Goal: Task Accomplishment & Management: Complete application form

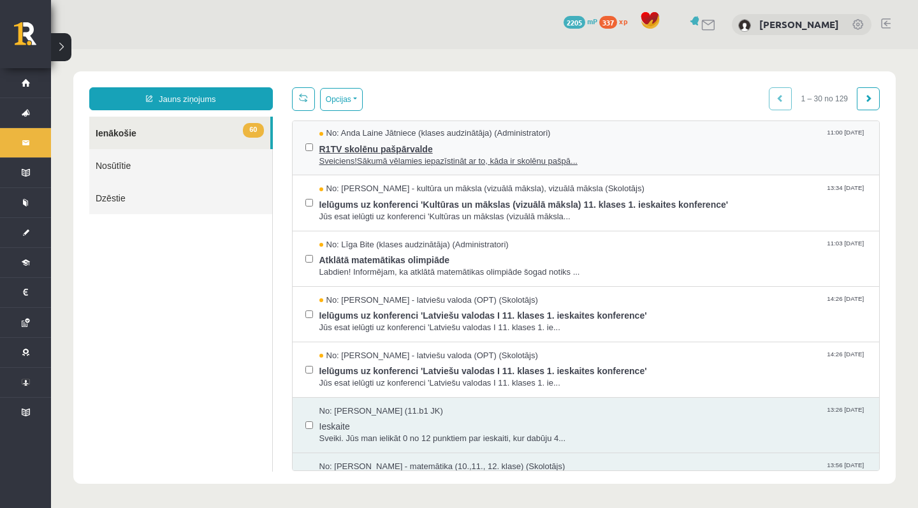
scroll to position [115, 0]
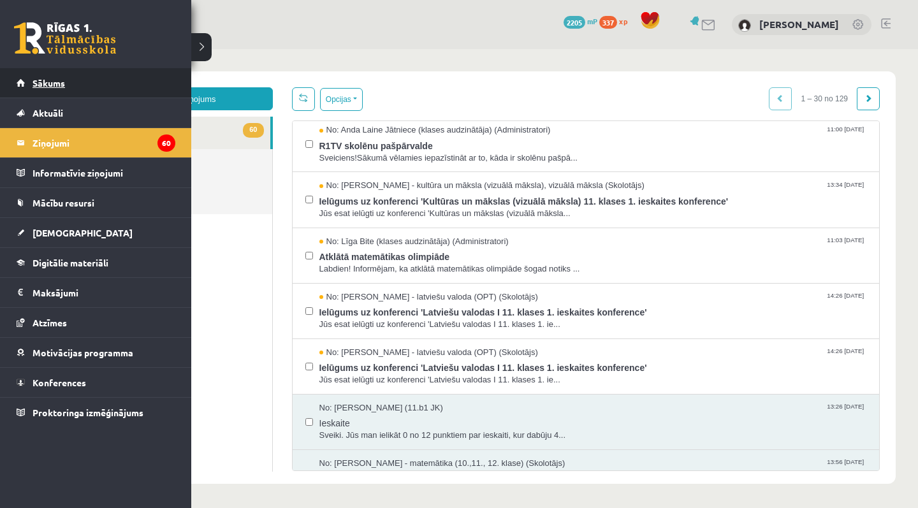
click at [29, 87] on link "Sākums" at bounding box center [96, 82] width 159 height 29
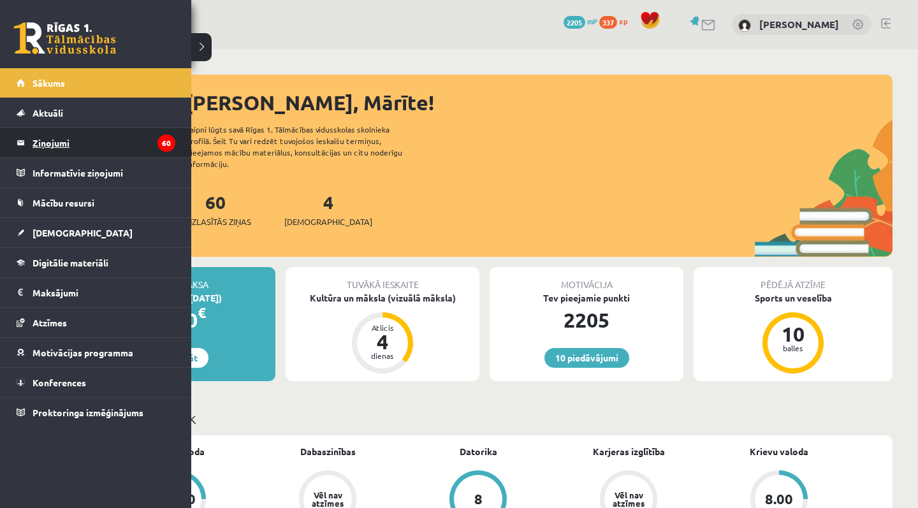
click at [31, 151] on link "Ziņojumi 60" at bounding box center [96, 142] width 159 height 29
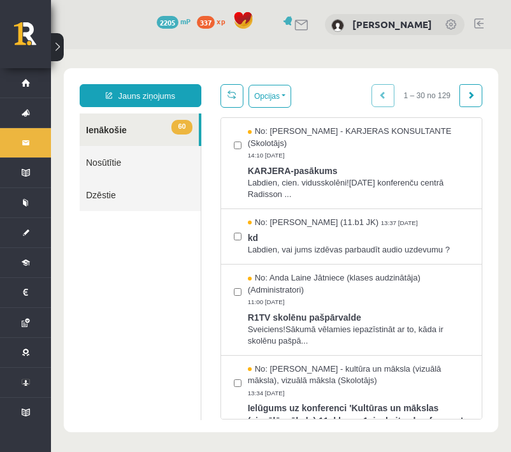
click at [509, 10] on div "10 Dāvanas 2205 mP 337 xp Mārīte Baranovska" at bounding box center [281, 24] width 460 height 49
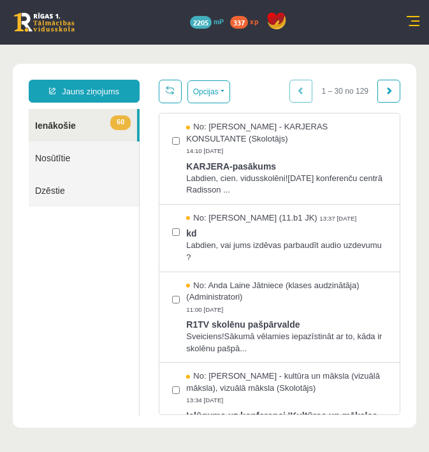
click at [46, 23] on link at bounding box center [44, 22] width 61 height 19
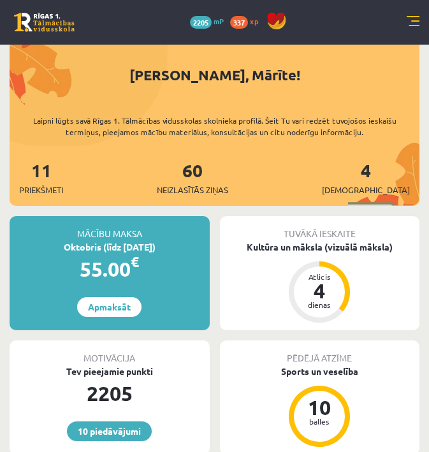
scroll to position [62, 0]
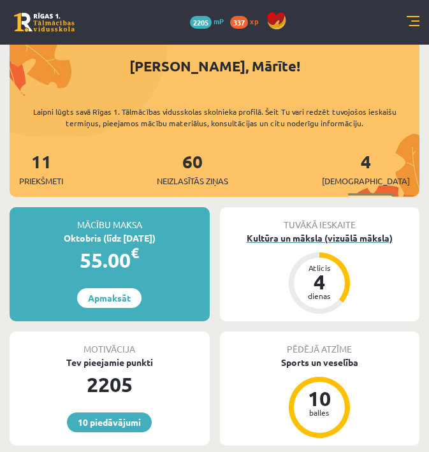
click at [319, 238] on div "Kultūra un māksla (vizuālā māksla)" at bounding box center [320, 237] width 200 height 13
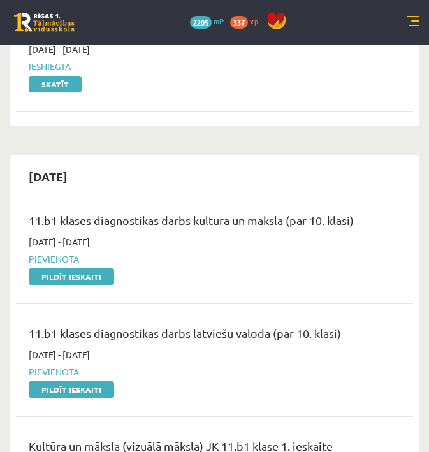
scroll to position [119, 0]
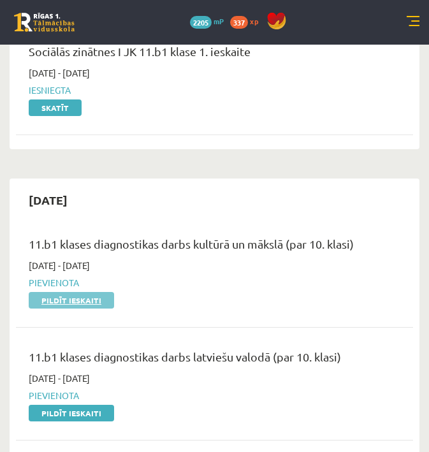
click at [93, 296] on link "Pildīt ieskaiti" at bounding box center [71, 300] width 85 height 17
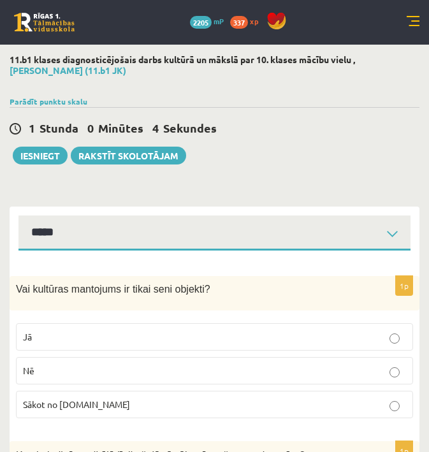
select select "**********"
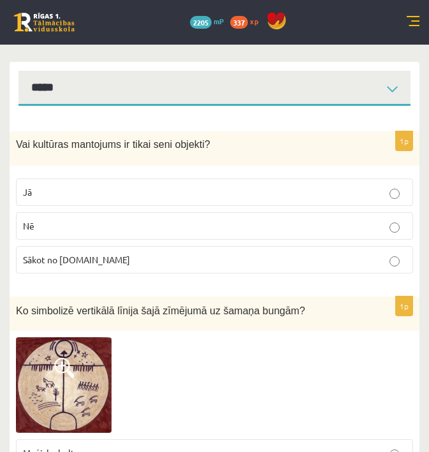
scroll to position [146, 0]
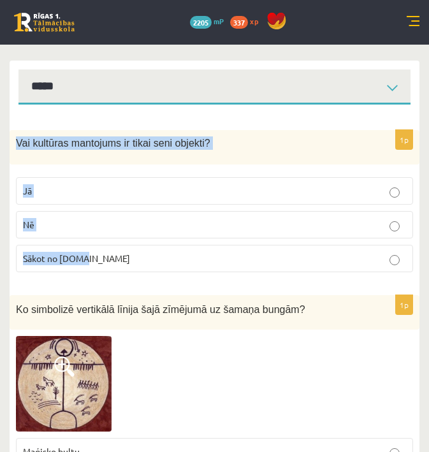
drag, startPoint x: 18, startPoint y: 138, endPoint x: 253, endPoint y: 269, distance: 269.3
click at [253, 269] on div "1p Vai kultūras mantojums ir tikai seni objekti? Jā Nē Sākot no 10.gs" at bounding box center [215, 206] width 410 height 152
copy div "Vai kultūras mantojums ir tikai seni objekti? Jā Nē Sākot no 10.gs"
click at [361, 273] on fieldset "Jā Nē Sākot no 10.gs" at bounding box center [214, 223] width 397 height 105
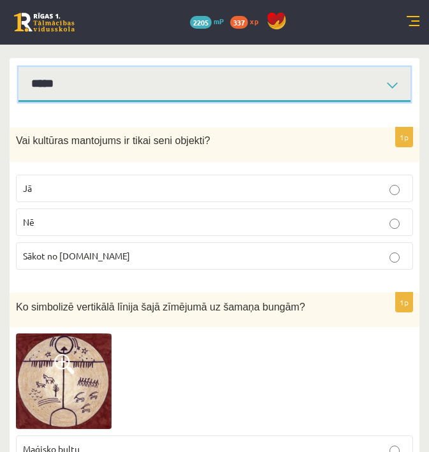
scroll to position [156, 0]
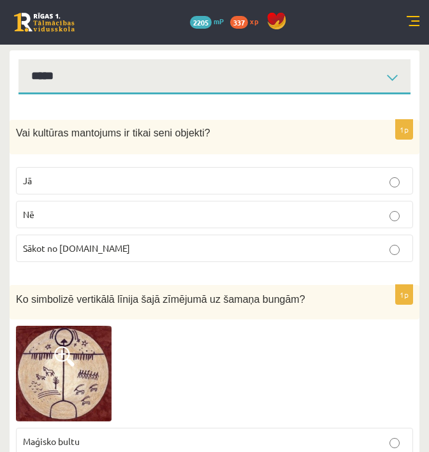
click at [266, 220] on p "Nē" at bounding box center [214, 214] width 383 height 13
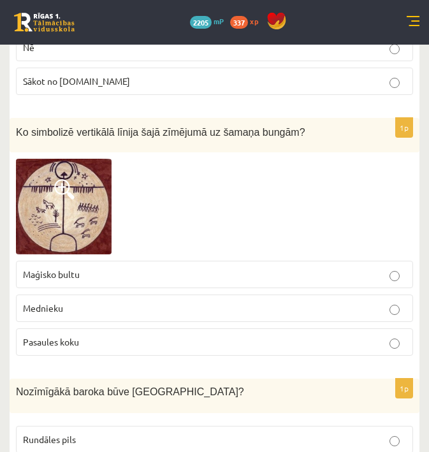
scroll to position [324, 0]
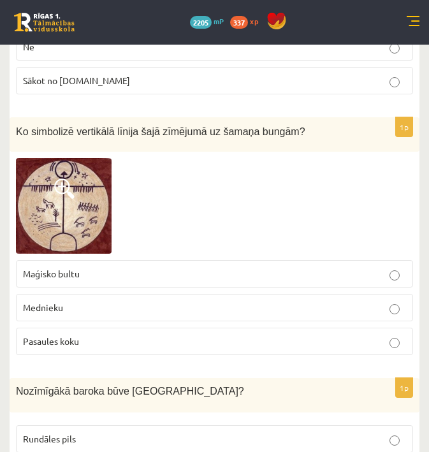
click at [252, 270] on p "Maģisko bultu" at bounding box center [214, 273] width 383 height 13
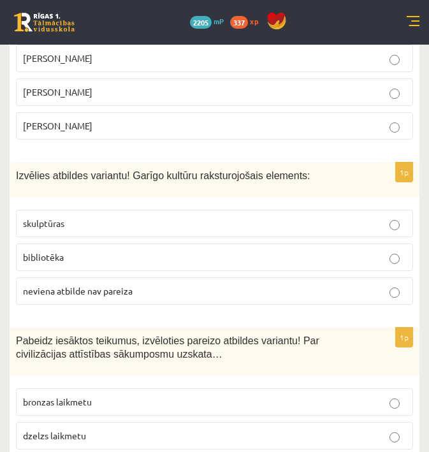
scroll to position [1114, 0]
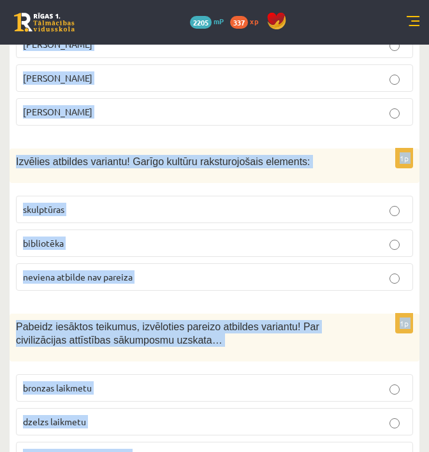
drag, startPoint x: 17, startPoint y: 96, endPoint x: 152, endPoint y: 445, distance: 374.5
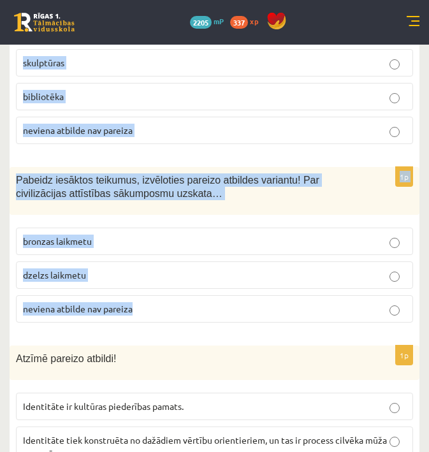
scroll to position [1262, 0]
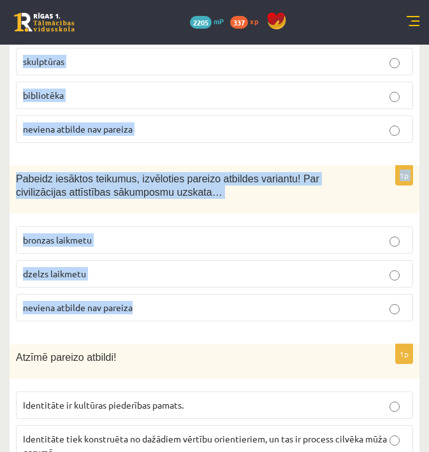
copy form "Nozīmīgākā baroka būve Latvijā? Rundāles pils Nacionālais mākslas muzejs Latvij…"
click at [237, 322] on div "1p Pabeidz iesāktos teikumus, izvēloties pareizo atbildes variantu! Par civiliz…" at bounding box center [215, 249] width 410 height 166
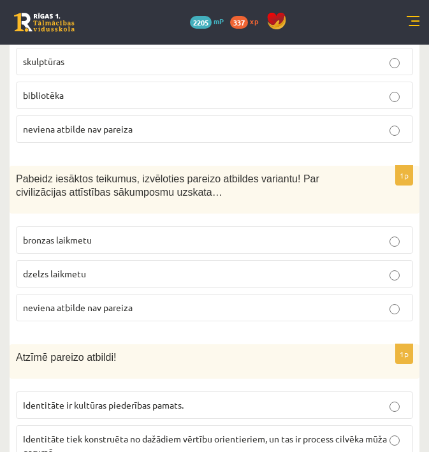
click at [238, 322] on div "1p Pabeidz iesāktos teikumus, izvēloties pareizo atbildes variantu! Par civiliz…" at bounding box center [215, 249] width 410 height 166
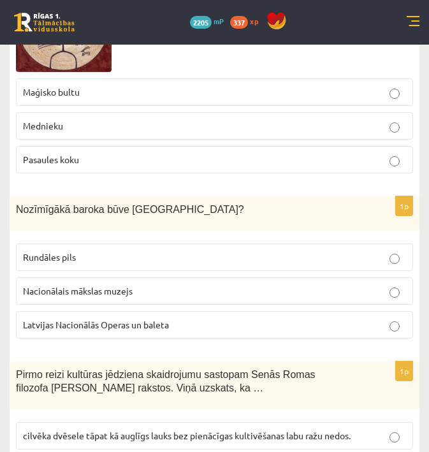
scroll to position [507, 0]
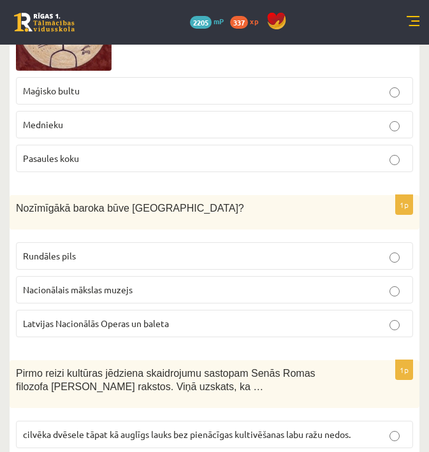
click at [245, 249] on p "Rundāles pils" at bounding box center [214, 255] width 383 height 13
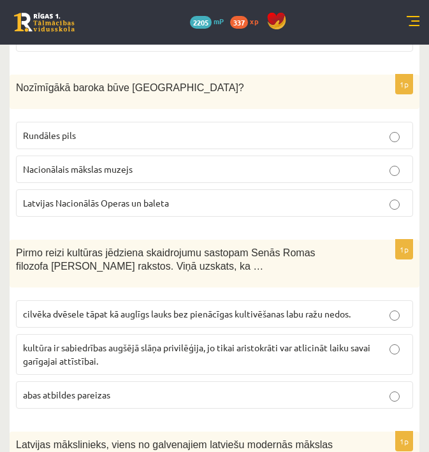
scroll to position [630, 0]
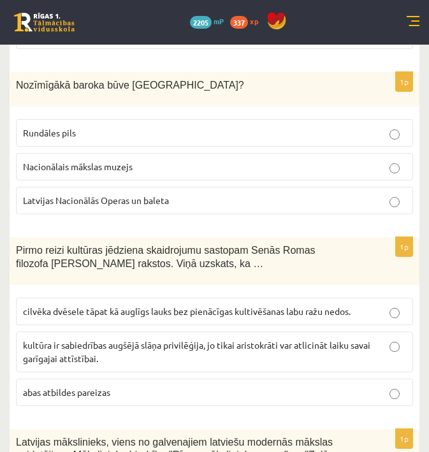
click at [243, 309] on span "cilvēka dvēsele tāpat kā auglīgs lauks bez pienācīgas kultivēšanas labu ražu ne…" at bounding box center [187, 310] width 328 height 11
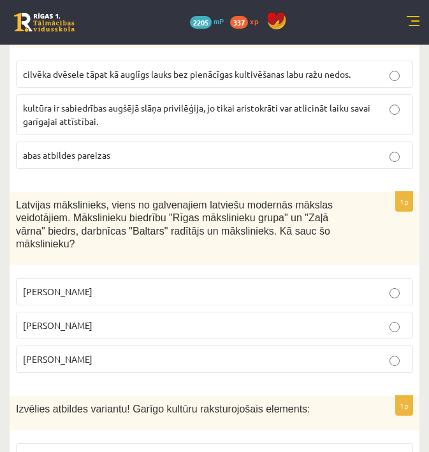
scroll to position [906, 0]
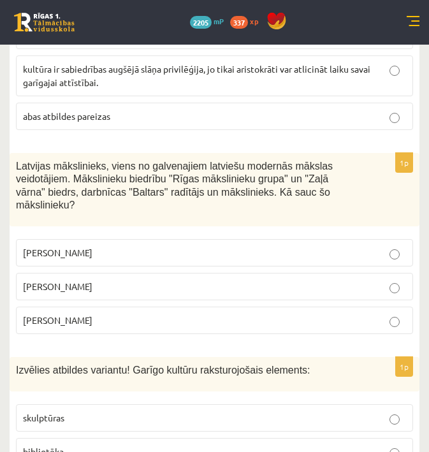
click at [314, 285] on p "Romāns Suta" at bounding box center [214, 286] width 383 height 13
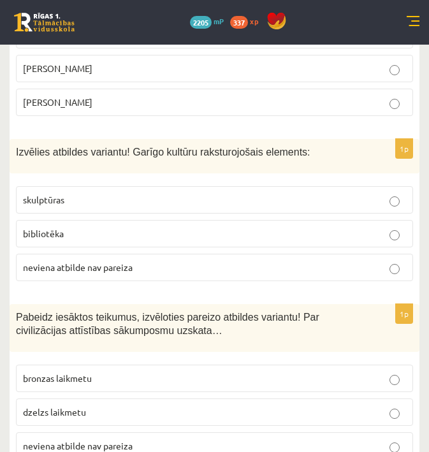
scroll to position [1124, 0]
click at [304, 254] on label "neviena atbilde nav pareiza" at bounding box center [214, 266] width 397 height 27
click at [303, 237] on label "bibliotēka" at bounding box center [214, 232] width 397 height 27
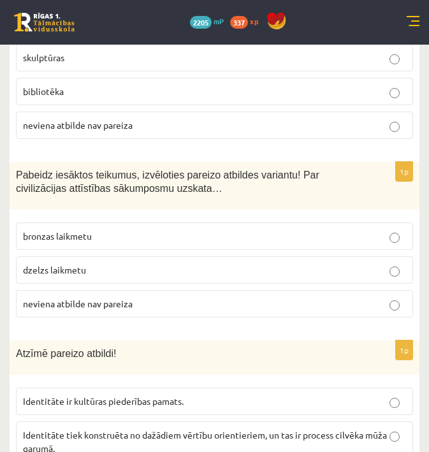
scroll to position [1268, 0]
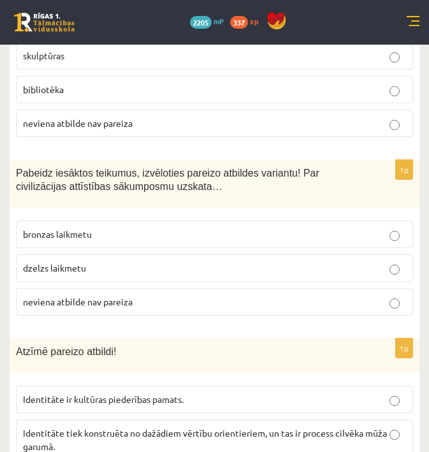
click at [270, 301] on p "neviena atbilde nav pareiza" at bounding box center [214, 301] width 383 height 13
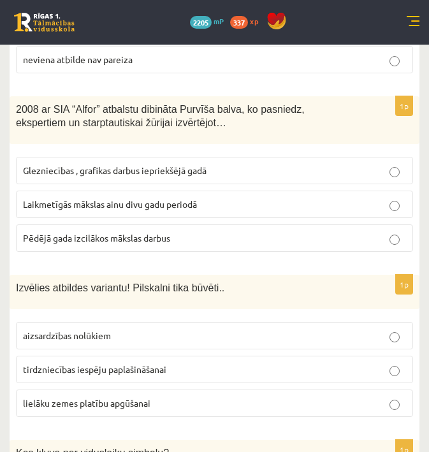
scroll to position [2393, 0]
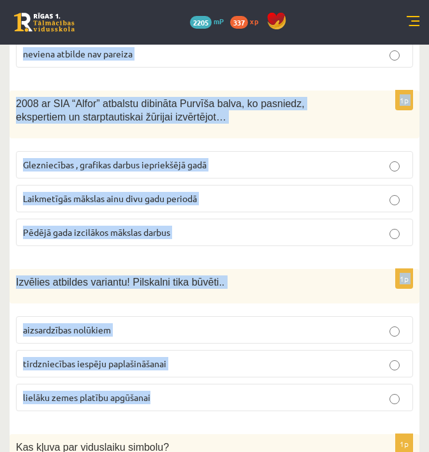
drag, startPoint x: 15, startPoint y: 90, endPoint x: 131, endPoint y: 403, distance: 334.3
copy form "Atzīmē pareizo atbildi! Identitāte ir kultūras piederības pamats. Identitāte ti…"
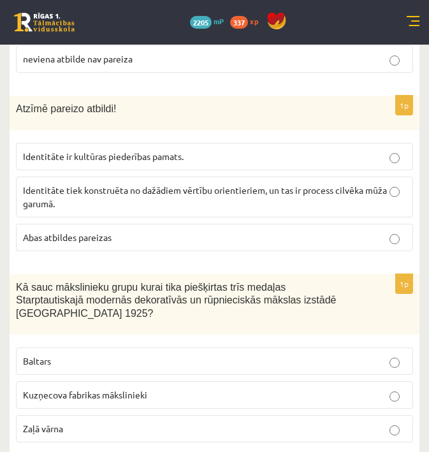
scroll to position [1513, 0]
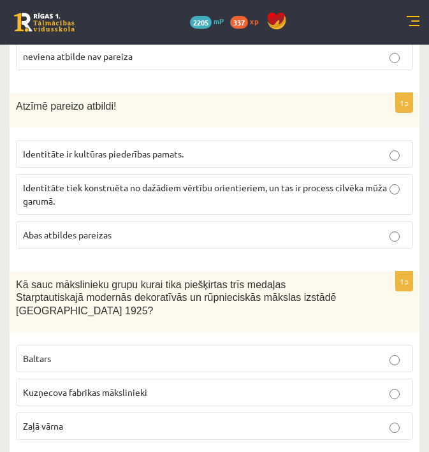
click at [282, 228] on p "Abas atbildes pareizas" at bounding box center [214, 234] width 383 height 13
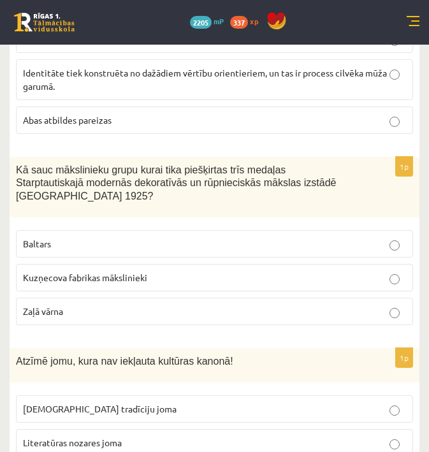
scroll to position [1635, 0]
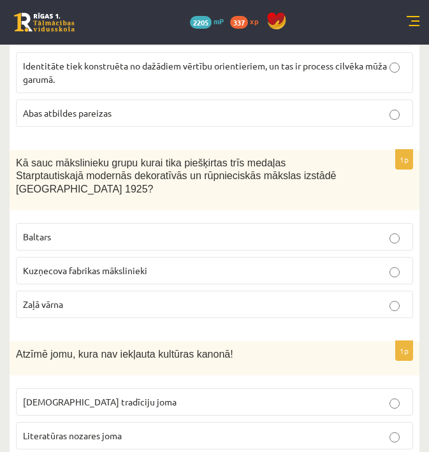
click at [235, 230] on p "Baltars" at bounding box center [214, 236] width 383 height 13
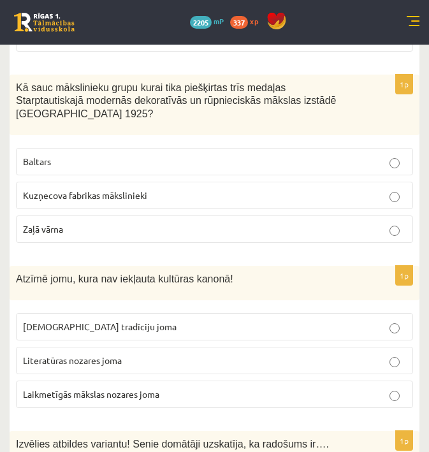
scroll to position [1743, 0]
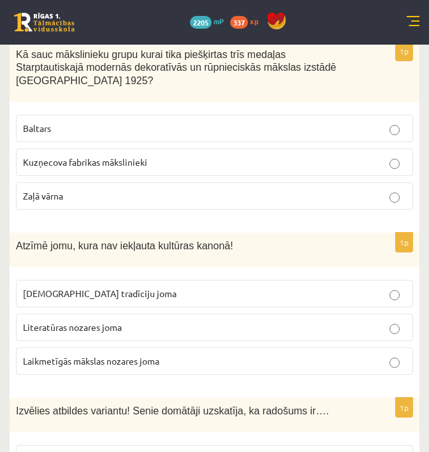
click at [200, 358] on p "Laikmetīgās mākslas nozares joma" at bounding box center [214, 360] width 383 height 13
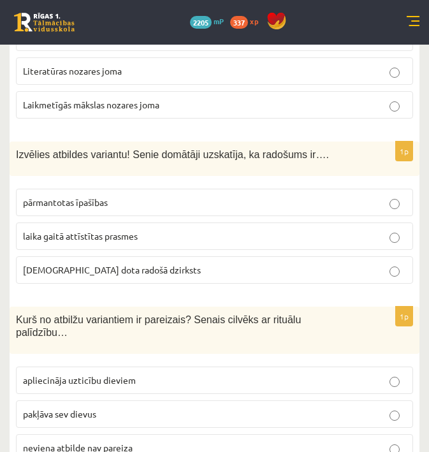
scroll to position [2007, 0]
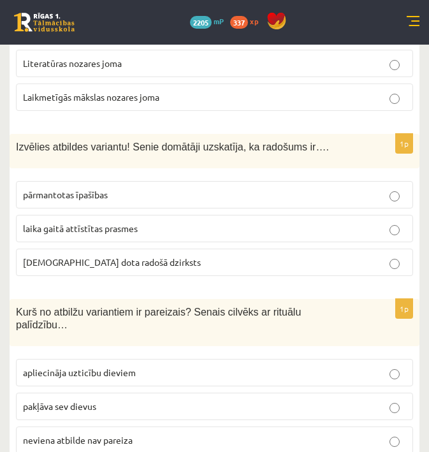
click at [228, 260] on p "dieva dota radošā dzirksts" at bounding box center [214, 262] width 383 height 13
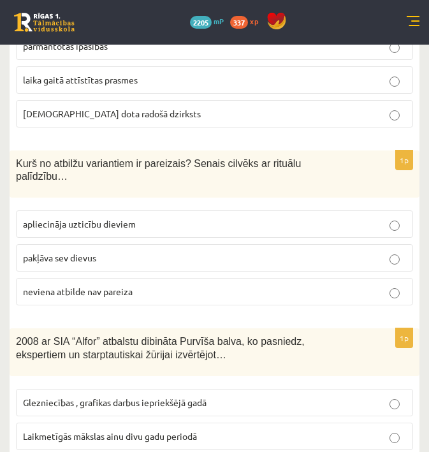
scroll to position [2163, 0]
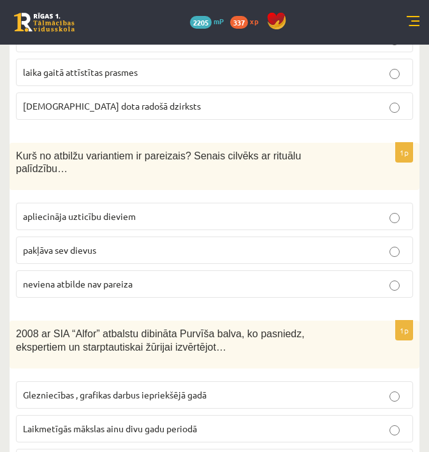
click at [226, 223] on fieldset "apliecināja uzticību dieviem pakļāva sev dievus neviena atbilde nav pareiza" at bounding box center [214, 248] width 397 height 105
click at [245, 210] on p "apliecināja uzticību dieviem" at bounding box center [214, 216] width 383 height 13
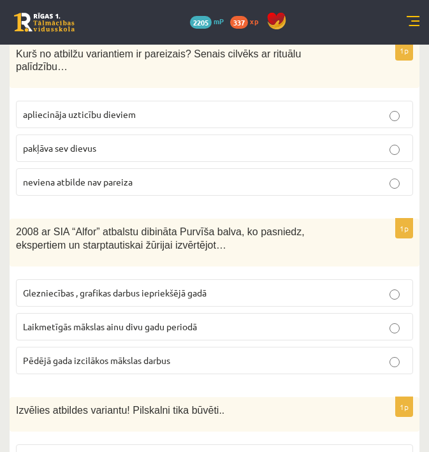
scroll to position [2341, 0]
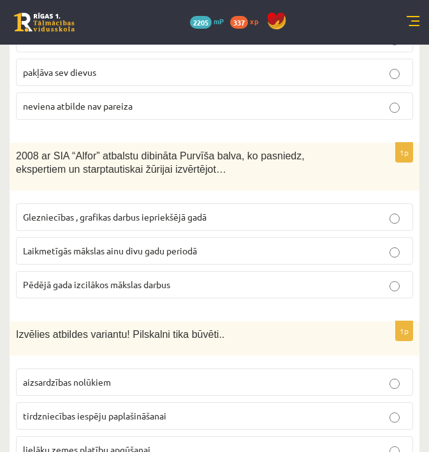
click at [299, 244] on p "Laikmetīgās mākslas ainu divu gadu periodā" at bounding box center [214, 250] width 383 height 13
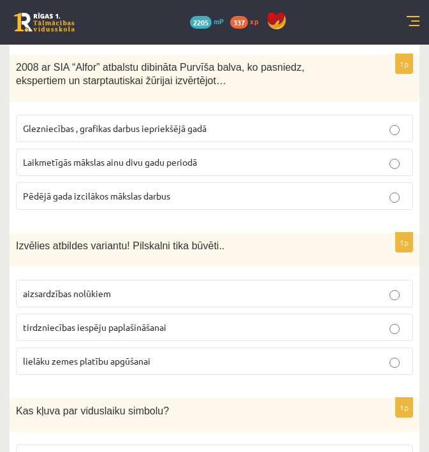
scroll to position [2431, 0]
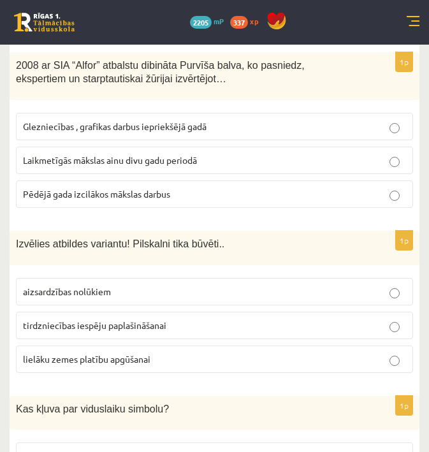
click at [263, 286] on p "aizsardzības nolūkiem" at bounding box center [214, 291] width 383 height 13
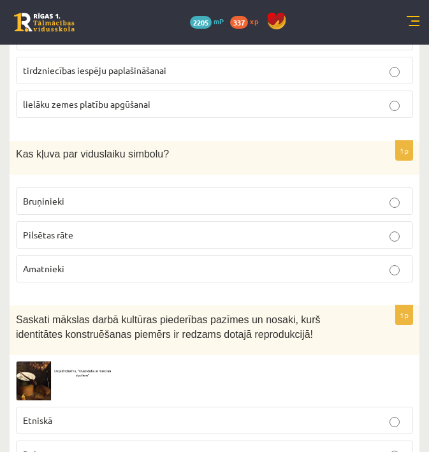
scroll to position [2694, 0]
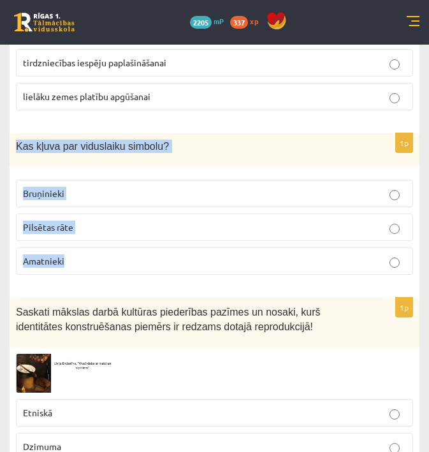
drag, startPoint x: 15, startPoint y: 134, endPoint x: 93, endPoint y: 258, distance: 146.1
click at [93, 258] on div "1p Kas kļuva par viduslaiku simbolu? Bruņinieki Pilsētas rāte Amatnieki" at bounding box center [215, 209] width 410 height 152
copy div "Kas kļuva par viduslaiku simbolu? Bruņinieki Pilsētas rāte Amatnieki"
click at [296, 263] on label "Amatnieki" at bounding box center [214, 260] width 397 height 27
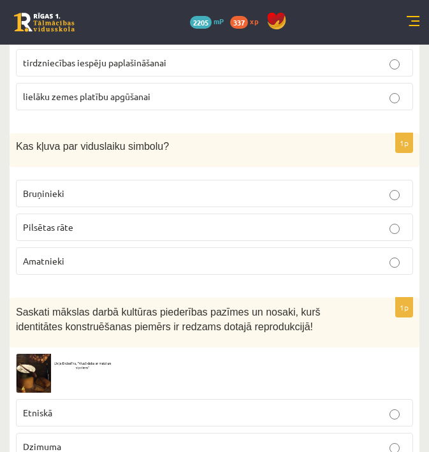
click at [296, 263] on label "Amatnieki" at bounding box center [214, 260] width 397 height 27
click at [291, 187] on p "Bruņinieki" at bounding box center [214, 193] width 383 height 13
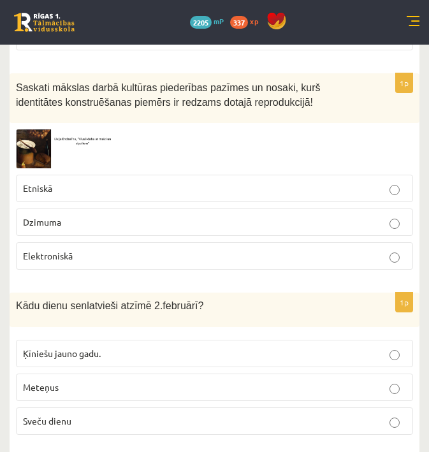
scroll to position [2943, 0]
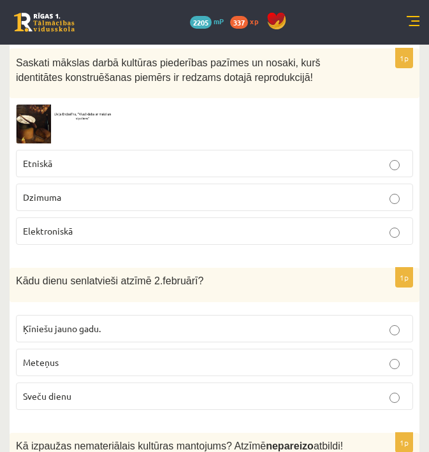
click at [38, 109] on img at bounding box center [64, 124] width 96 height 39
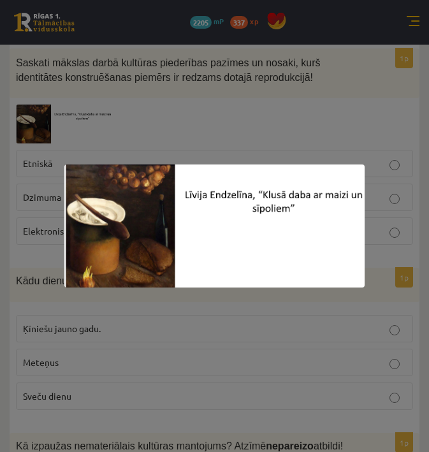
click at [152, 105] on div at bounding box center [214, 226] width 429 height 452
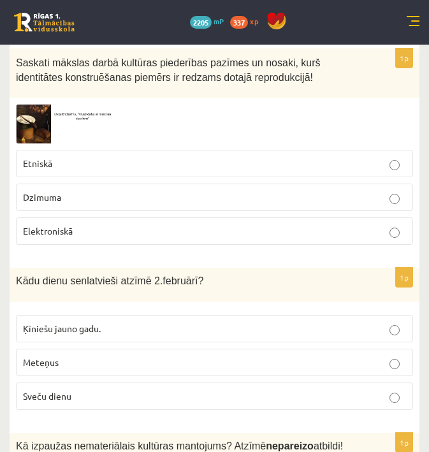
click at [146, 192] on p "Dzimuma" at bounding box center [214, 197] width 383 height 13
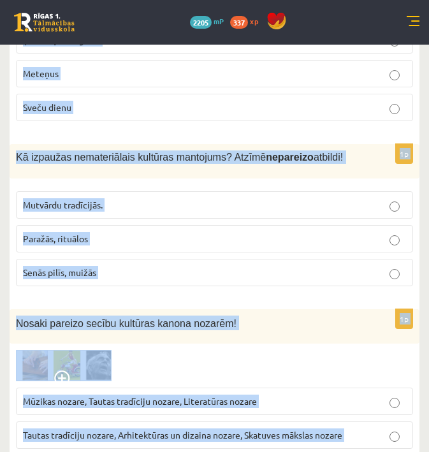
scroll to position [3350, 0]
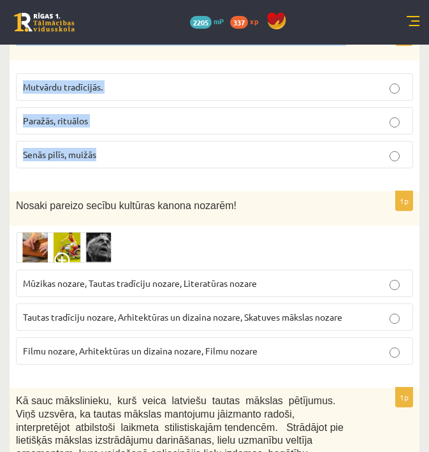
drag, startPoint x: 17, startPoint y: 127, endPoint x: 82, endPoint y: 178, distance: 82.7
copy form "Kādu dienu senlatvieši atzīmē 2.februārī? Ķīniešu jauno gadu. Meteņus Sveču die…"
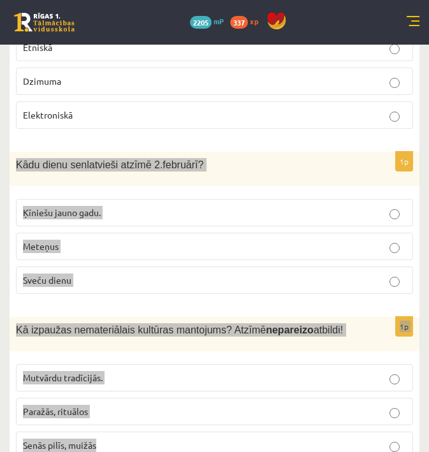
scroll to position [3072, 0]
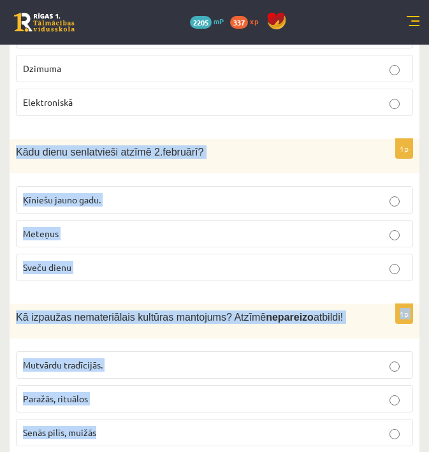
click at [253, 110] on div "1p Saskati mākslas darbā kultūras piederības pazīmes un nosaki, kurš identitāte…" at bounding box center [215, 23] width 410 height 206
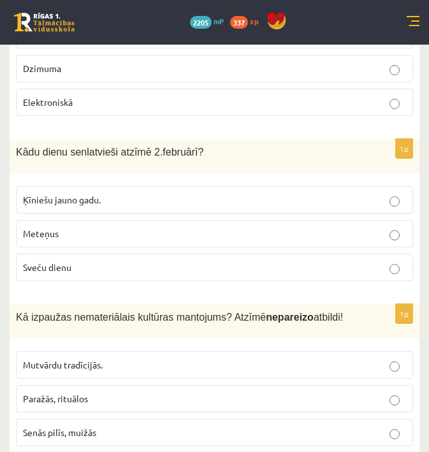
click at [253, 110] on div "1p Saskati mākslas darbā kultūras piederības pazīmes un nosaki, kurš identitāte…" at bounding box center [215, 23] width 410 height 206
click at [198, 261] on p "Sveču dienu" at bounding box center [214, 267] width 383 height 13
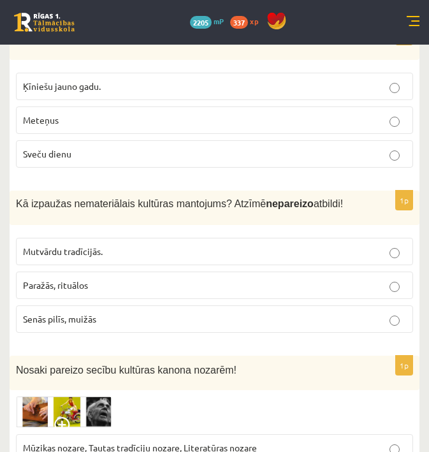
scroll to position [3189, 0]
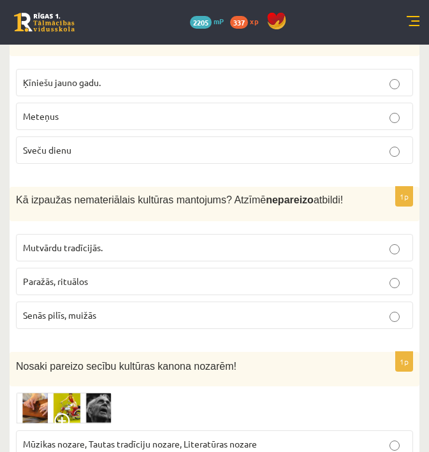
click at [203, 328] on label "Senās pilīs, muižās" at bounding box center [214, 314] width 397 height 27
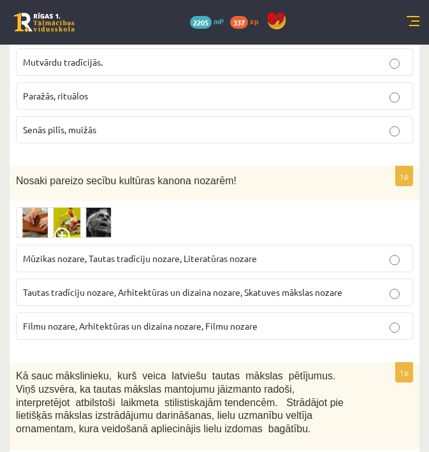
scroll to position [3375, 0]
click at [86, 233] on img at bounding box center [64, 222] width 96 height 31
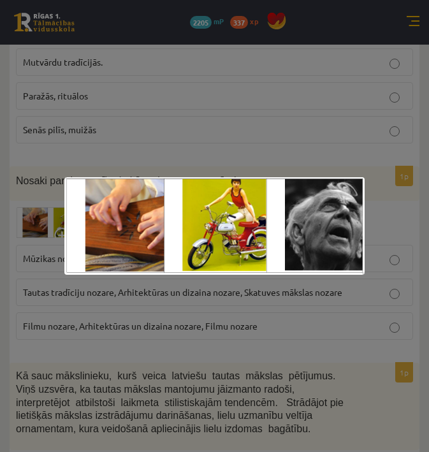
click at [121, 329] on div at bounding box center [214, 226] width 429 height 452
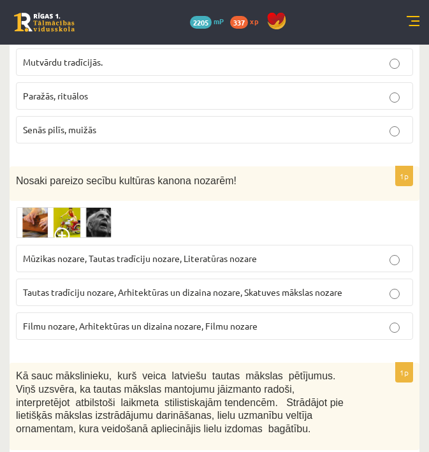
click at [138, 257] on span "Mūzikas nozare, Tautas tradīciju nozare, Literatūras nozare" at bounding box center [140, 257] width 234 height 11
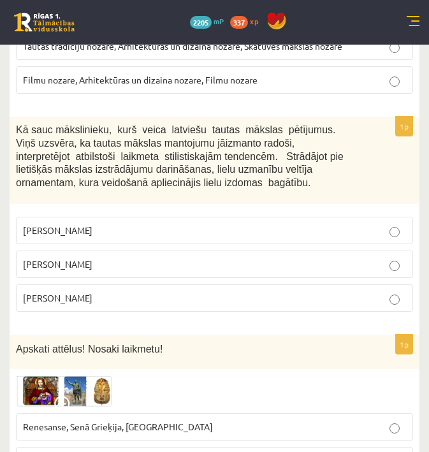
scroll to position [3623, 0]
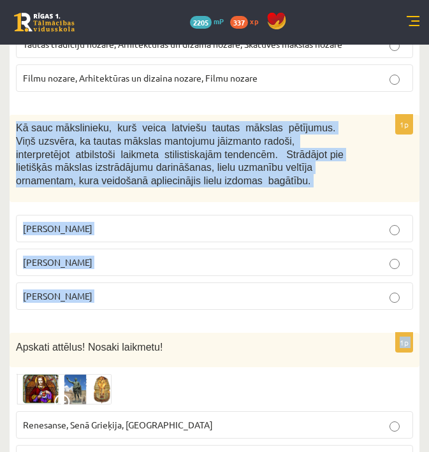
drag, startPoint x: 13, startPoint y: 121, endPoint x: 80, endPoint y: 324, distance: 213.8
copy form "Kā sauc mākslinieku, kurš veica latviešu tautas mākslas pētījumus. Viņš uzsvēra…"
click at [327, 356] on div "Apskati attēlus! Nosaki laikmetu!" at bounding box center [215, 350] width 410 height 35
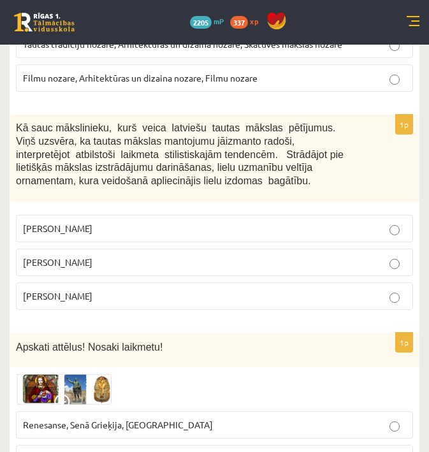
click at [327, 356] on div "Apskati attēlus! Nosaki laikmetu!" at bounding box center [215, 350] width 410 height 35
click at [216, 256] on p "Jūlijs Madernieks" at bounding box center [214, 262] width 383 height 13
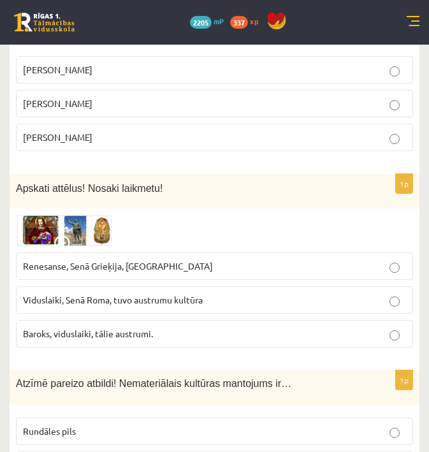
scroll to position [3782, 0]
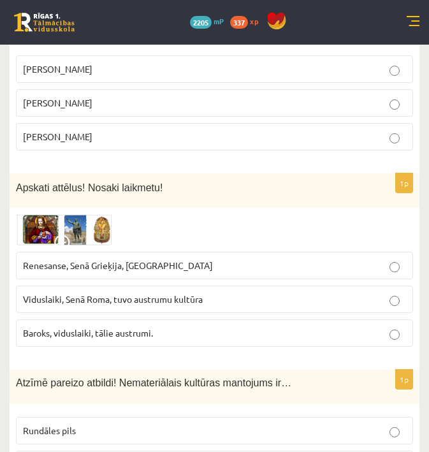
click at [87, 233] on img at bounding box center [64, 229] width 96 height 31
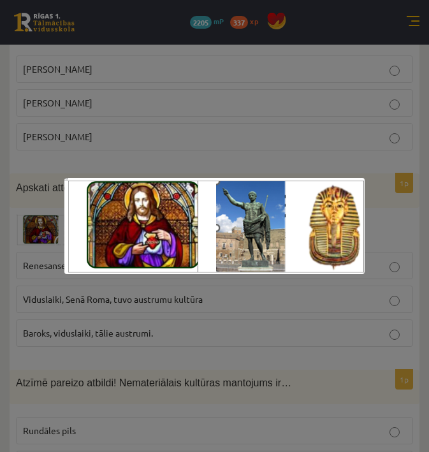
click at [126, 345] on div at bounding box center [214, 226] width 429 height 452
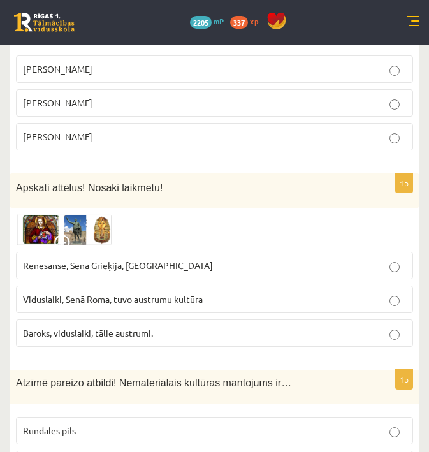
click at [134, 332] on span "Baroks, viduslaiki, tālie austrumi." at bounding box center [88, 332] width 130 height 11
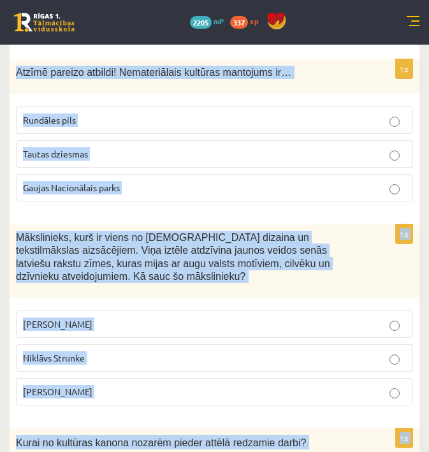
scroll to position [4156, 0]
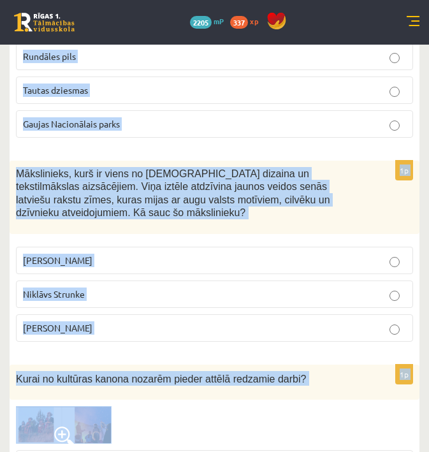
drag, startPoint x: 16, startPoint y: 145, endPoint x: 126, endPoint y: 346, distance: 229.0
copy form "Atzīmē pareizo atbildi! Nemateriālais kultūras mantojums ir… Rundāles pils Taut…"
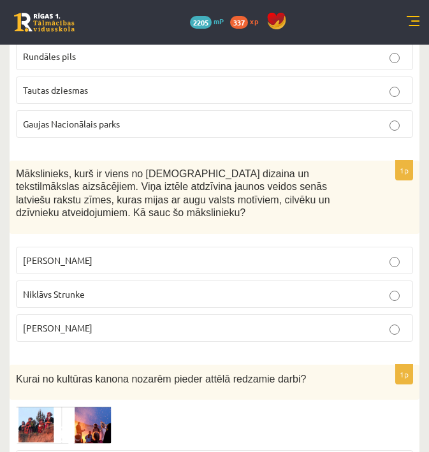
click at [249, 349] on div "1p Mākslinieks, kurš ir viens no latviešu dizaina un tekstilmākslas aizsācējiem…" at bounding box center [215, 257] width 410 height 192
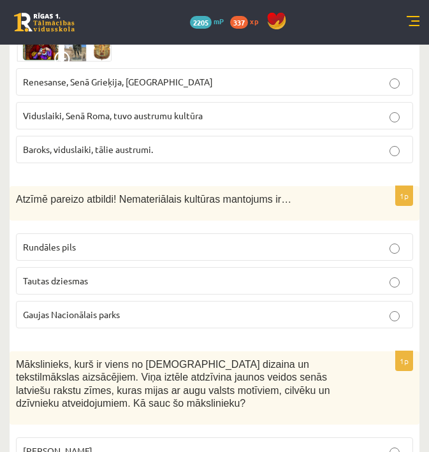
scroll to position [3978, 0]
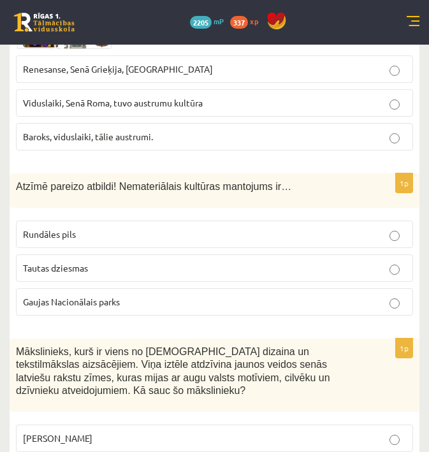
click at [249, 278] on label "Tautas dziesmas" at bounding box center [214, 267] width 397 height 27
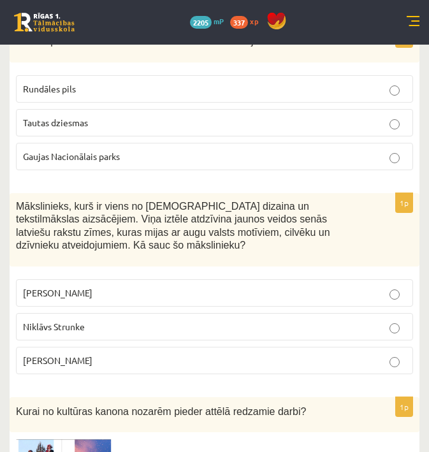
scroll to position [4126, 0]
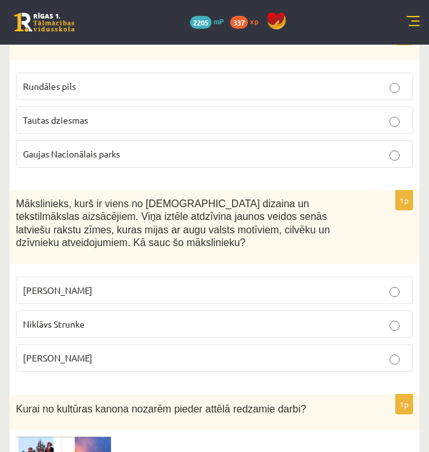
click at [317, 289] on p "Ansis Cīrulis" at bounding box center [214, 290] width 383 height 13
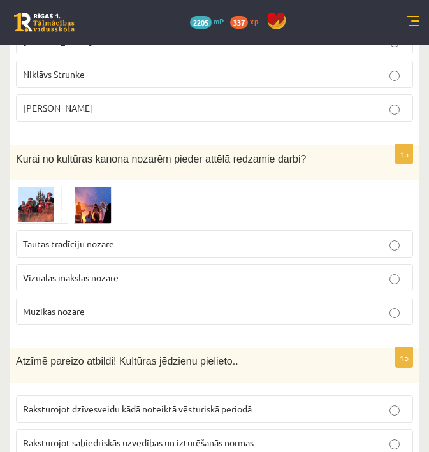
scroll to position [4379, 0]
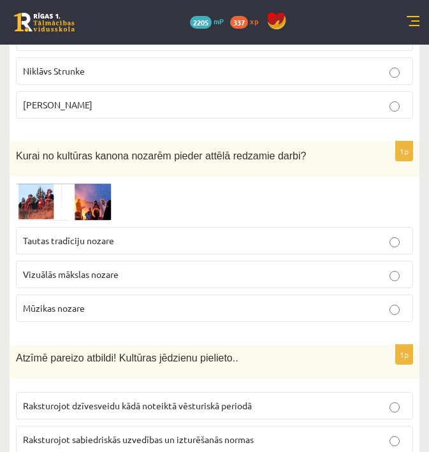
click at [81, 195] on img at bounding box center [64, 202] width 96 height 38
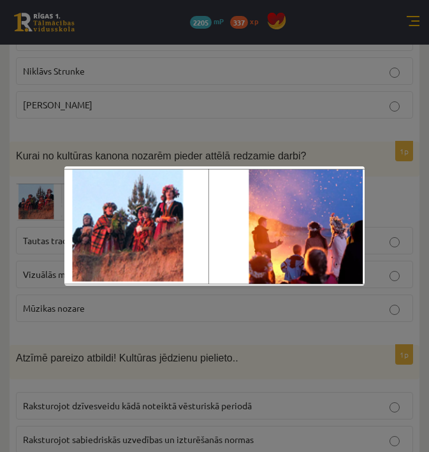
click at [189, 318] on div at bounding box center [214, 226] width 429 height 452
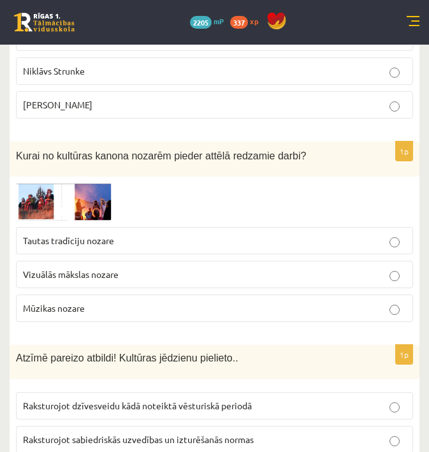
click at [64, 198] on img at bounding box center [64, 202] width 96 height 38
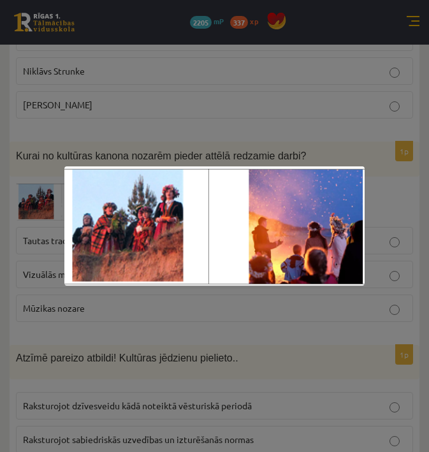
click at [157, 310] on div at bounding box center [214, 226] width 429 height 452
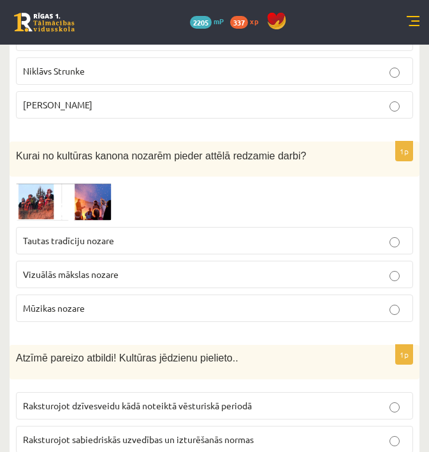
click at [125, 234] on p "Tautas tradīciju nozare" at bounding box center [214, 240] width 383 height 13
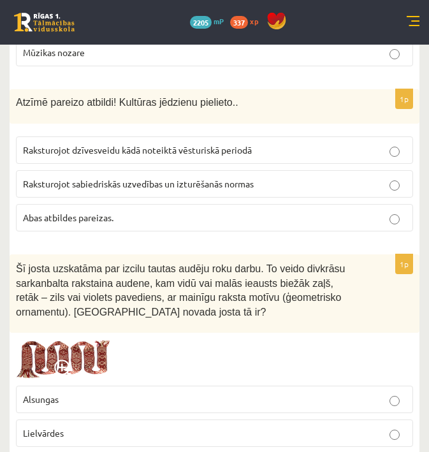
scroll to position [4636, 0]
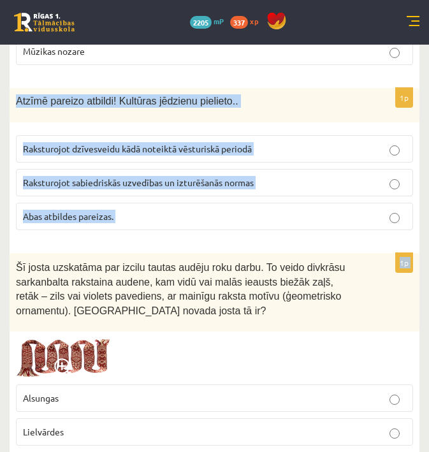
drag, startPoint x: 15, startPoint y: 93, endPoint x: 91, endPoint y: 240, distance: 165.0
copy form "Atzīmē pareizo atbildi! Kultūras jēdzienu pielieto.. Raksturojot dzīvesveidu kā…"
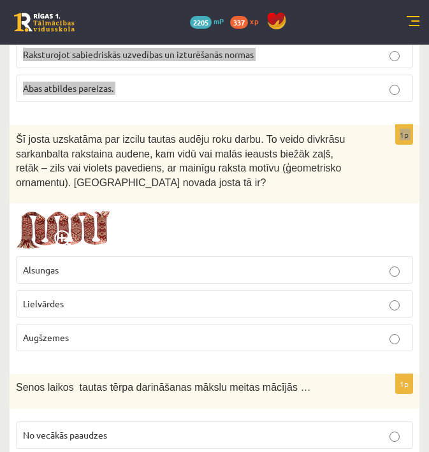
scroll to position [4766, 0]
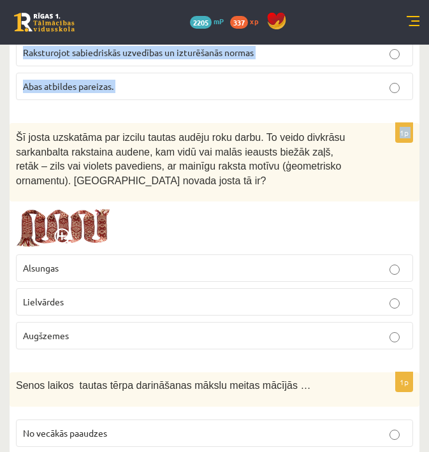
click at [95, 210] on img at bounding box center [64, 228] width 96 height 41
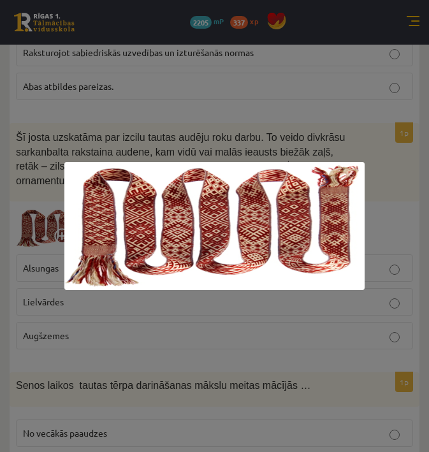
click at [361, 344] on div at bounding box center [214, 226] width 429 height 452
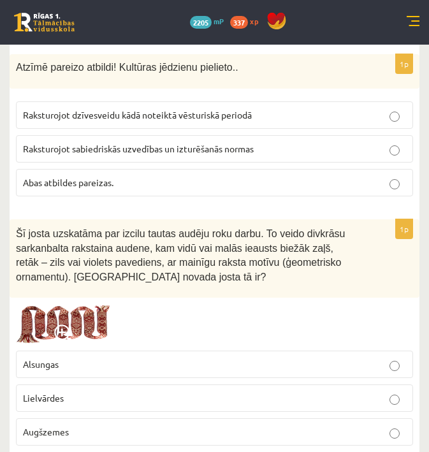
scroll to position [4659, 0]
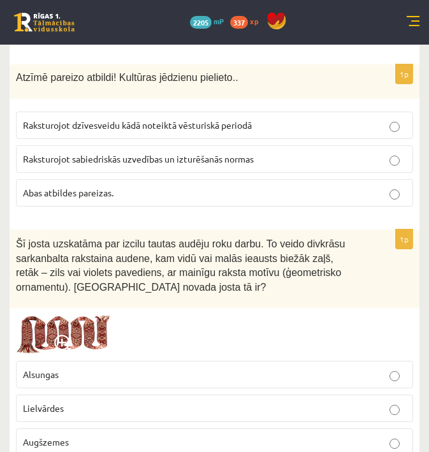
click at [167, 186] on p "Abas atbildes pareizas." at bounding box center [214, 192] width 383 height 13
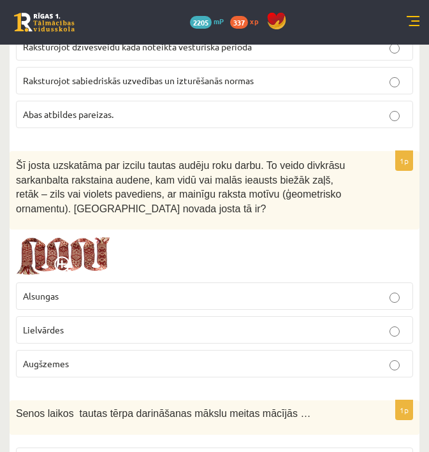
scroll to position [4791, 0]
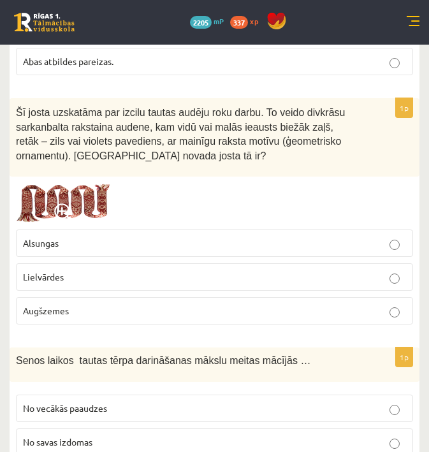
click at [173, 270] on p "Lielvārdes" at bounding box center [214, 276] width 383 height 13
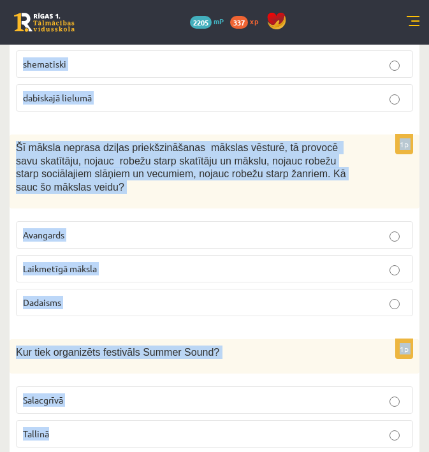
scroll to position [5401, 0]
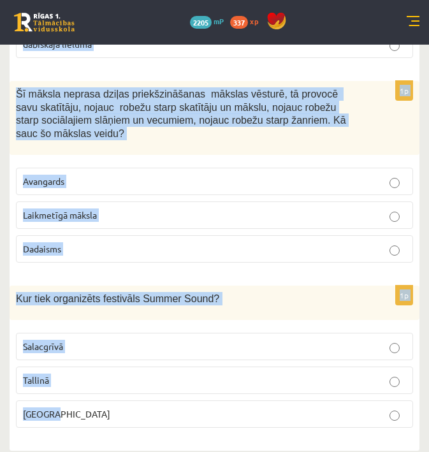
drag, startPoint x: 15, startPoint y: 294, endPoint x: 88, endPoint y: 491, distance: 210.1
copy form "Senos laikos tautas tērpa darināšanas mākslu meitas mācījās … No vecākās paaudz…"
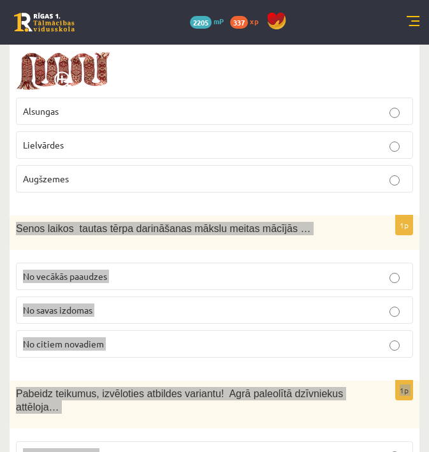
scroll to position [4809, 0]
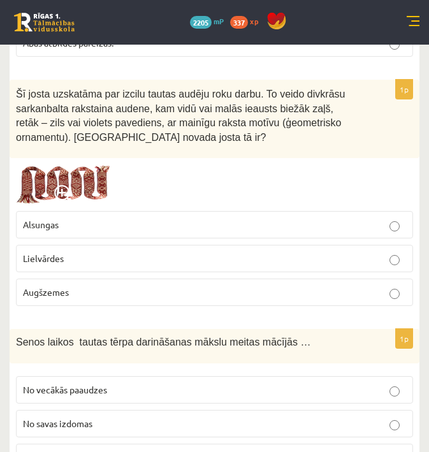
click at [264, 199] on div at bounding box center [214, 184] width 397 height 41
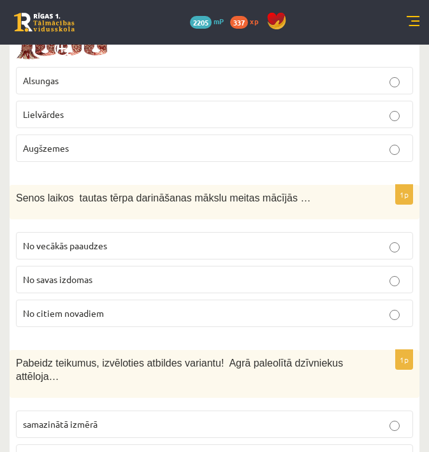
scroll to position [4954, 0]
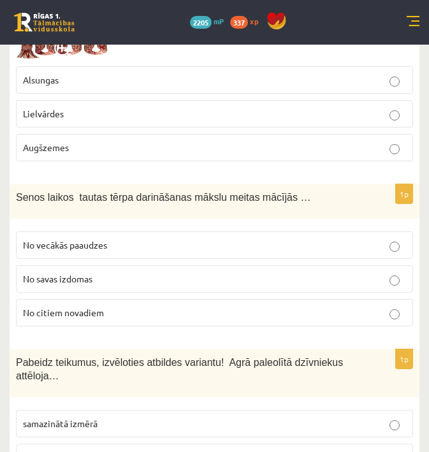
click at [199, 238] on p "No vecākās paaudzes" at bounding box center [214, 244] width 383 height 13
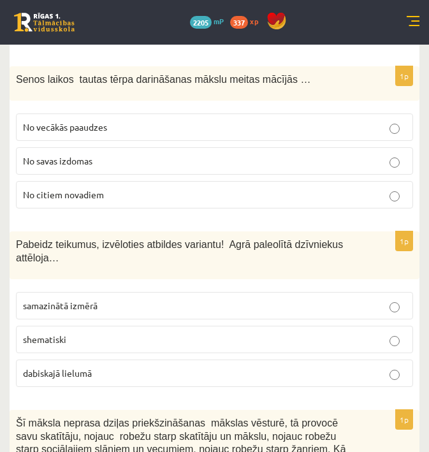
scroll to position [5084, 0]
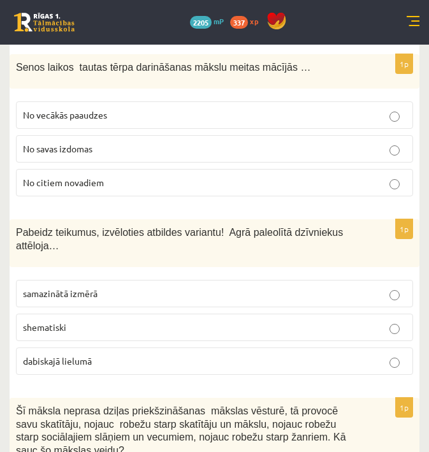
click at [148, 354] on p "dabiskajā lielumā" at bounding box center [214, 360] width 383 height 13
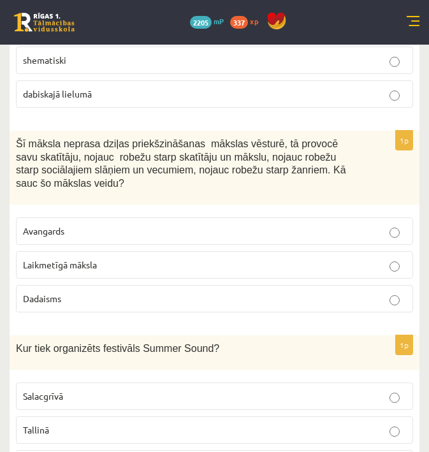
scroll to position [5362, 0]
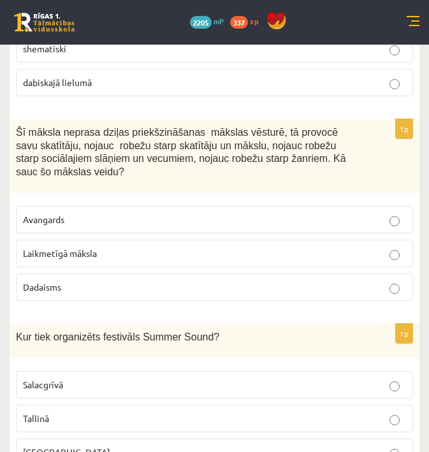
click at [224, 250] on p "Laikmetīgā māksla" at bounding box center [214, 253] width 383 height 13
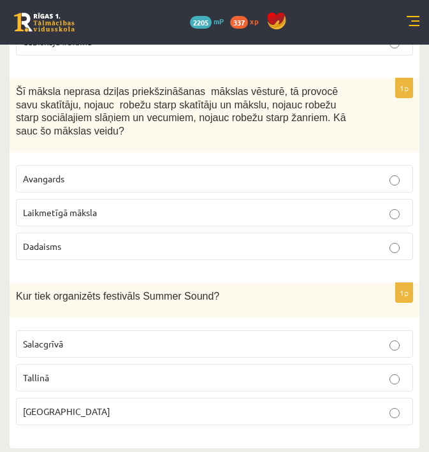
scroll to position [5401, 0]
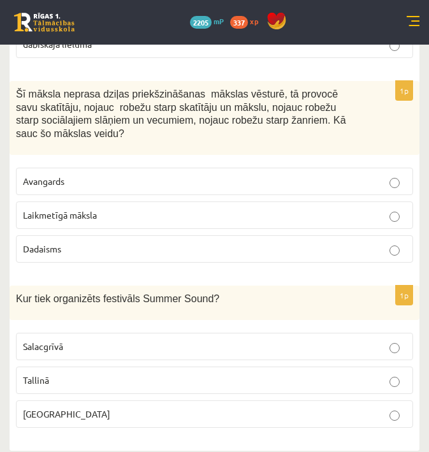
click at [215, 400] on label "Liepājā" at bounding box center [214, 413] width 397 height 27
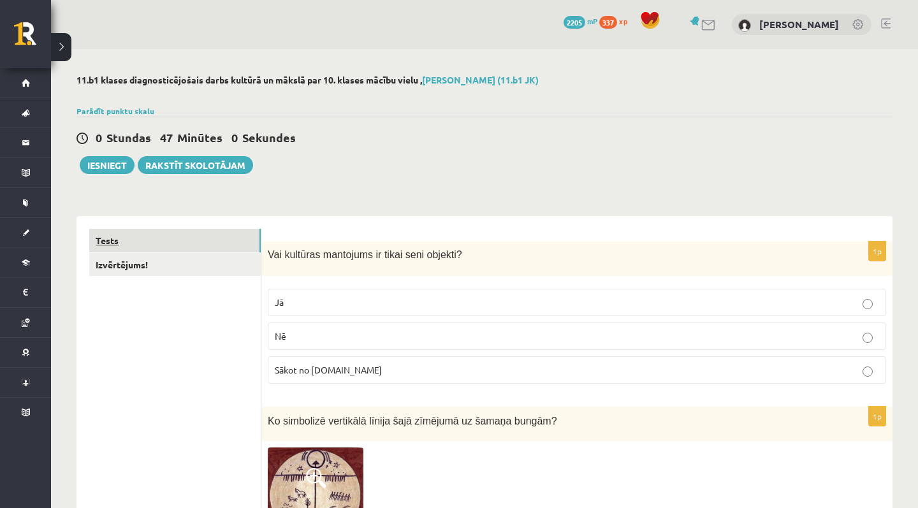
scroll to position [0, 0]
click at [197, 254] on link "Izvērtējums!" at bounding box center [174, 265] width 171 height 24
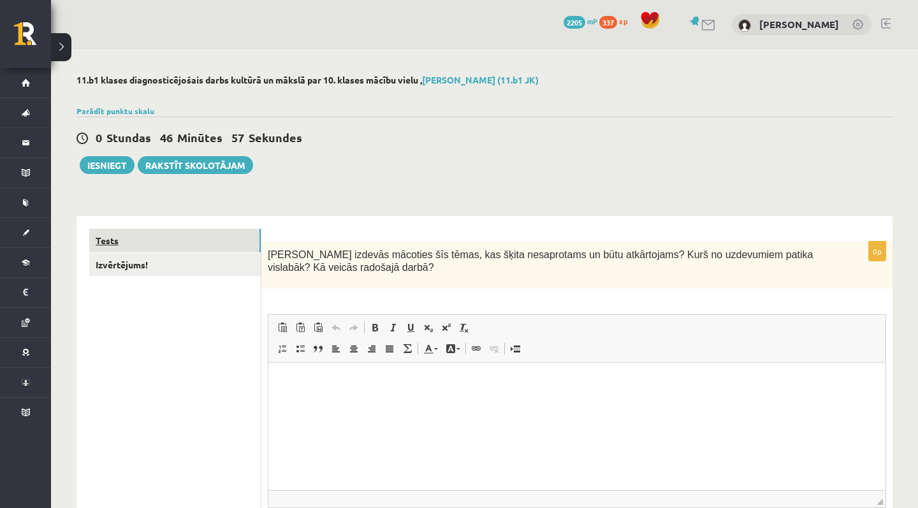
click at [196, 239] on link "Tests" at bounding box center [174, 241] width 171 height 24
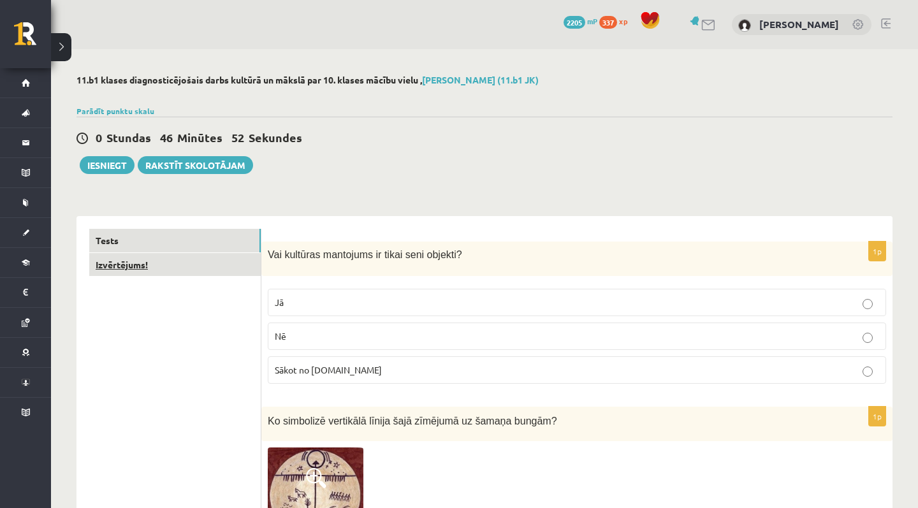
click at [229, 261] on link "Izvērtējums!" at bounding box center [174, 265] width 171 height 24
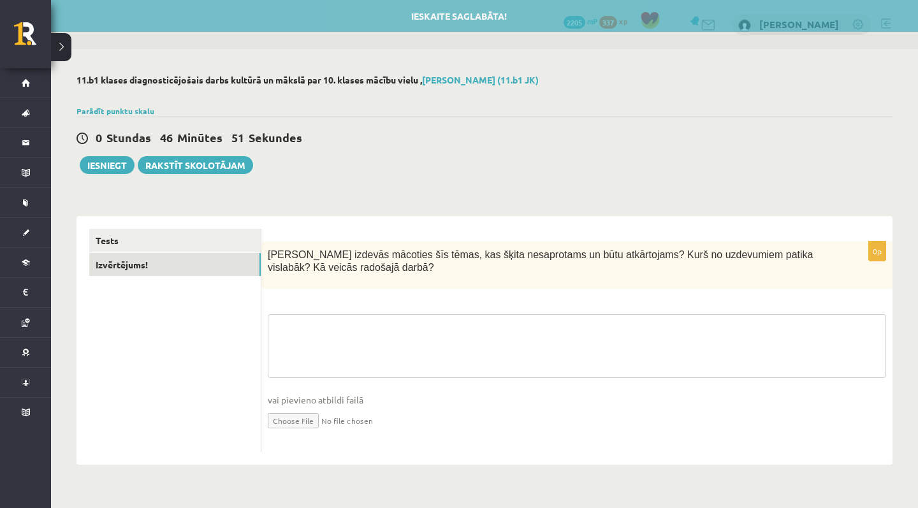
click at [400, 315] on textarea at bounding box center [577, 346] width 618 height 64
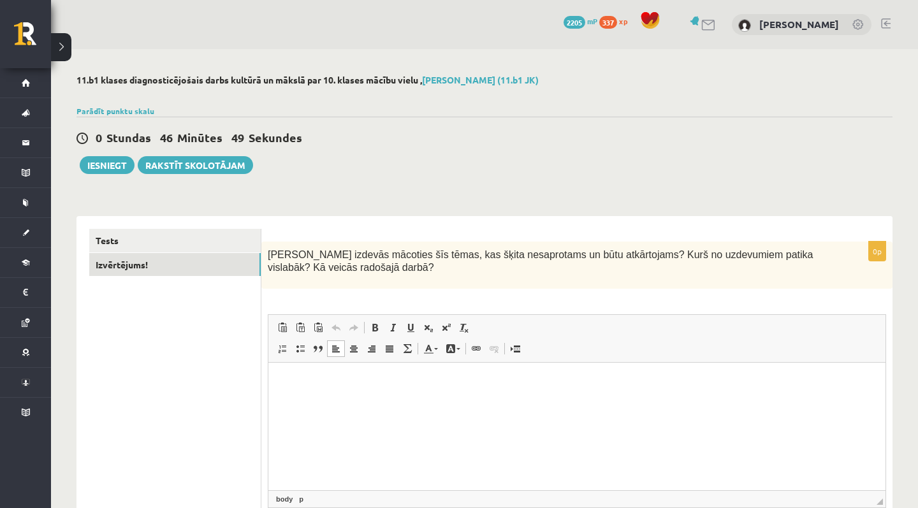
click at [405, 387] on p "Rich Text Editor, wiswyg-editor-user-answer-47433875365120" at bounding box center [576, 381] width 591 height 13
click at [221, 239] on link "Tests" at bounding box center [174, 241] width 171 height 24
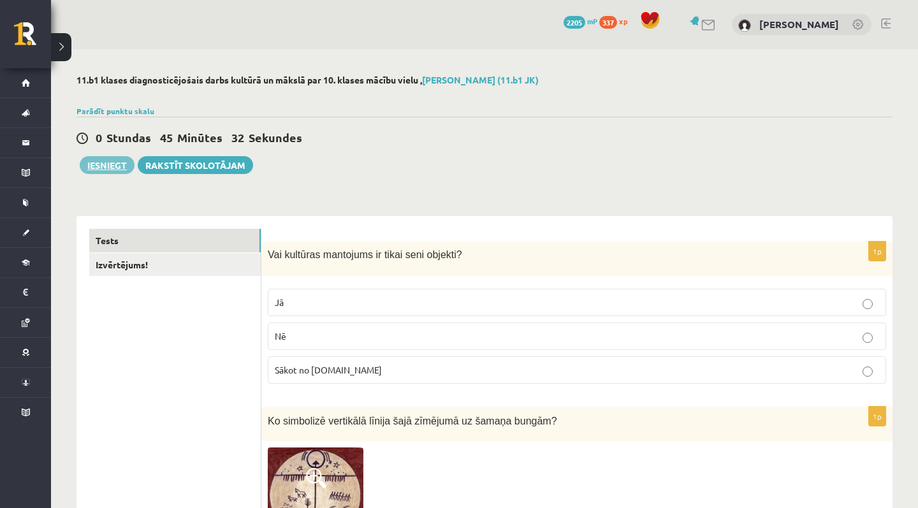
click at [122, 166] on button "Iesniegt" at bounding box center [107, 165] width 55 height 18
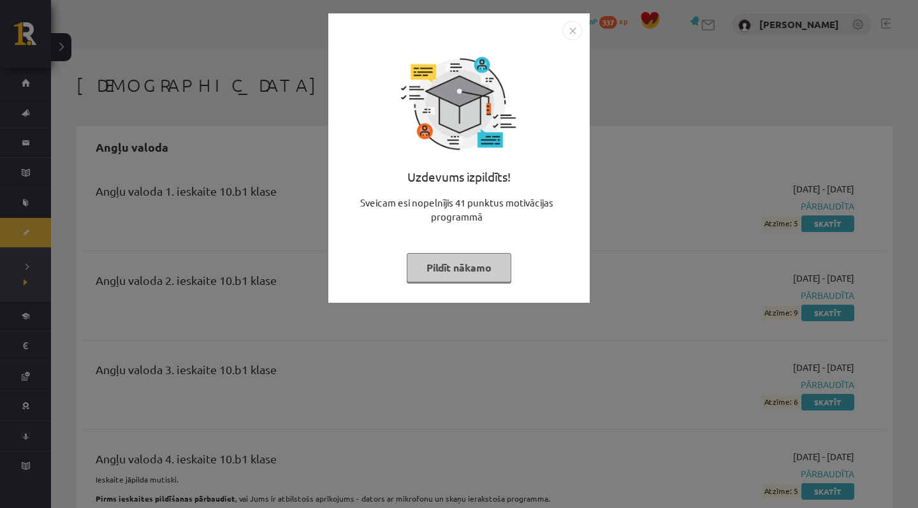
click at [574, 27] on img "Close" at bounding box center [572, 30] width 19 height 19
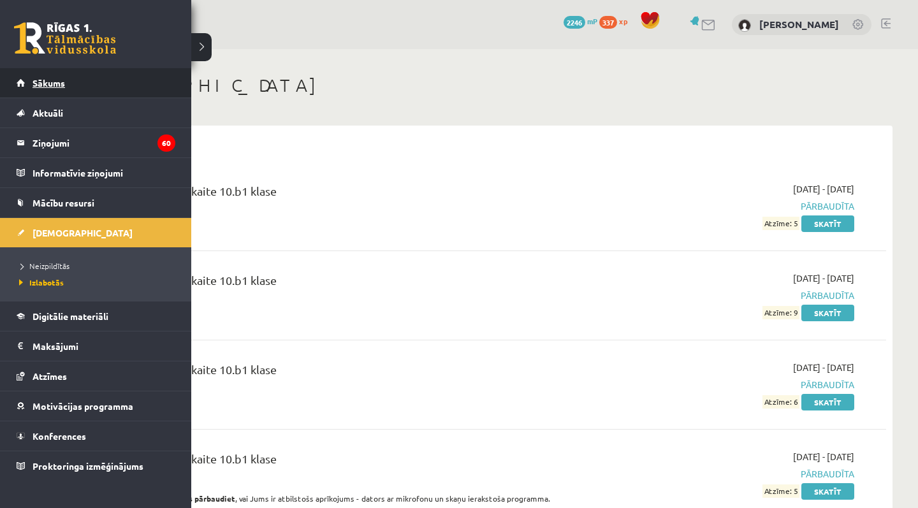
click at [59, 87] on span "Sākums" at bounding box center [49, 82] width 33 height 11
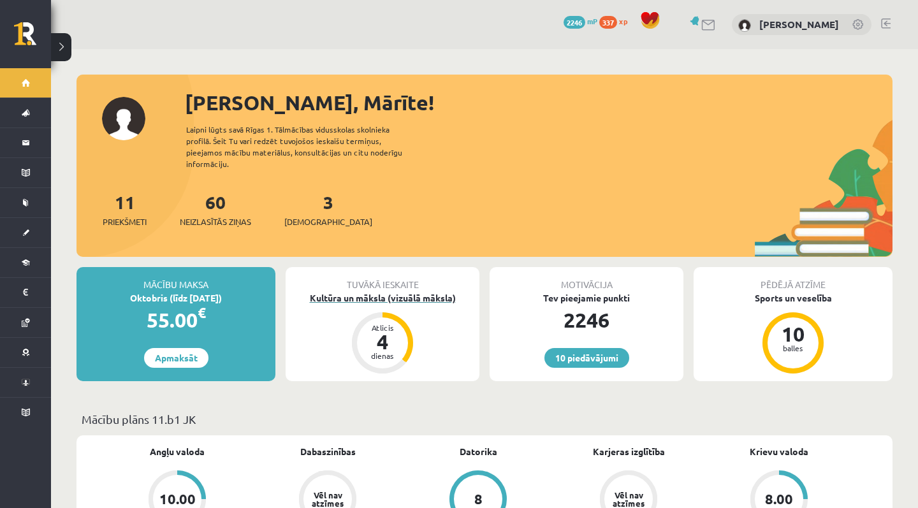
click at [433, 291] on div "Kultūra un māksla (vizuālā māksla)" at bounding box center [383, 297] width 194 height 13
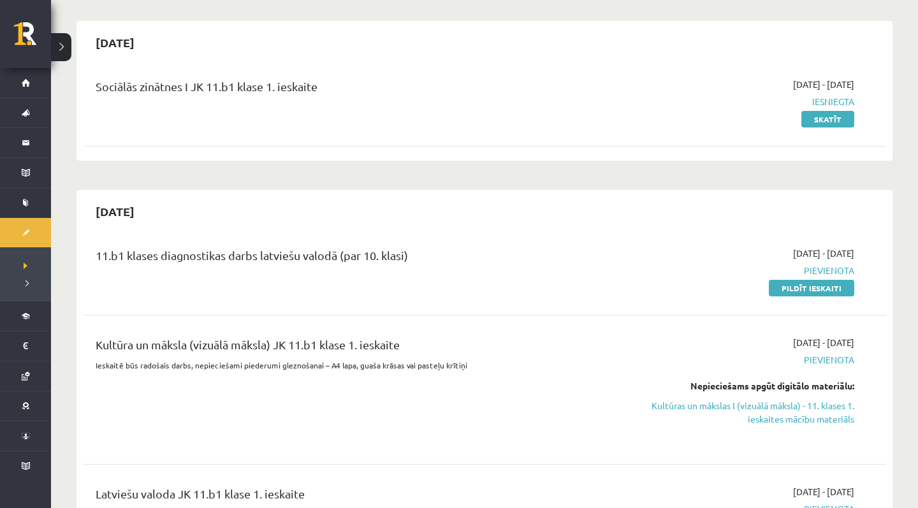
scroll to position [104, 0]
click at [826, 291] on link "Pildīt ieskaiti" at bounding box center [811, 288] width 85 height 17
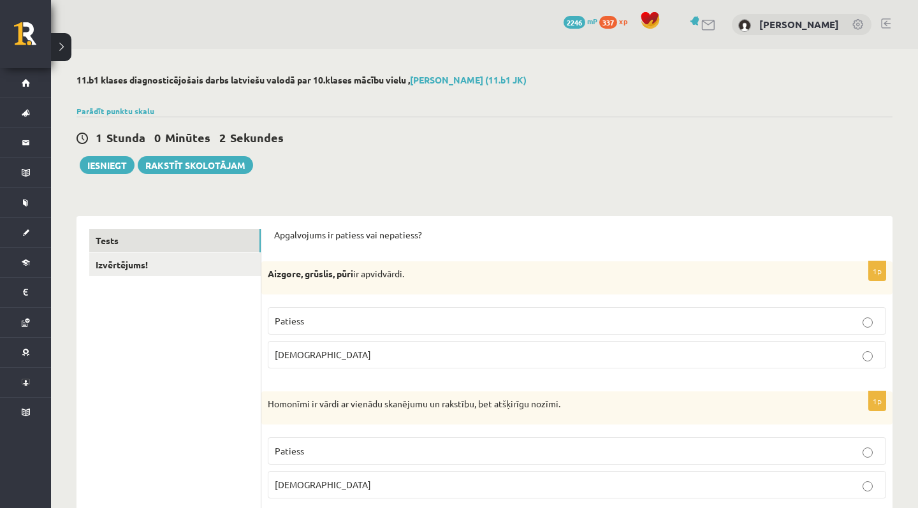
select select "**********"
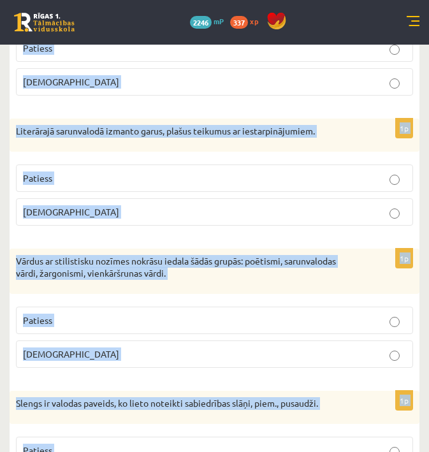
scroll to position [3822, 0]
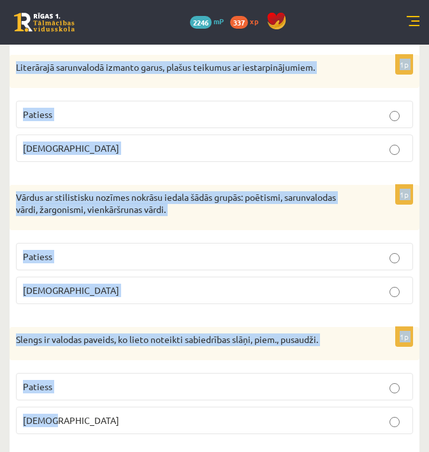
drag, startPoint x: 18, startPoint y: 251, endPoint x: 50, endPoint y: 491, distance: 242.5
copy form "Loremip, dolorsi, amet co adipiscing. Elitsed Doeius 8t Incididu ut labor et do…"
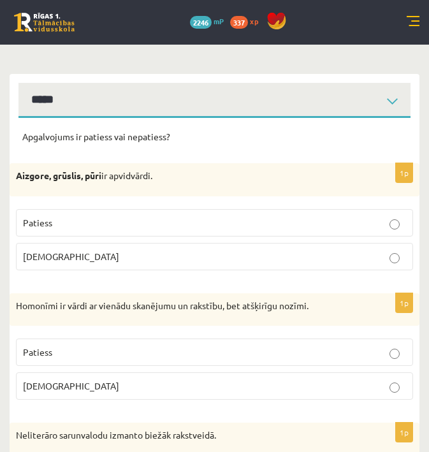
scroll to position [133, 0]
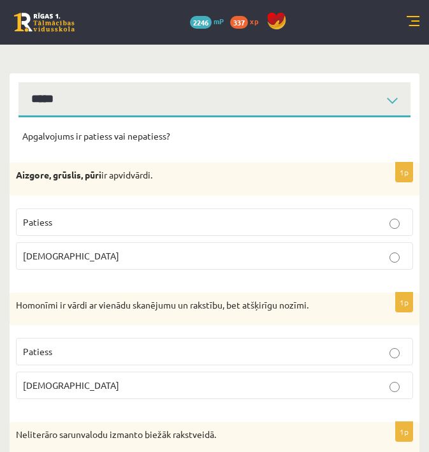
click at [302, 228] on label "Patiess" at bounding box center [214, 221] width 397 height 27
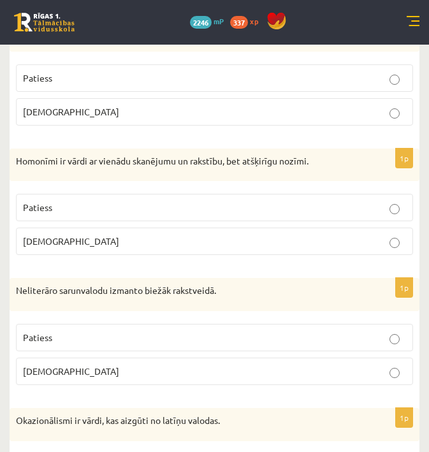
scroll to position [278, 0]
click at [300, 204] on p "Patiess" at bounding box center [214, 206] width 383 height 13
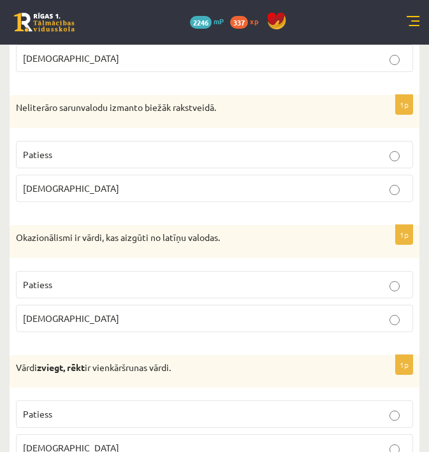
scroll to position [460, 0]
click at [305, 190] on p "Aplams" at bounding box center [214, 188] width 383 height 13
click at [305, 314] on p "Aplams" at bounding box center [214, 318] width 383 height 13
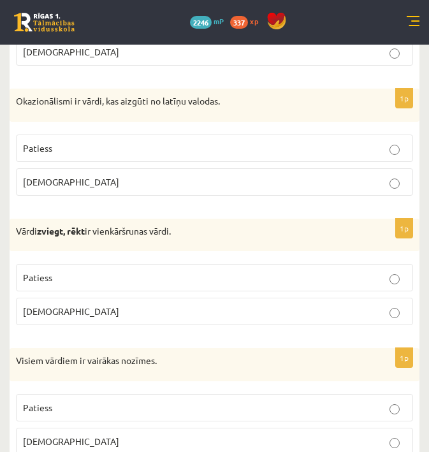
scroll to position [605, 0]
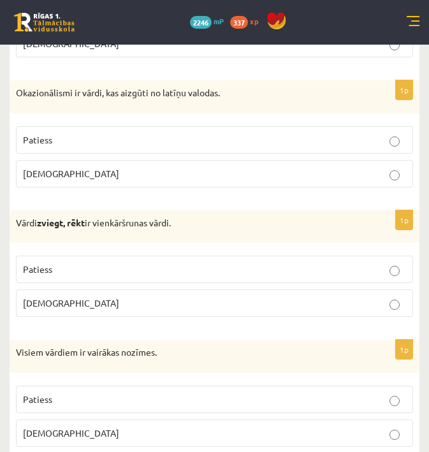
click at [304, 308] on label "Aplams" at bounding box center [214, 302] width 397 height 27
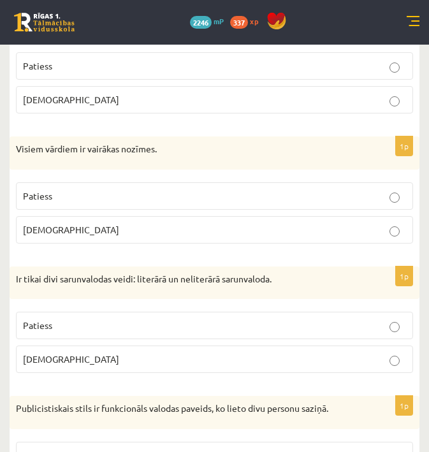
scroll to position [824, 0]
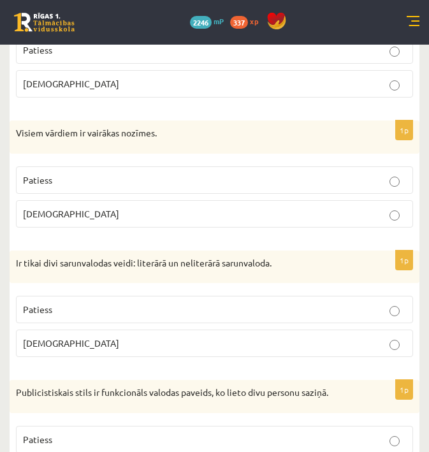
click at [335, 210] on p "Aplams" at bounding box center [214, 213] width 383 height 13
click at [266, 312] on p "Patiess" at bounding box center [214, 309] width 383 height 13
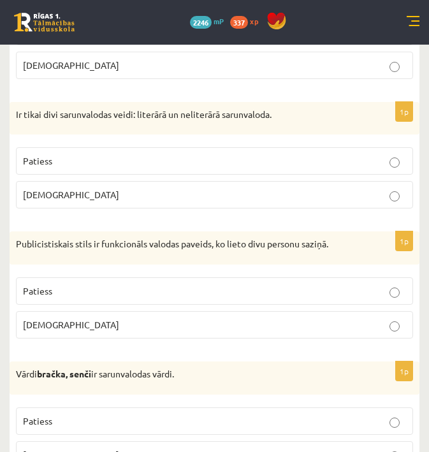
scroll to position [981, 0]
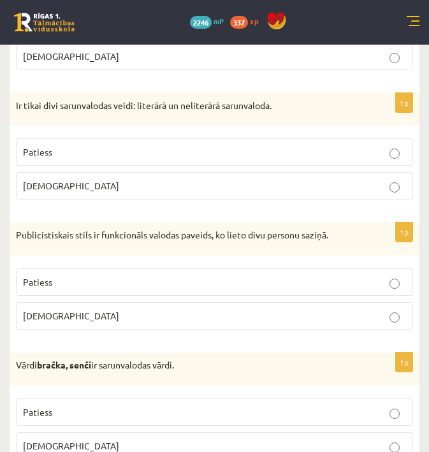
click at [287, 320] on label "Aplams" at bounding box center [214, 315] width 397 height 27
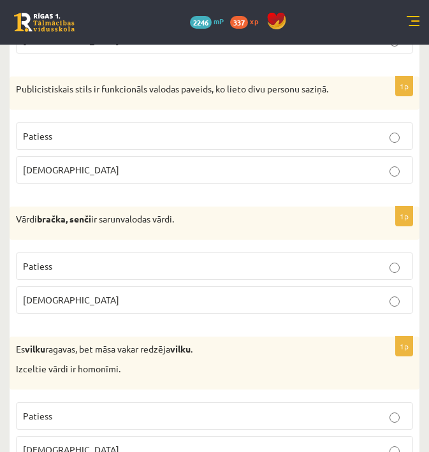
scroll to position [1127, 0]
click at [239, 259] on p "Patiess" at bounding box center [214, 265] width 383 height 13
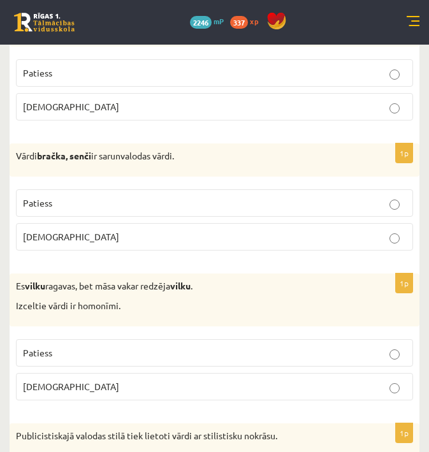
scroll to position [1193, 0]
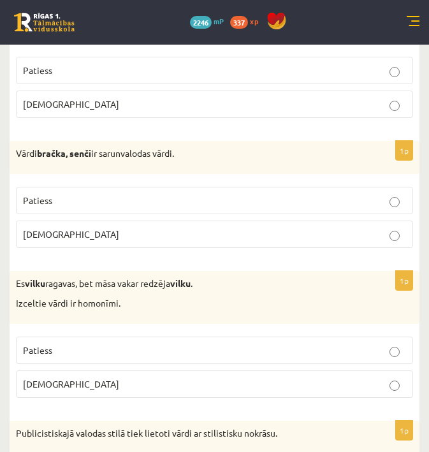
click at [214, 344] on p "Patiess" at bounding box center [214, 350] width 383 height 13
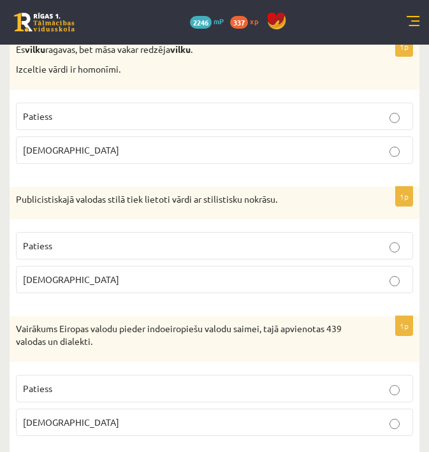
scroll to position [1428, 0]
click at [226, 257] on fieldset "Patiess Aplams" at bounding box center [214, 260] width 397 height 71
click at [227, 231] on label "Patiess" at bounding box center [214, 244] width 397 height 27
click at [229, 381] on p "Patiess" at bounding box center [214, 387] width 383 height 13
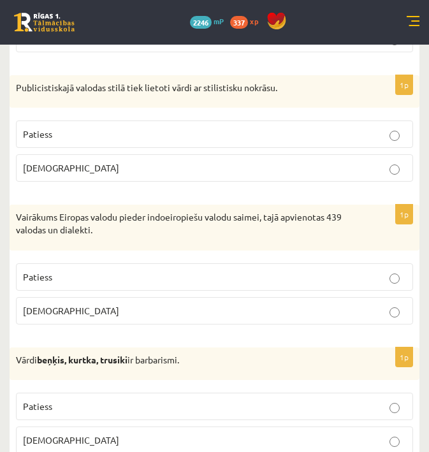
scroll to position [1551, 0]
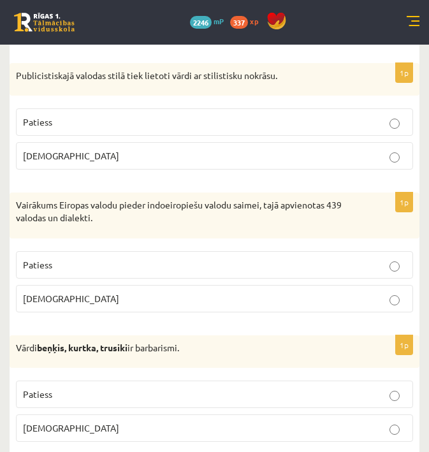
click at [238, 387] on p "Patiess" at bounding box center [214, 393] width 383 height 13
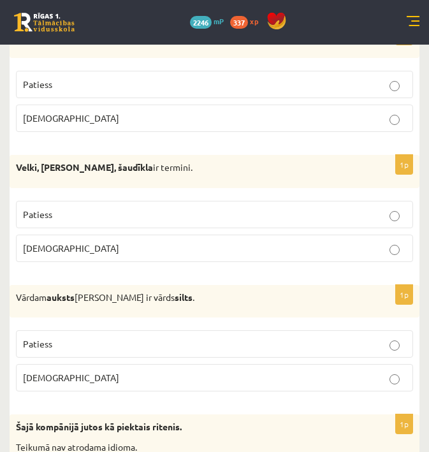
scroll to position [1860, 0]
click at [248, 242] on p "Aplams" at bounding box center [214, 248] width 383 height 13
click at [233, 337] on p "Patiess" at bounding box center [214, 343] width 383 height 13
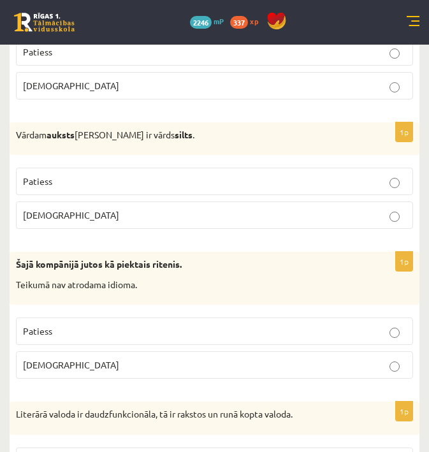
scroll to position [2024, 0]
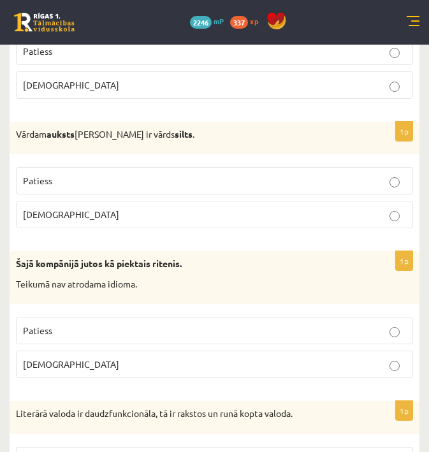
click at [236, 358] on p "Aplams" at bounding box center [214, 364] width 383 height 13
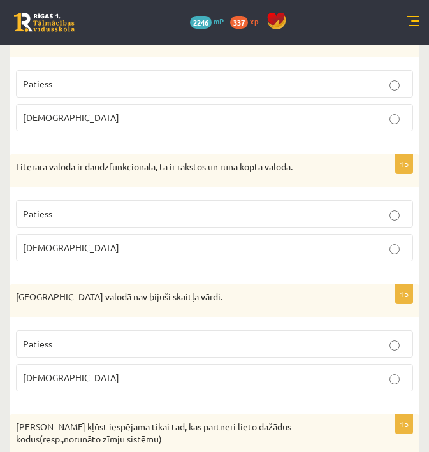
scroll to position [2274, 0]
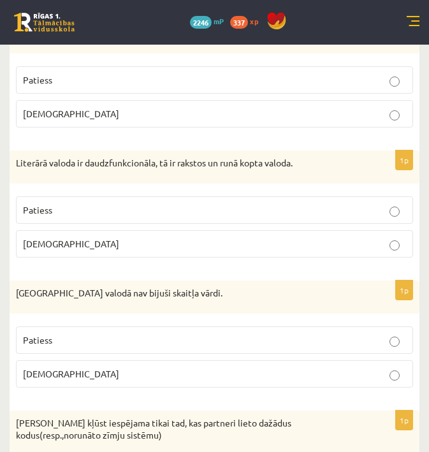
click at [354, 211] on label "Patiess" at bounding box center [214, 209] width 397 height 27
click at [358, 335] on p "Patiess" at bounding box center [214, 339] width 383 height 13
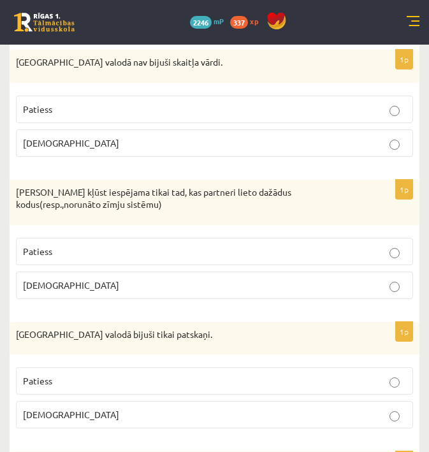
scroll to position [2508, 0]
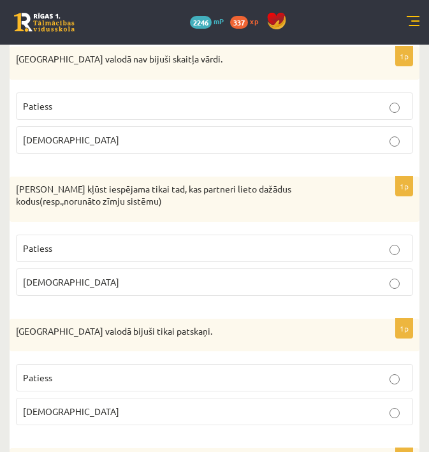
click at [333, 277] on p "Aplams" at bounding box center [214, 281] width 383 height 13
click at [337, 405] on p "Aplams" at bounding box center [214, 411] width 383 height 13
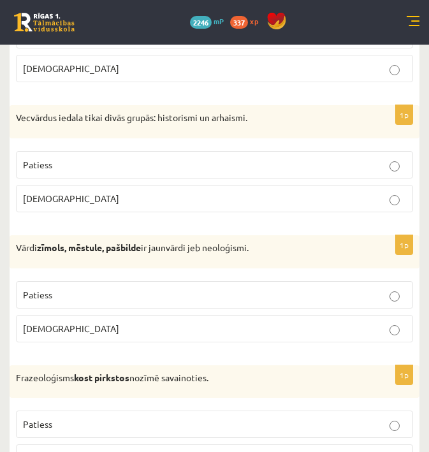
scroll to position [2850, 0]
click at [300, 289] on p "Patiess" at bounding box center [214, 295] width 383 height 13
click at [319, 418] on p "Patiess" at bounding box center [214, 424] width 383 height 13
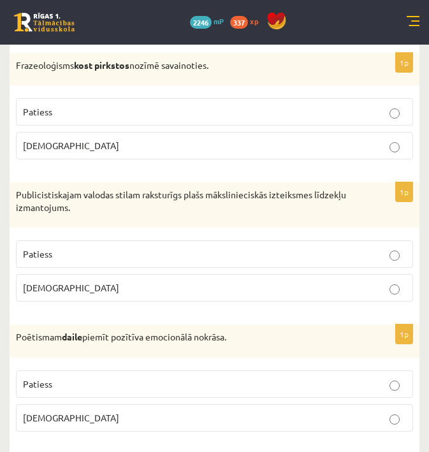
scroll to position [3216, 0]
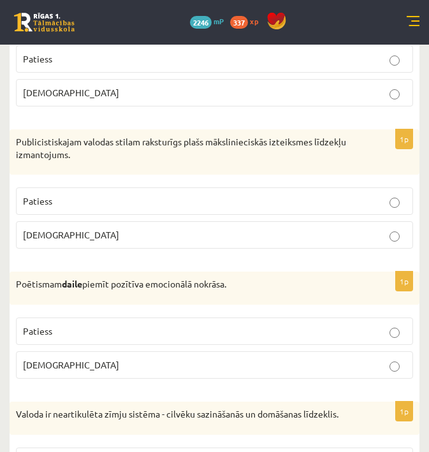
click at [308, 228] on p "Aplams" at bounding box center [214, 234] width 383 height 13
click at [238, 194] on p "Patiess" at bounding box center [214, 200] width 383 height 13
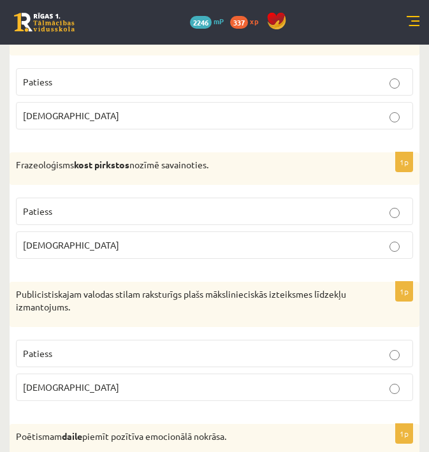
scroll to position [3066, 0]
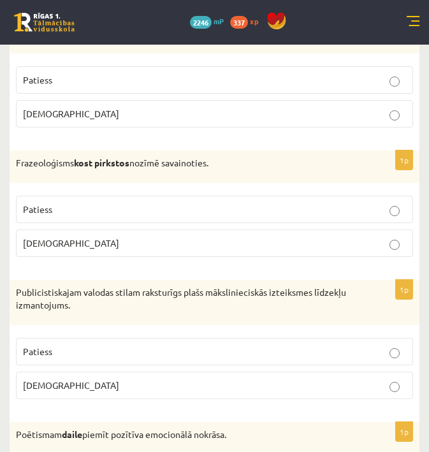
click at [249, 236] on p "Aplams" at bounding box center [214, 242] width 383 height 13
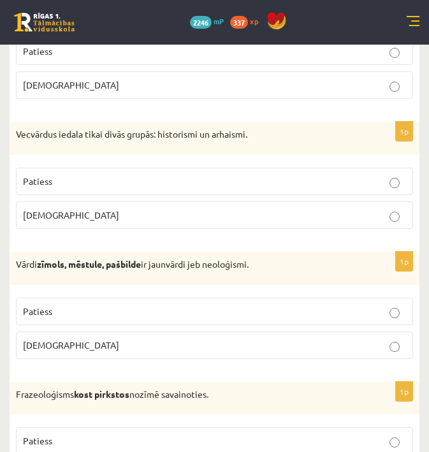
scroll to position [2834, 0]
click at [317, 168] on label "Patiess" at bounding box center [214, 181] width 397 height 27
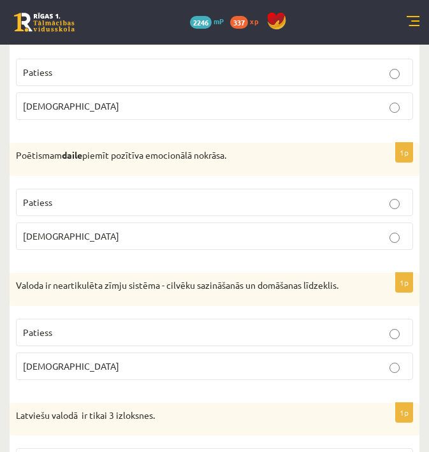
scroll to position [3356, 0]
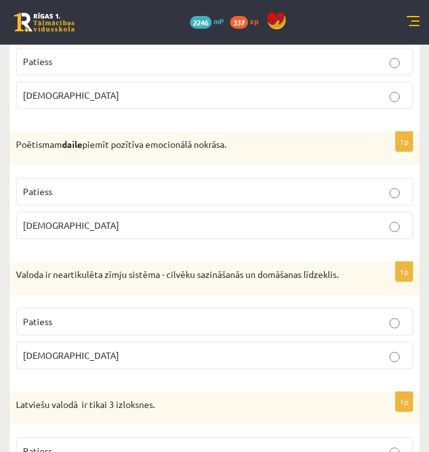
click at [373, 185] on p "Patiess" at bounding box center [214, 191] width 383 height 13
click at [364, 349] on label "Aplams" at bounding box center [214, 355] width 397 height 27
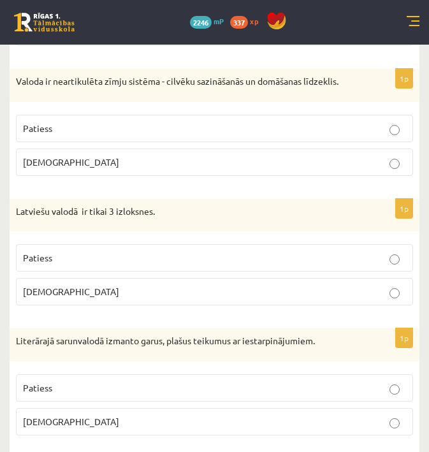
scroll to position [3551, 0]
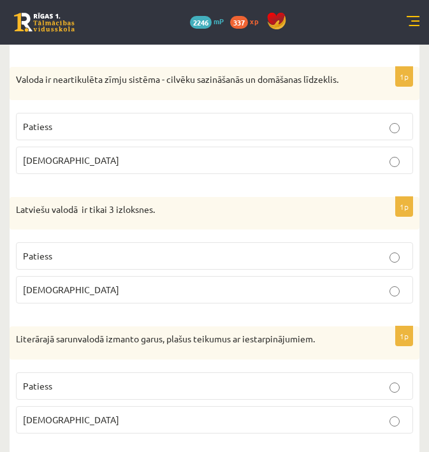
click at [347, 249] on p "Patiess" at bounding box center [214, 255] width 383 height 13
click at [303, 413] on label "Aplams" at bounding box center [214, 419] width 397 height 27
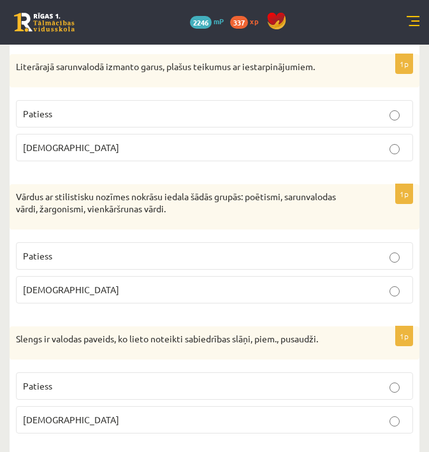
scroll to position [3822, 0]
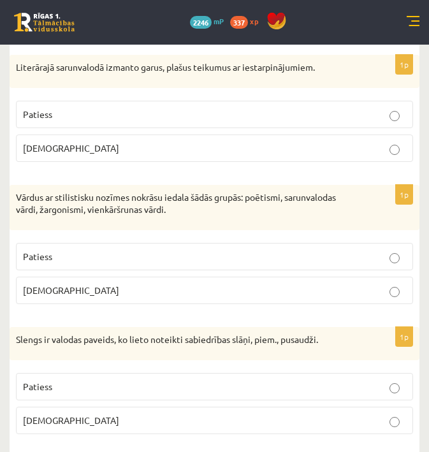
click at [235, 250] on p "Patiess" at bounding box center [214, 256] width 383 height 13
click at [233, 380] on p "Patiess" at bounding box center [214, 386] width 383 height 13
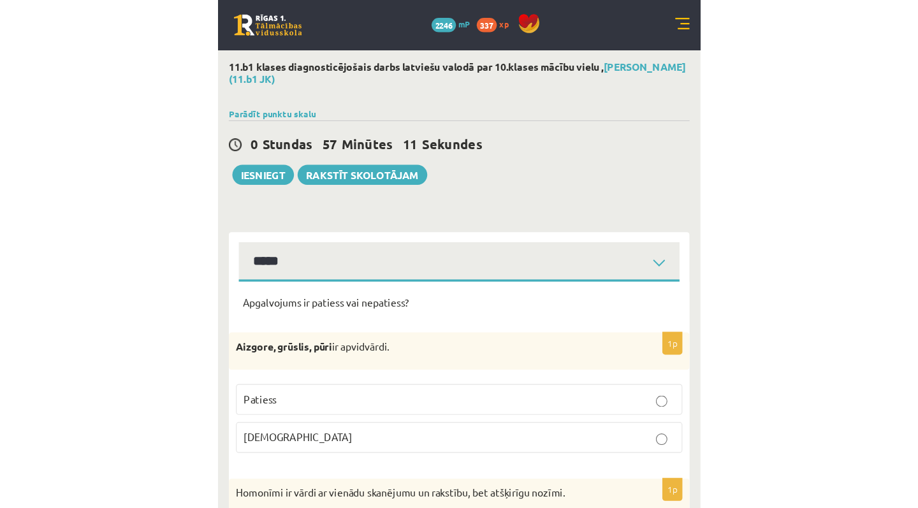
scroll to position [0, 0]
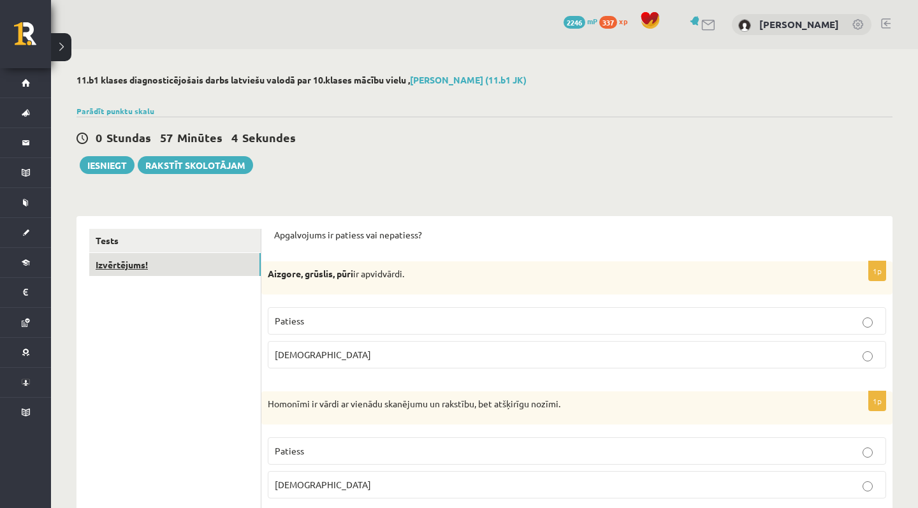
click at [162, 266] on link "Izvērtējums!" at bounding box center [174, 265] width 171 height 24
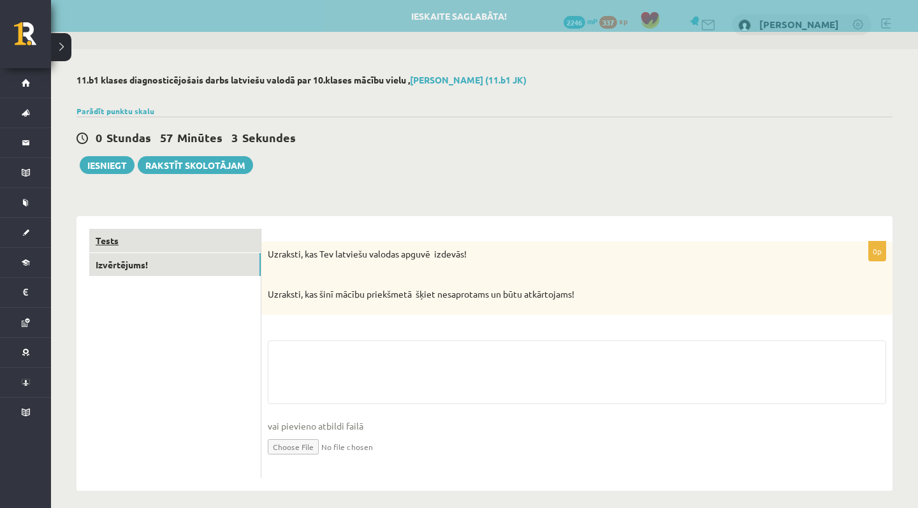
click at [155, 245] on link "Tests" at bounding box center [174, 241] width 171 height 24
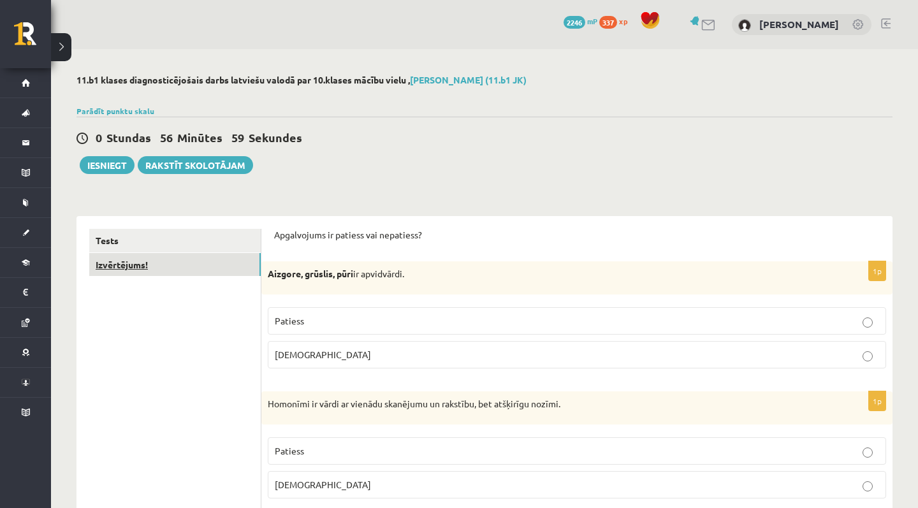
click at [222, 265] on link "Izvērtējums!" at bounding box center [174, 265] width 171 height 24
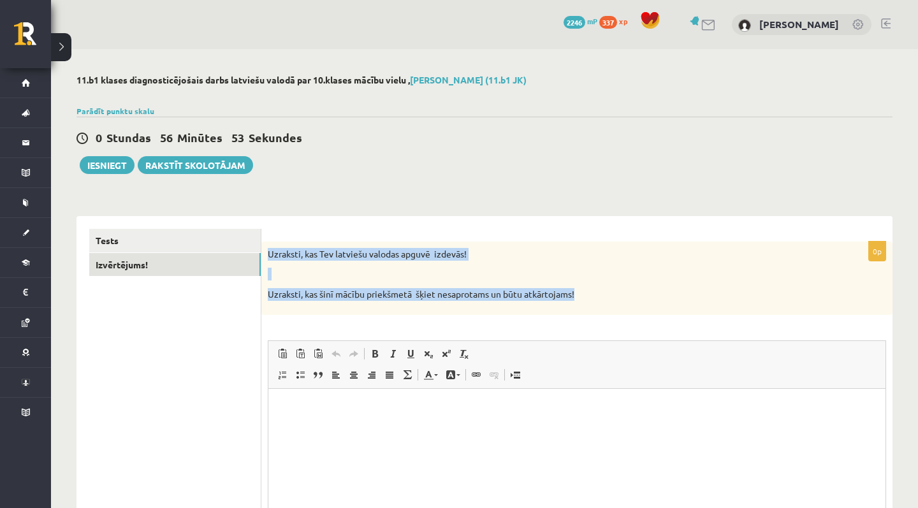
drag, startPoint x: 602, startPoint y: 298, endPoint x: 263, endPoint y: 243, distance: 343.5
click at [263, 243] on div "Uzraksti, kas Tev latviešu valodas apguvē izdevās! Uzraksti, kas šinī mācību pr…" at bounding box center [576, 278] width 631 height 73
copy div "Uzraksti, kas Tev latviešu valodas apguvē izdevās! Uzraksti, kas šinī mācību pr…"
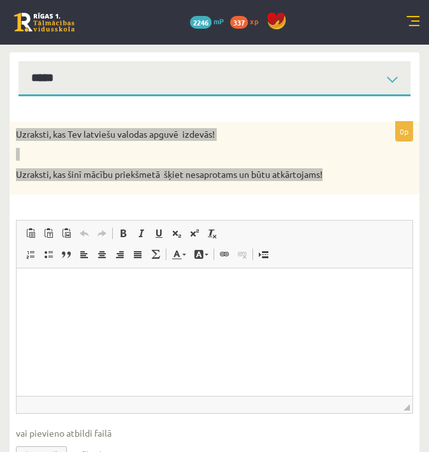
scroll to position [156, 0]
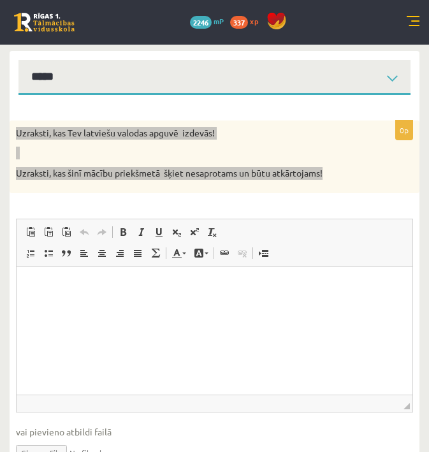
click at [308, 277] on html at bounding box center [215, 286] width 396 height 39
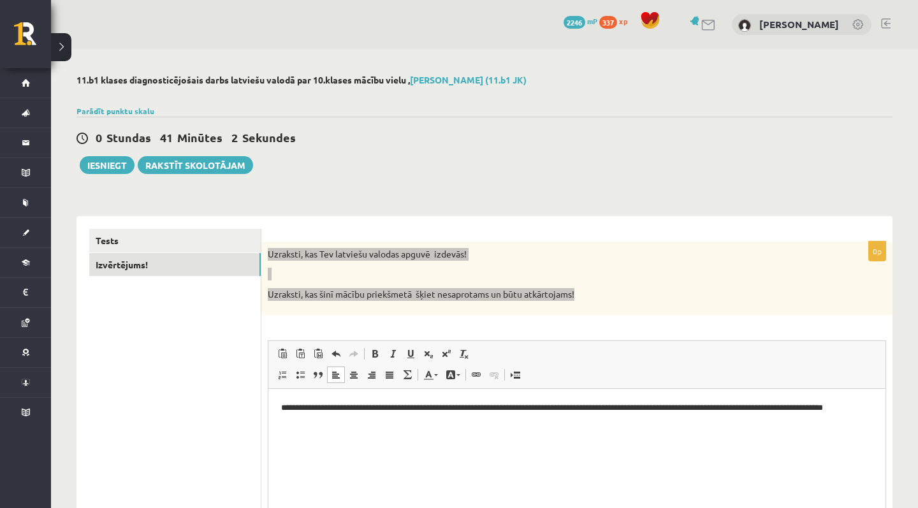
scroll to position [0, 0]
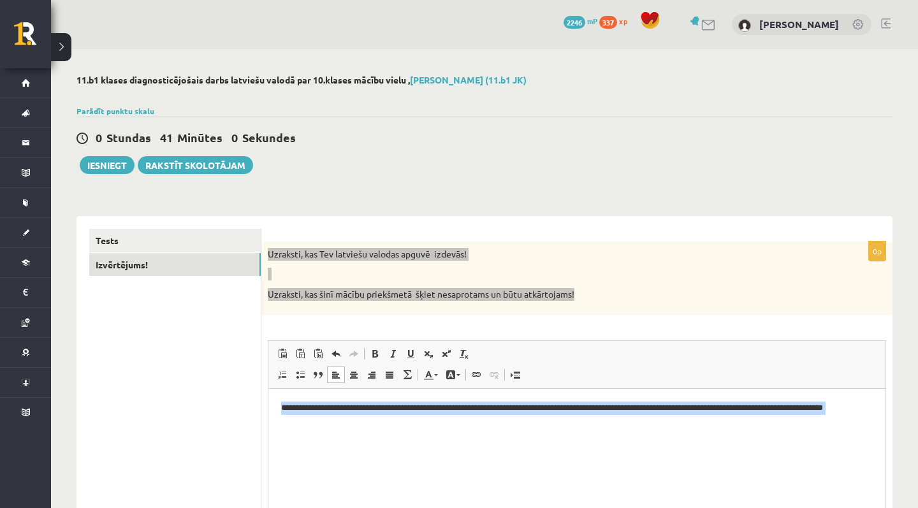
drag, startPoint x: 384, startPoint y: 430, endPoint x: 272, endPoint y: 392, distance: 118.3
click at [272, 392] on html "**********" at bounding box center [576, 424] width 617 height 73
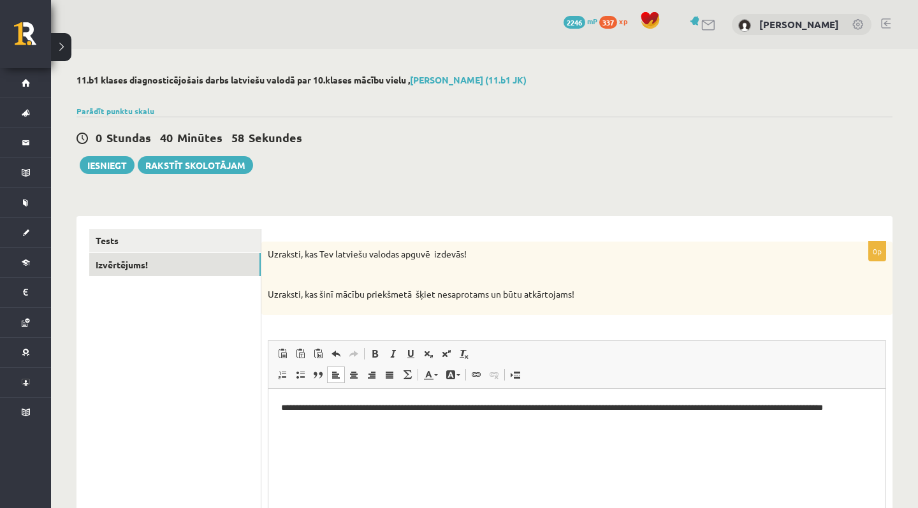
click at [255, 385] on ul "Tests Izvērtējums!" at bounding box center [175, 417] width 172 height 377
click at [171, 237] on link "Tests" at bounding box center [174, 241] width 171 height 24
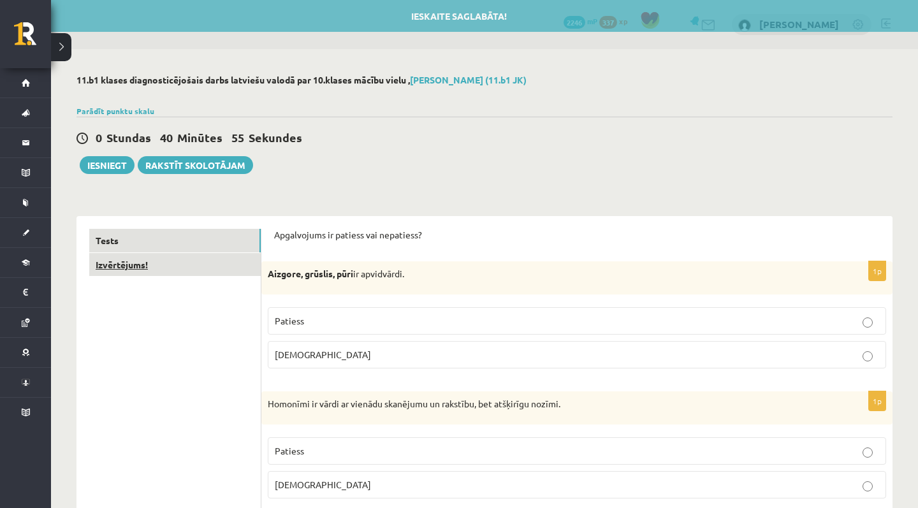
click at [174, 261] on link "Izvērtējums!" at bounding box center [174, 265] width 171 height 24
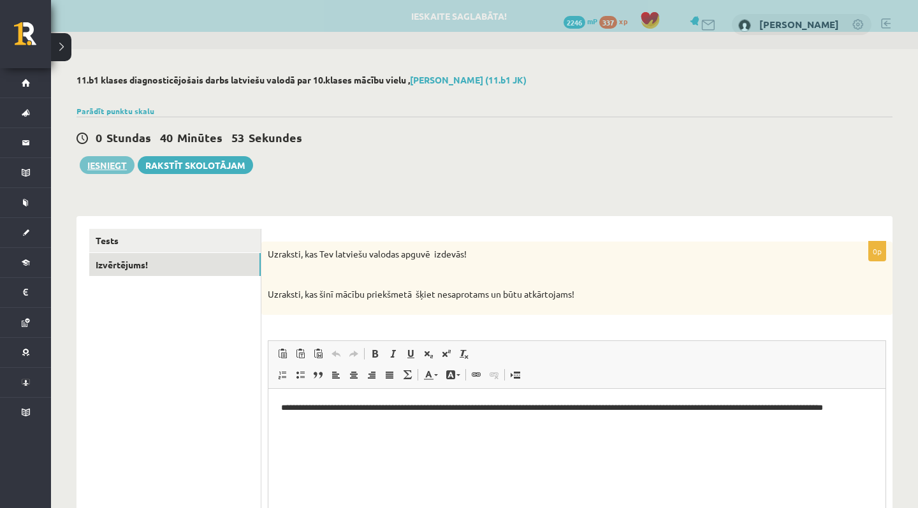
click at [113, 171] on button "Iesniegt" at bounding box center [107, 165] width 55 height 18
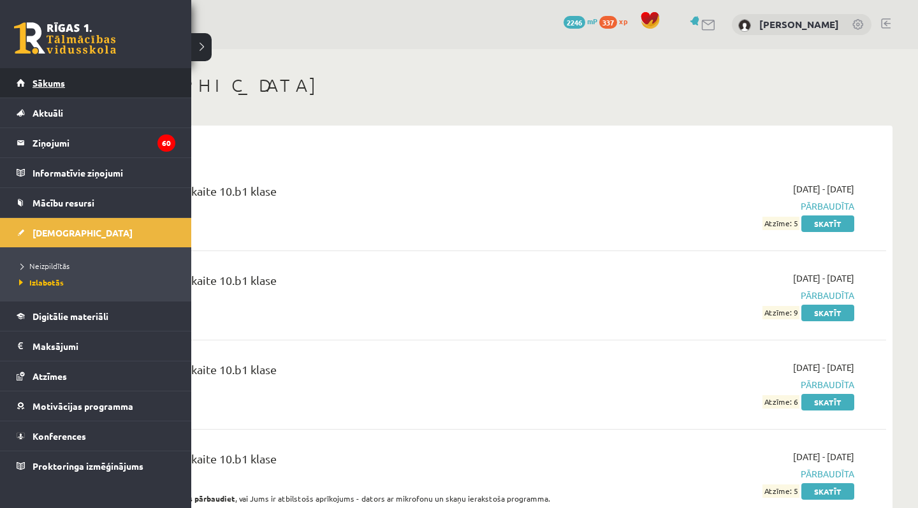
click at [76, 82] on link "Sākums" at bounding box center [96, 82] width 159 height 29
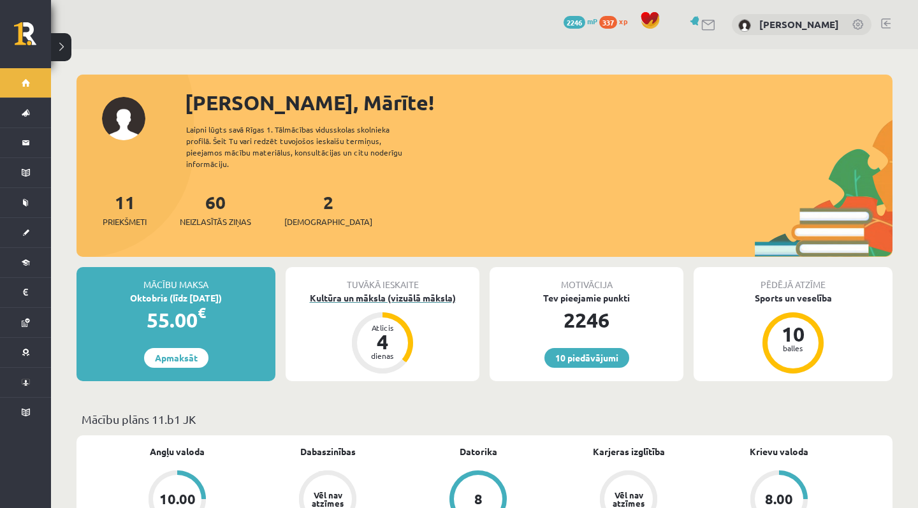
click at [409, 291] on div "Kultūra un māksla (vizuālā māksla)" at bounding box center [383, 297] width 194 height 13
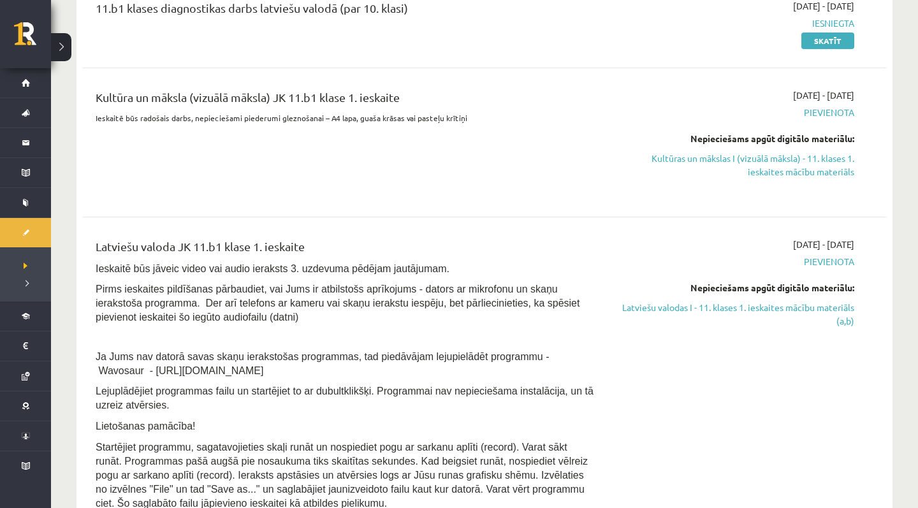
scroll to position [353, 0]
click at [769, 160] on link "Kultūras un mākslas I (vizuālā māksla) - 11. klases 1. ieskaites mācību materiā…" at bounding box center [734, 163] width 240 height 27
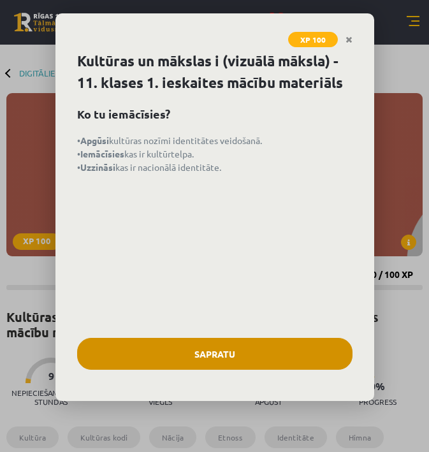
click at [230, 344] on button "Sapratu" at bounding box center [214, 354] width 275 height 32
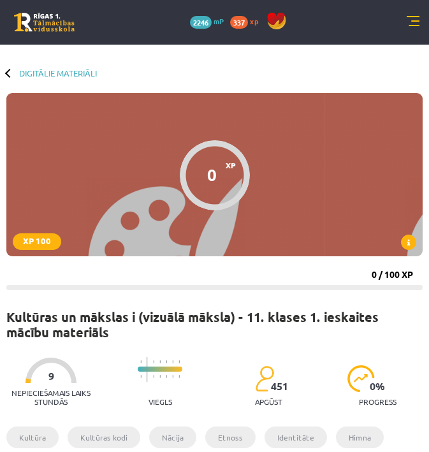
scroll to position [489, 0]
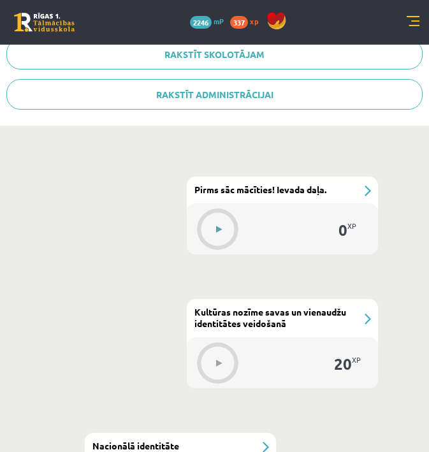
click at [219, 219] on button at bounding box center [218, 229] width 29 height 29
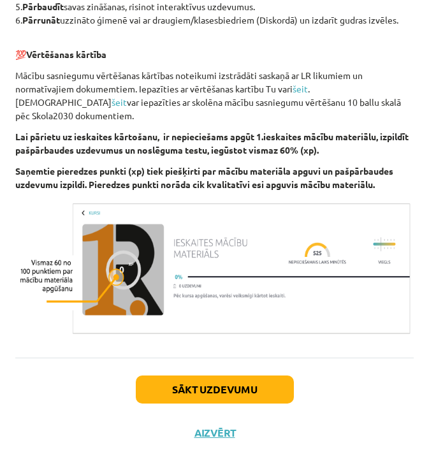
scroll to position [691, 0]
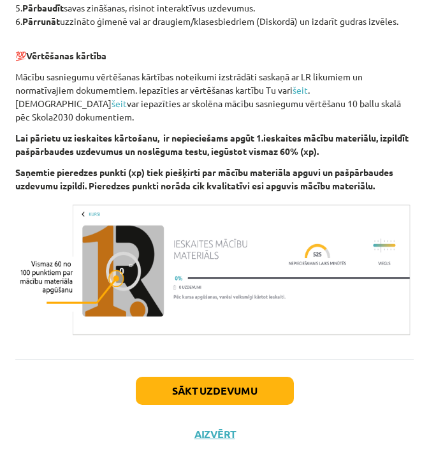
click at [238, 387] on button "Sākt uzdevumu" at bounding box center [215, 391] width 158 height 28
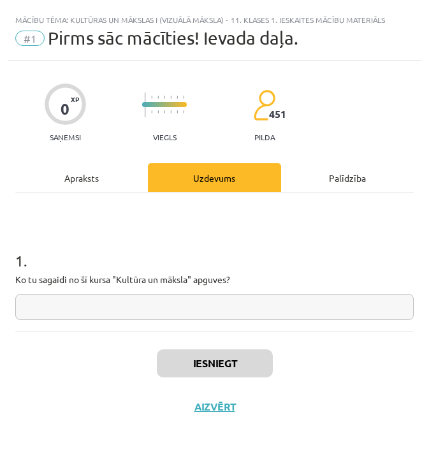
click at [230, 301] on input "text" at bounding box center [214, 307] width 398 height 26
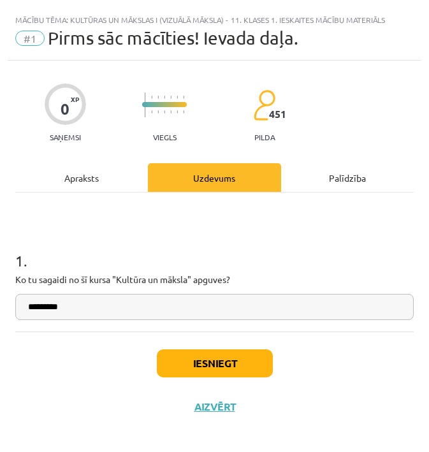
type input "*********"
click at [241, 358] on button "Iesniegt" at bounding box center [215, 363] width 116 height 28
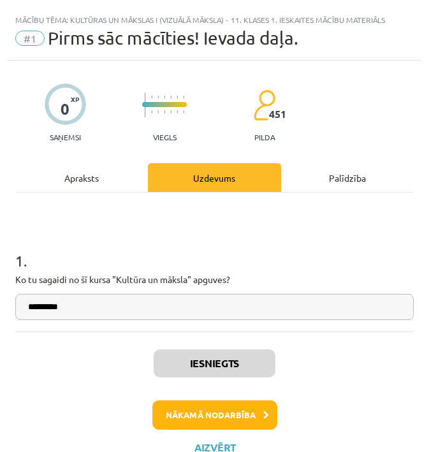
click at [238, 414] on button "Nākamā nodarbība" at bounding box center [214, 414] width 125 height 29
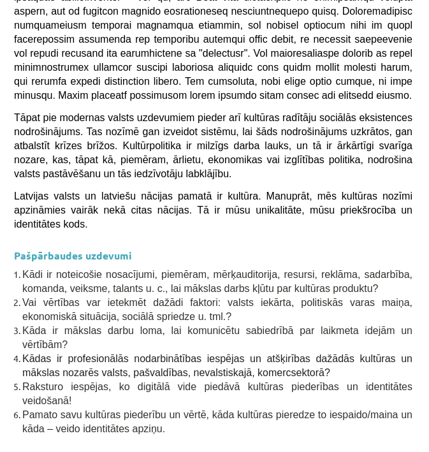
scroll to position [4768, 1]
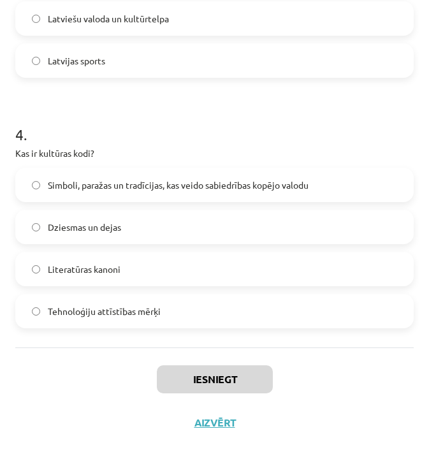
scroll to position [672, 0]
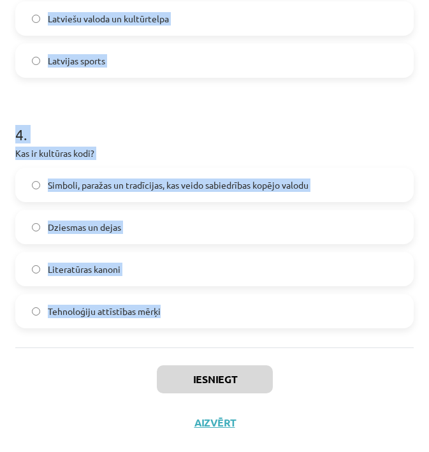
drag, startPoint x: 22, startPoint y: 254, endPoint x: 175, endPoint y: 328, distance: 170.5
copy form "1 . Kāds ir Latvijas valsts uzdevums saskaņā ar Latvijas Satversmi? Garantēt la…"
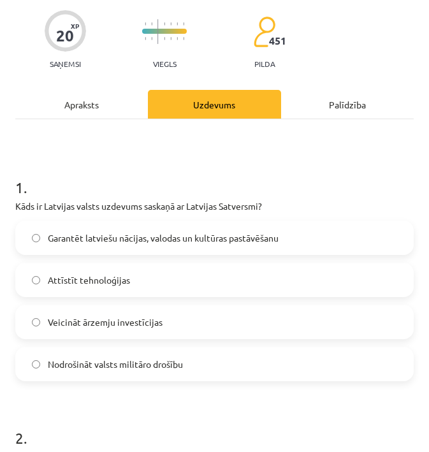
scroll to position [129, 0]
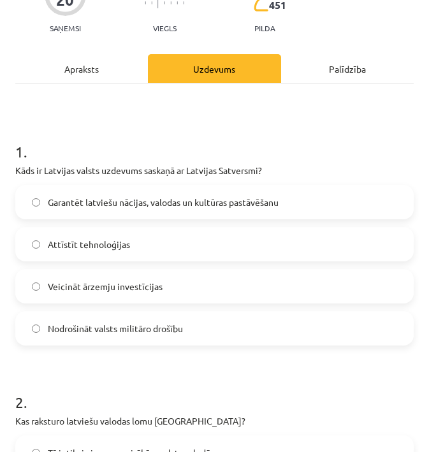
click at [203, 188] on label "Garantēt latviešu nācijas, valodas un kultūras pastāvēšanu" at bounding box center [215, 202] width 396 height 32
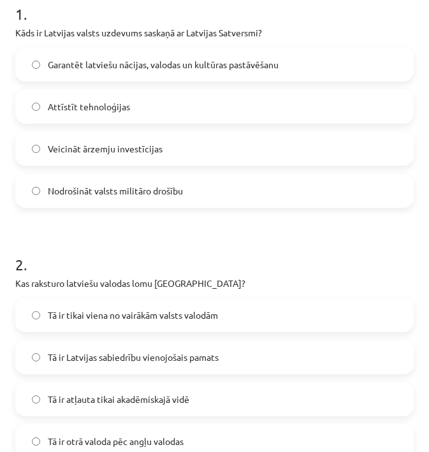
scroll to position [290, 0]
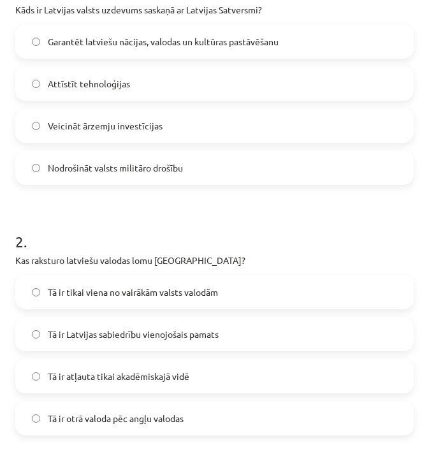
click at [157, 340] on span "Tā ir Latvijas sabiedrību vienojošais pamats" at bounding box center [133, 334] width 171 height 13
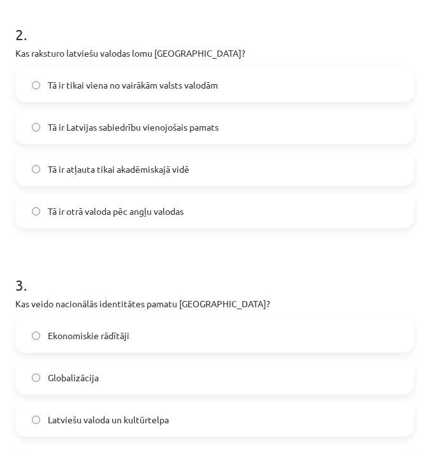
scroll to position [498, 0]
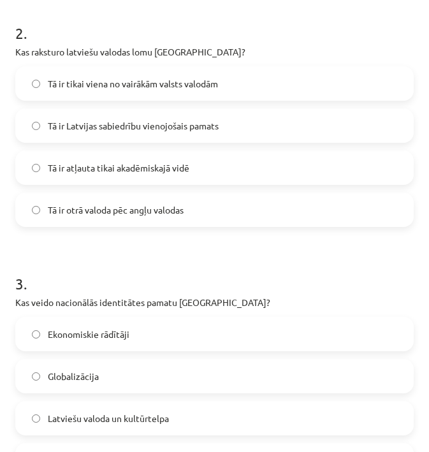
click at [194, 415] on label "Latviešu valoda un kultūrtelpa" at bounding box center [215, 418] width 396 height 32
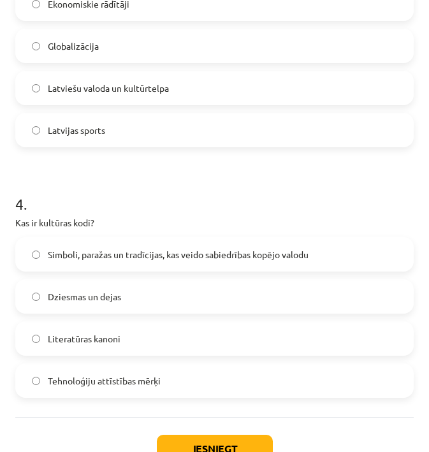
scroll to position [831, 0]
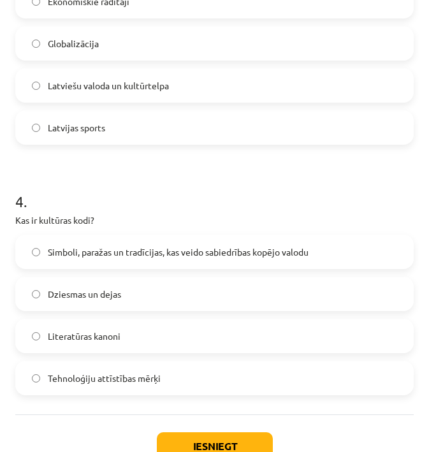
click at [288, 256] on span "Simboli, paražas un tradīcijas, kas veido sabiedrības kopējo valodu" at bounding box center [178, 251] width 261 height 13
click at [228, 433] on button "Iesniegt" at bounding box center [215, 446] width 116 height 28
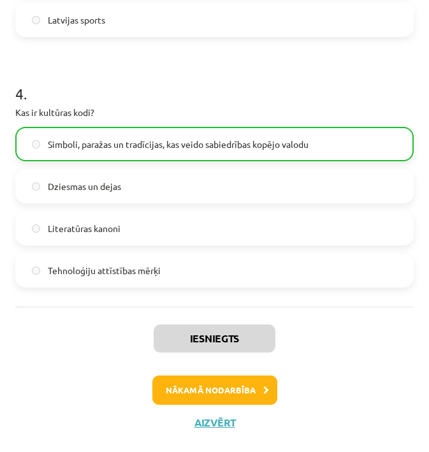
click at [242, 386] on button "Nākamā nodarbība" at bounding box center [214, 389] width 125 height 29
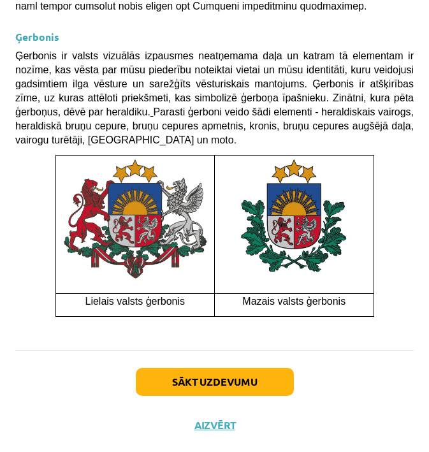
scroll to position [1337, 0]
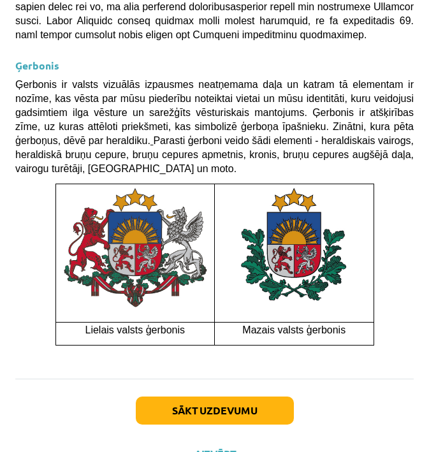
click at [231, 396] on button "Sākt uzdevumu" at bounding box center [215, 410] width 158 height 28
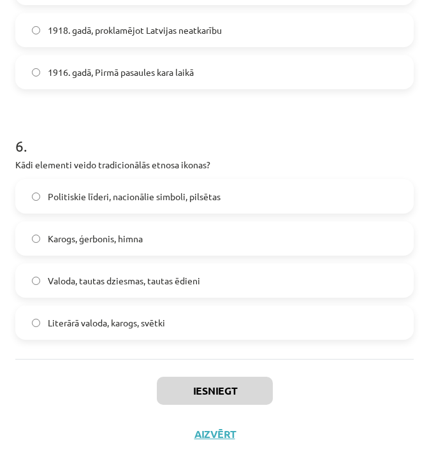
scroll to position [931, 0]
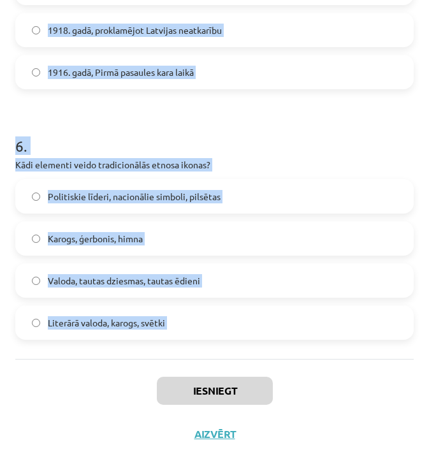
drag, startPoint x: 41, startPoint y: 221, endPoint x: 141, endPoint y: 373, distance: 181.9
copy form "1 . Kad Latvijas himna "Dievs, svētī Latviju!" tika oficiāli apstiprināta kā va…"
click at [370, 424] on div "Iesniegt Aizvērt" at bounding box center [214, 403] width 398 height 89
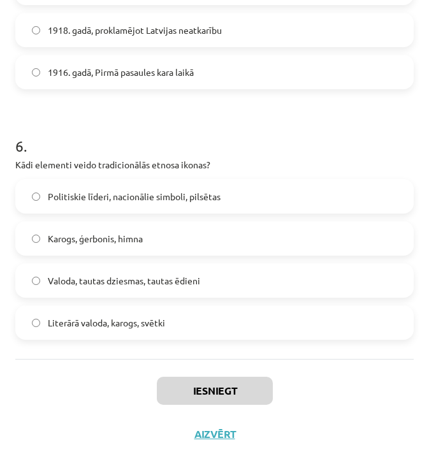
click at [370, 424] on div "Iesniegt Aizvērt" at bounding box center [214, 403] width 398 height 89
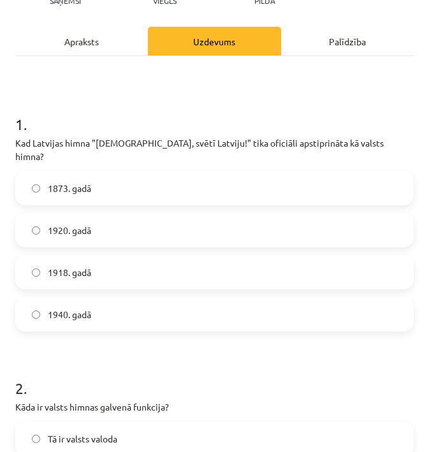
scroll to position [143, 0]
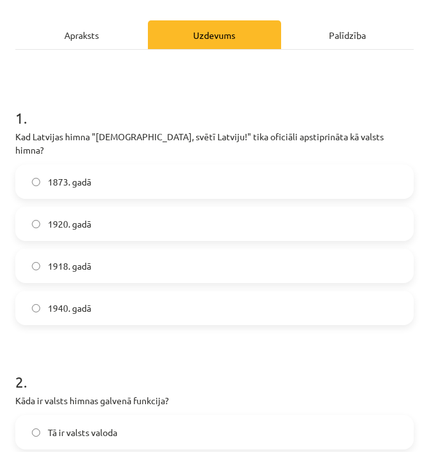
click at [248, 208] on label "1920. gadā" at bounding box center [215, 224] width 396 height 32
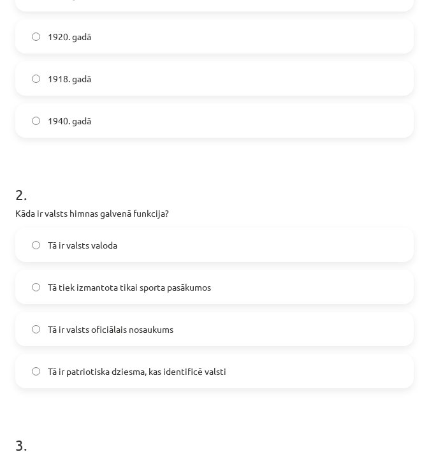
scroll to position [331, 0]
click at [215, 364] on span "Tā ir patriotiska dziesma, kas identificē valsti" at bounding box center [137, 370] width 178 height 13
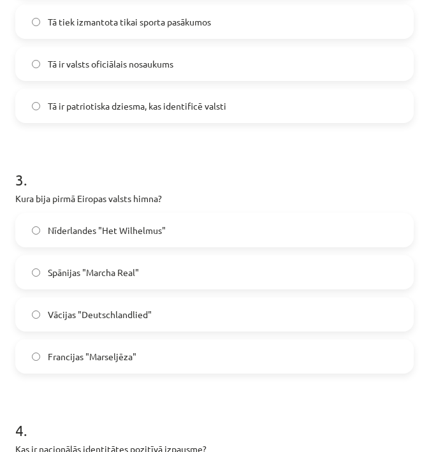
scroll to position [597, 0]
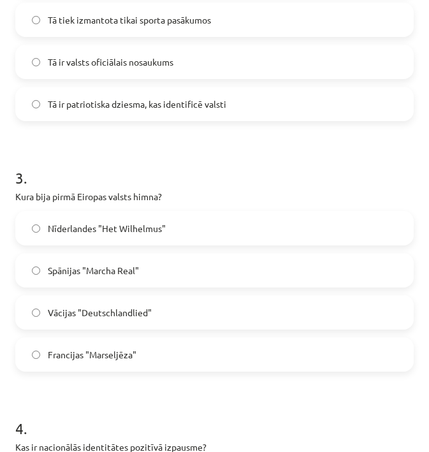
click at [207, 217] on label "Nīderlandes "Het Wilhelmus"" at bounding box center [215, 228] width 396 height 32
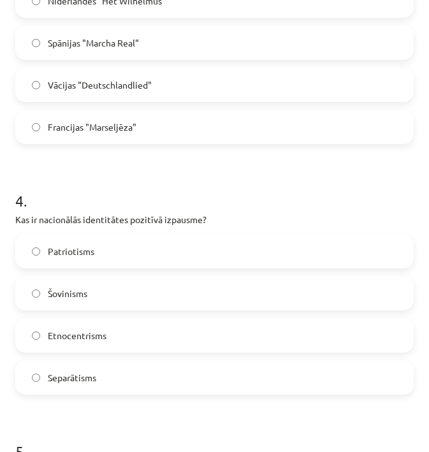
scroll to position [834, 0]
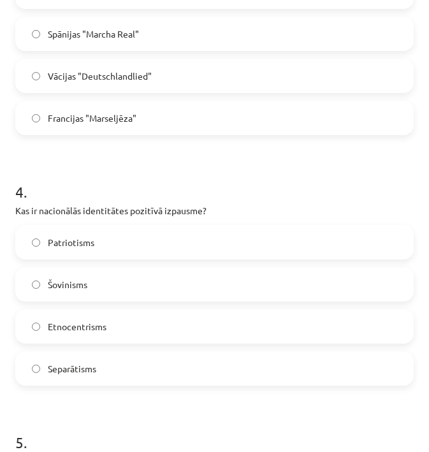
click at [174, 230] on label "Patriotisms" at bounding box center [215, 242] width 396 height 32
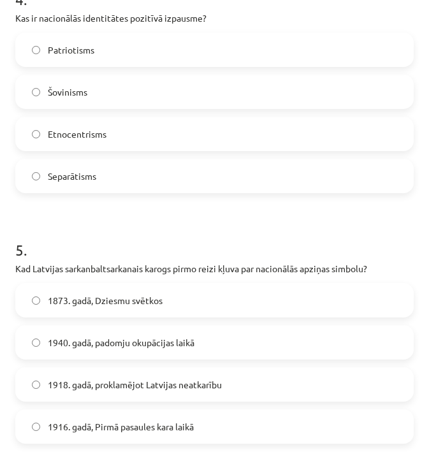
scroll to position [1025, 0]
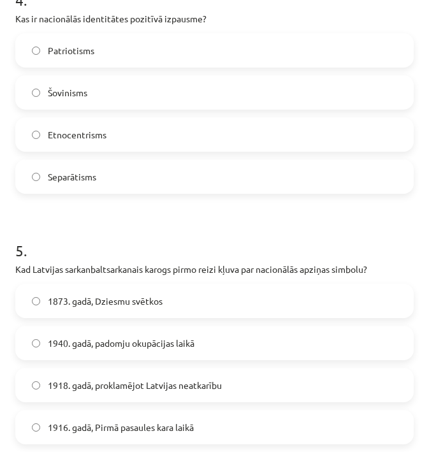
click at [179, 291] on label "1873. gadā, Dziesmu svētkos" at bounding box center [215, 301] width 396 height 32
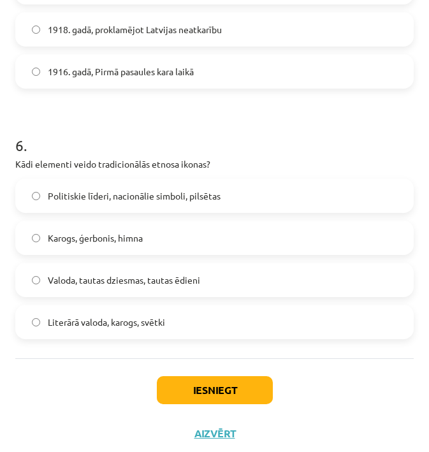
scroll to position [1380, 0]
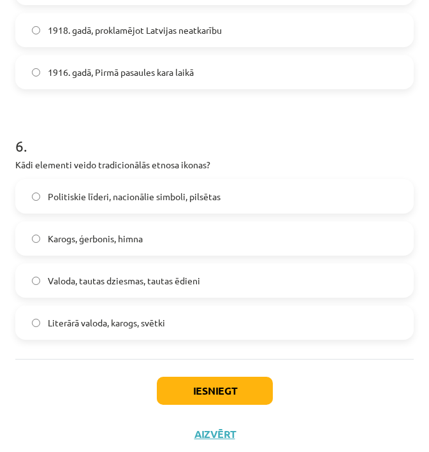
click at [239, 226] on label "Karogs, ģerbonis, himna" at bounding box center [215, 238] width 396 height 32
click at [233, 382] on button "Iesniegt" at bounding box center [215, 391] width 116 height 28
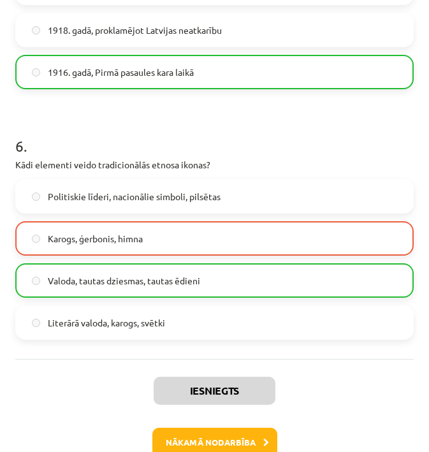
click at [236, 428] on button "Nākamā nodarbība" at bounding box center [214, 442] width 125 height 29
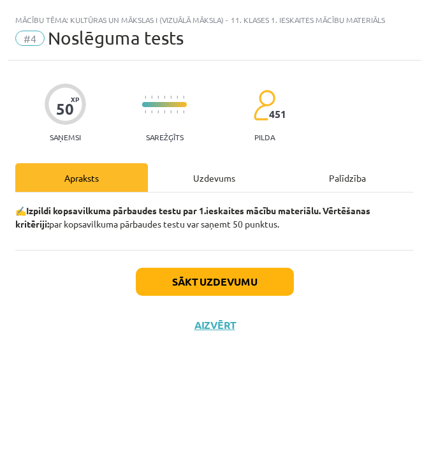
scroll to position [0, 0]
click at [238, 275] on button "Sākt uzdevumu" at bounding box center [215, 282] width 158 height 28
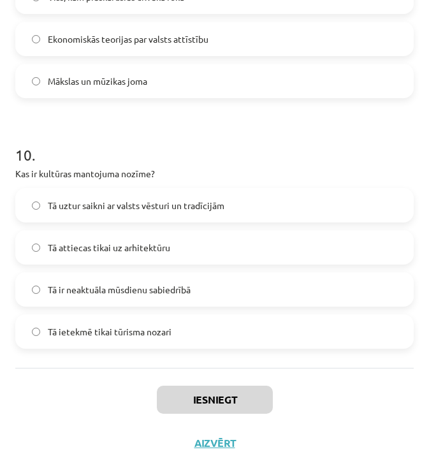
scroll to position [2382, 0]
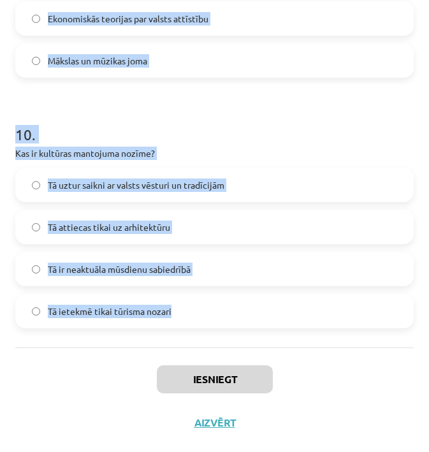
drag, startPoint x: 71, startPoint y: 210, endPoint x: 293, endPoint y: 337, distance: 254.9
copy form "1 . Kādu lomu spēlē kultūras izglītība? Tā ir tikai mākslinieku mācību programm…"
click at [409, 375] on div "Iesniegt Aizvērt" at bounding box center [214, 391] width 398 height 89
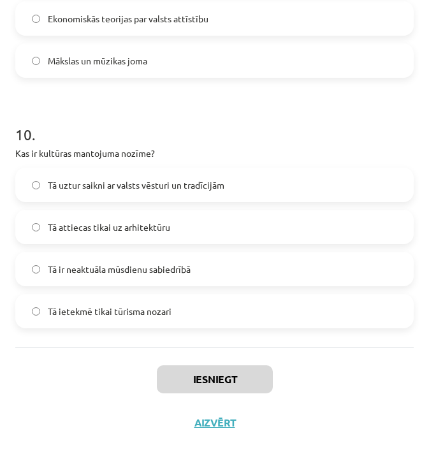
click at [409, 375] on div "Iesniegt Aizvērt" at bounding box center [214, 391] width 398 height 89
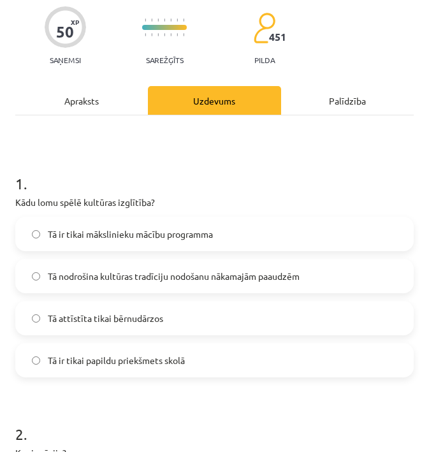
scroll to position [78, 0]
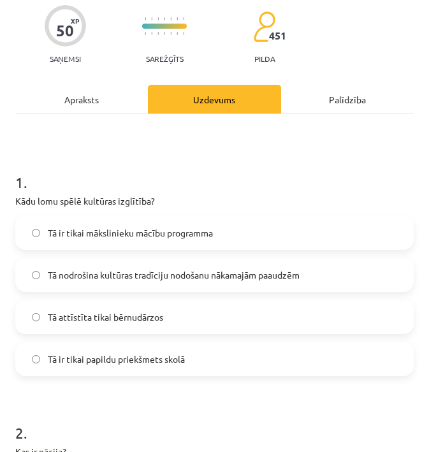
click at [214, 282] on label "Tā nodrošina kultūras tradīciju nodošanu nākamajām paaudzēm" at bounding box center [215, 275] width 396 height 32
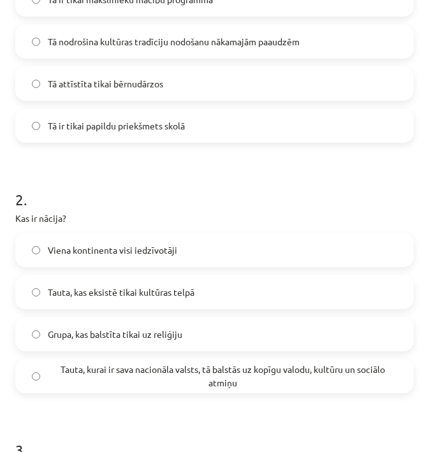
scroll to position [313, 0]
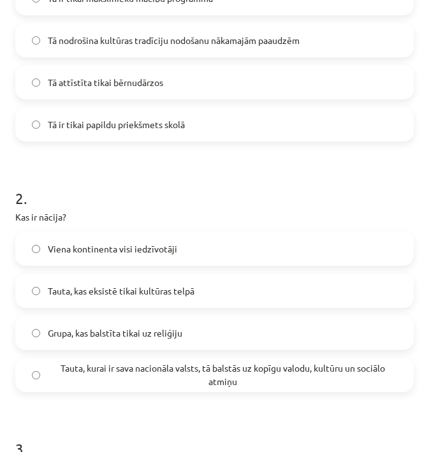
click at [173, 368] on span "Tauta, kurai ir sava nacionāla valsts, tā balstās uz kopīgu valodu, kultūru un …" at bounding box center [222, 374] width 349 height 27
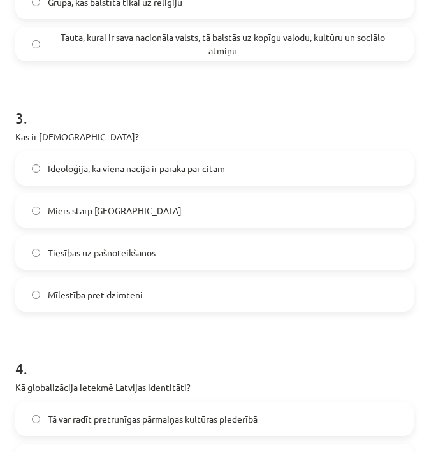
scroll to position [678, 0]
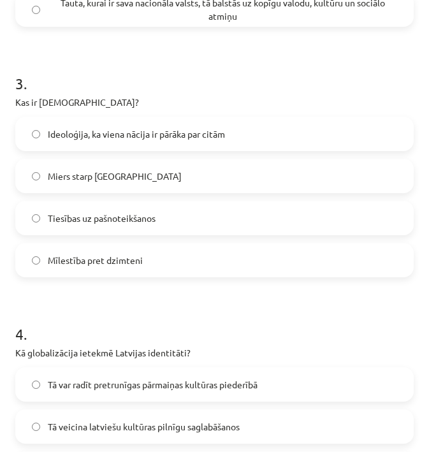
click at [205, 126] on label "Ideoloģija, ka viena nācija ir pārāka par citām" at bounding box center [215, 134] width 396 height 32
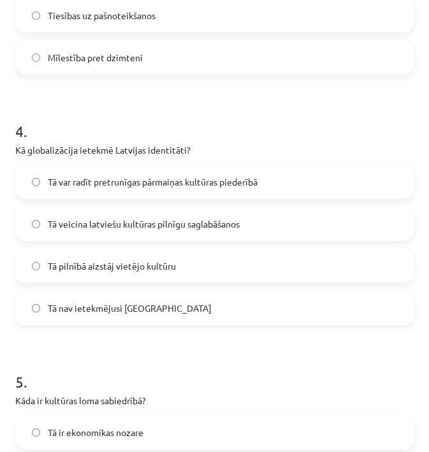
scroll to position [906, 0]
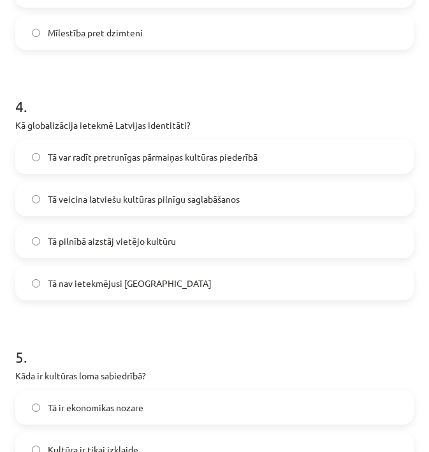
click at [284, 157] on label "Tā var radīt pretrunīgas pārmaiņas kultūras piederībā" at bounding box center [215, 157] width 396 height 32
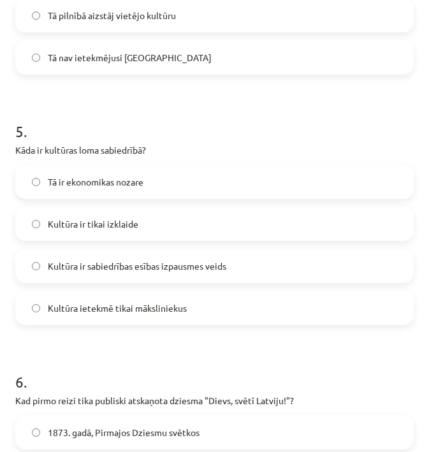
scroll to position [1135, 0]
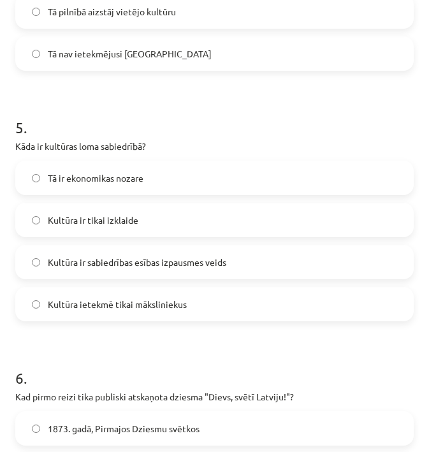
click at [236, 259] on label "Kultūra ir sabiedrības esības izpausmes veids" at bounding box center [215, 262] width 396 height 32
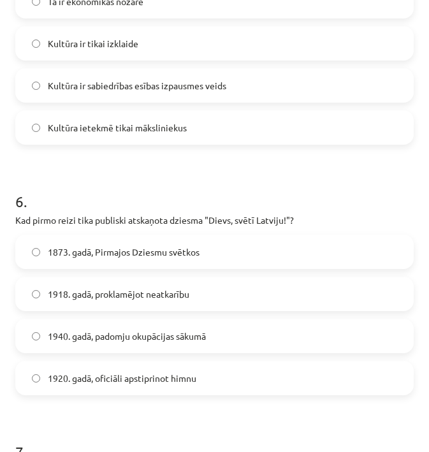
scroll to position [1319, 0]
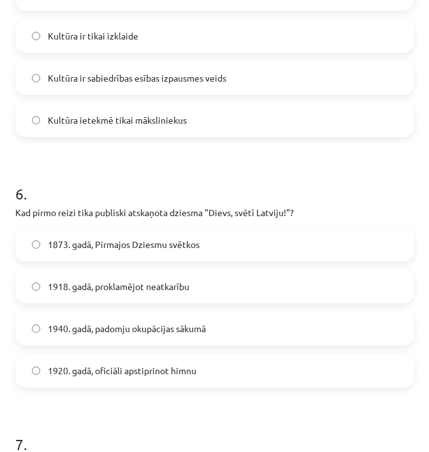
click at [176, 247] on span "1873. gadā, Pirmajos Dziesmu svētkos" at bounding box center [124, 244] width 152 height 13
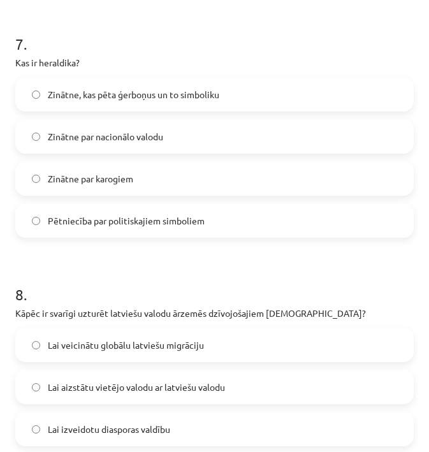
scroll to position [1720, 0]
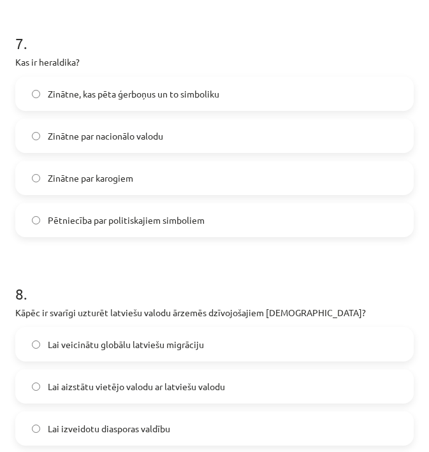
click at [238, 98] on label "Zinātne, kas pēta ģerboņus un to simboliku" at bounding box center [215, 94] width 396 height 32
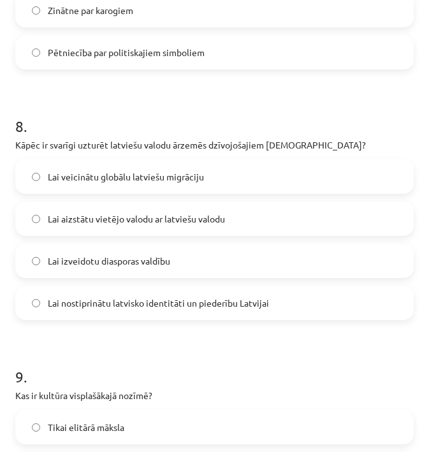
scroll to position [1889, 0]
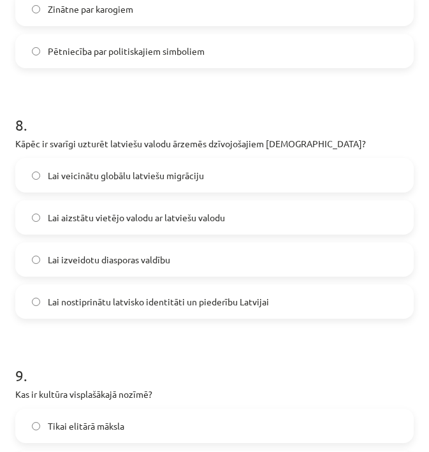
click at [145, 300] on span "Lai nostiprinātu latvisko identitāti un piederību Latvijai" at bounding box center [158, 301] width 221 height 13
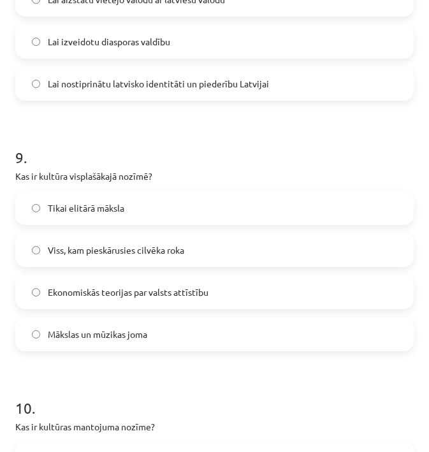
scroll to position [2118, 0]
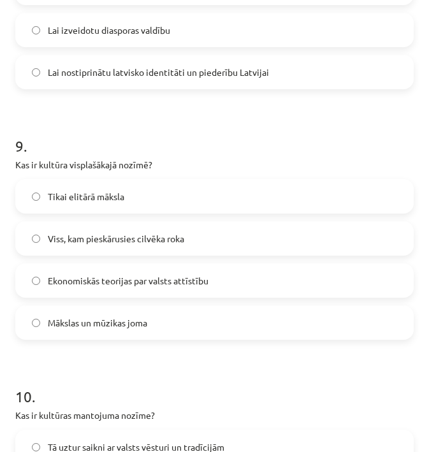
click at [146, 242] on span "Viss, kam pieskārusies cilvēka roka" at bounding box center [116, 238] width 136 height 13
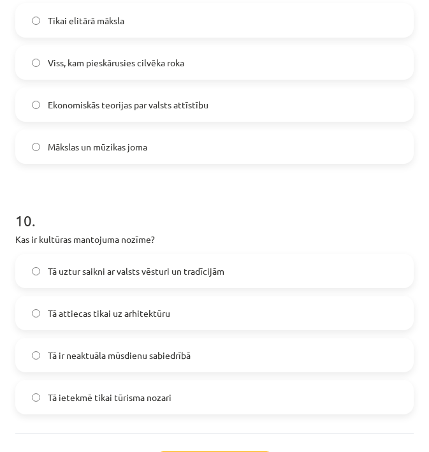
scroll to position [2308, 0]
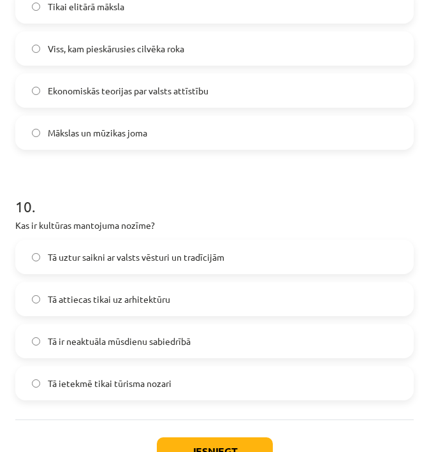
click at [259, 264] on label "Tā uztur saikni ar valsts vēsturi un tradīcijām" at bounding box center [215, 257] width 396 height 32
click at [243, 442] on button "Iesniegt" at bounding box center [215, 451] width 116 height 28
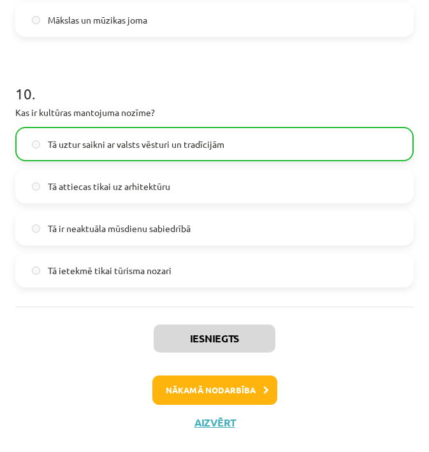
scroll to position [2422, 0]
click at [245, 394] on button "Nākamā nodarbība" at bounding box center [214, 389] width 125 height 29
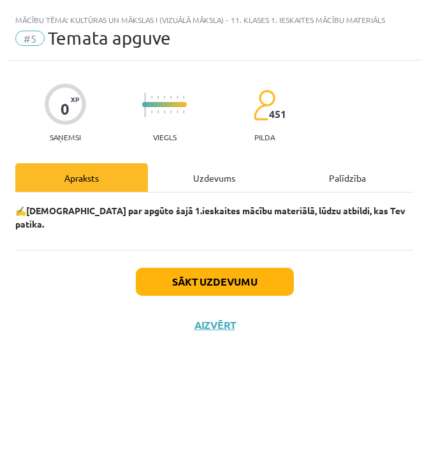
click at [235, 287] on div "Sākt uzdevumu Aizvērt" at bounding box center [214, 294] width 398 height 89
click at [235, 268] on button "Sākt uzdevumu" at bounding box center [215, 282] width 158 height 28
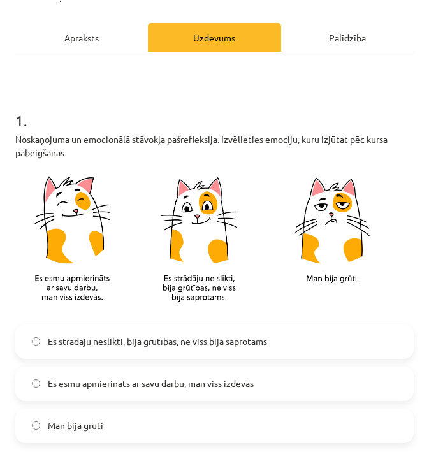
scroll to position [140, 0]
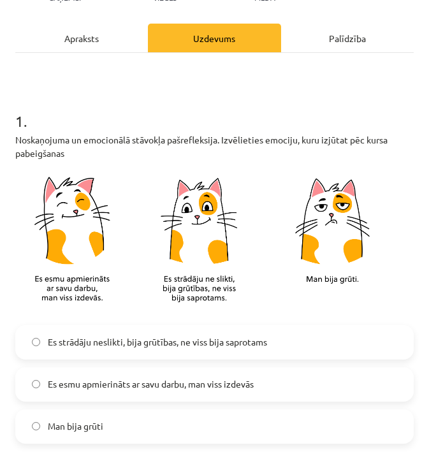
click at [217, 375] on label "Es esmu apmierināts ar savu darbu, man viss izdevās" at bounding box center [215, 384] width 396 height 32
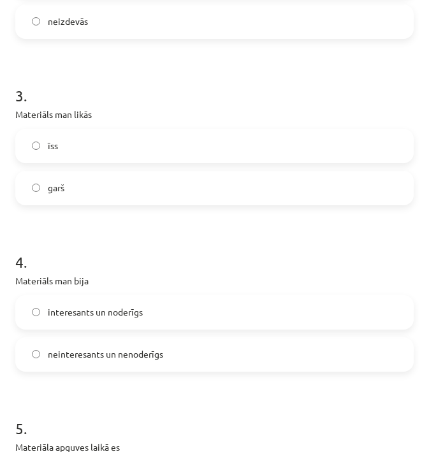
scroll to position [769, 0]
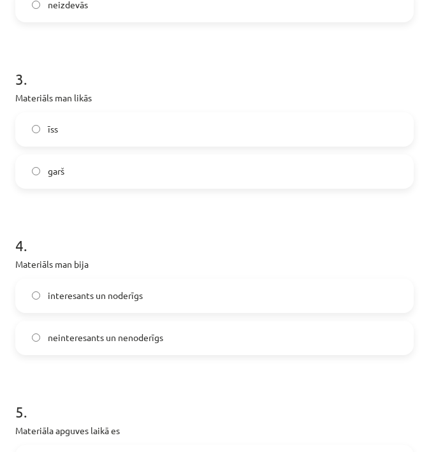
click at [169, 182] on label "garš" at bounding box center [215, 172] width 396 height 32
click at [173, 296] on label "interesants un noderīgs" at bounding box center [215, 296] width 396 height 32
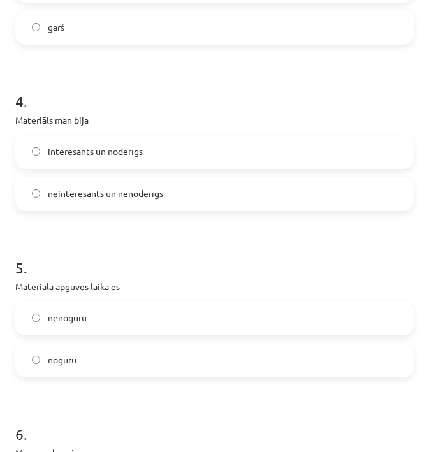
scroll to position [950, 0]
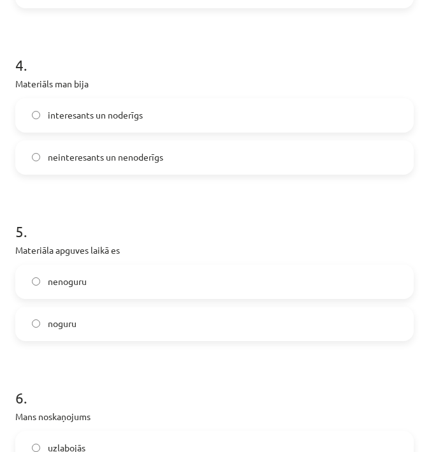
click at [163, 324] on label "noguru" at bounding box center [215, 324] width 396 height 32
click at [170, 279] on label "nenoguru" at bounding box center [215, 282] width 396 height 32
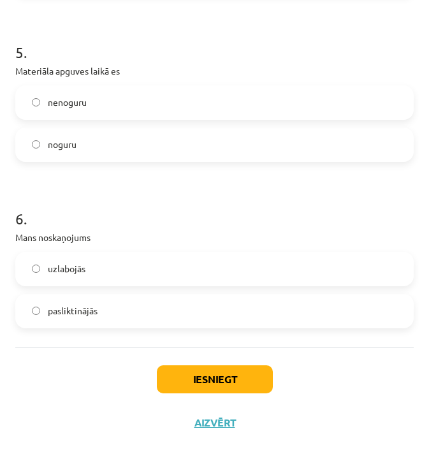
scroll to position [1131, 0]
click at [167, 261] on label "uzlabojās" at bounding box center [215, 269] width 396 height 32
click at [205, 379] on button "Iesniegt" at bounding box center [215, 379] width 116 height 28
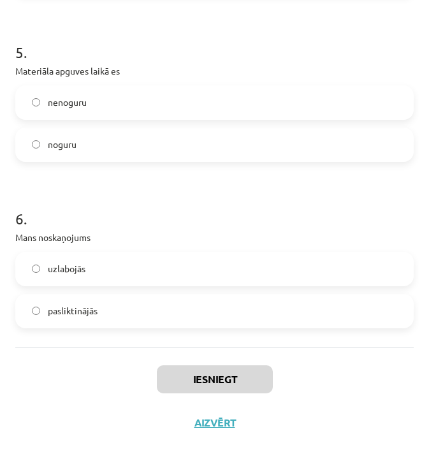
scroll to position [888, 0]
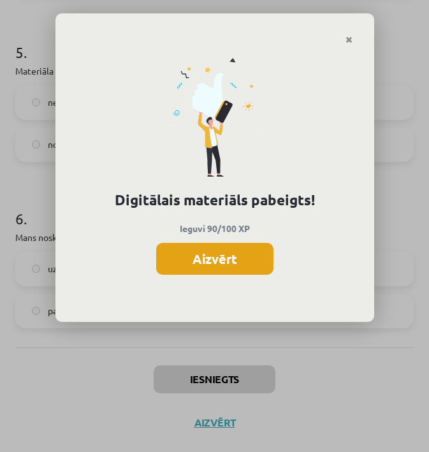
click at [247, 257] on button "Aizvērt" at bounding box center [214, 259] width 117 height 32
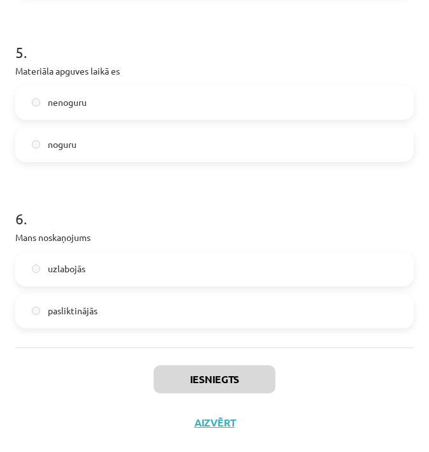
click at [217, 426] on button "Aizvērt" at bounding box center [215, 422] width 48 height 13
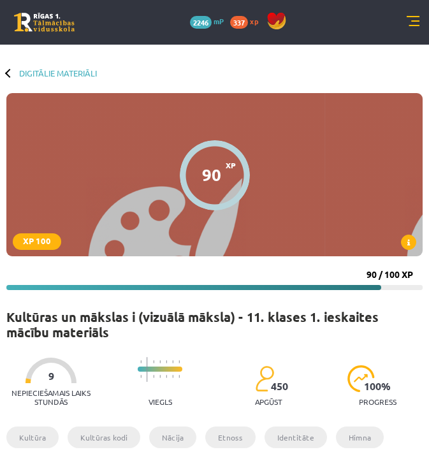
scroll to position [0, 0]
click at [70, 69] on link "Digitālie materiāli" at bounding box center [58, 73] width 78 height 10
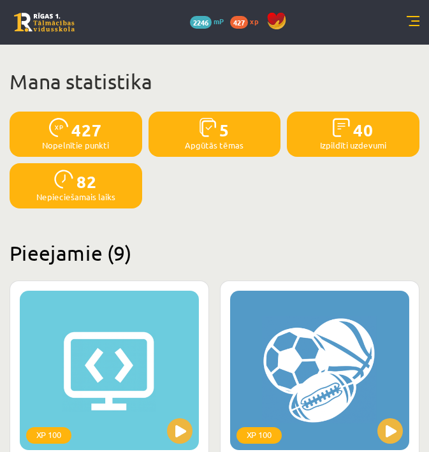
click at [16, 15] on link at bounding box center [44, 22] width 61 height 19
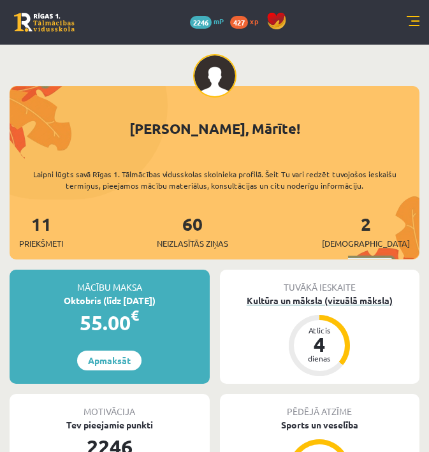
click at [267, 301] on div "Kultūra un māksla (vizuālā māksla)" at bounding box center [320, 300] width 200 height 13
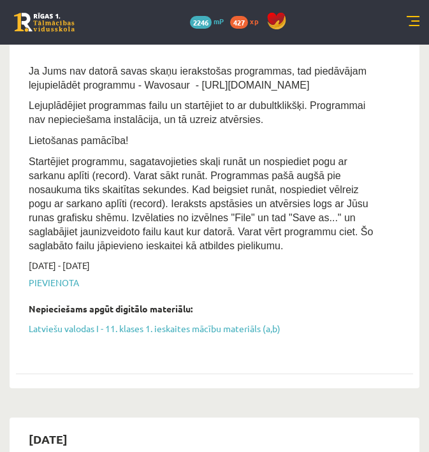
scroll to position [689, 0]
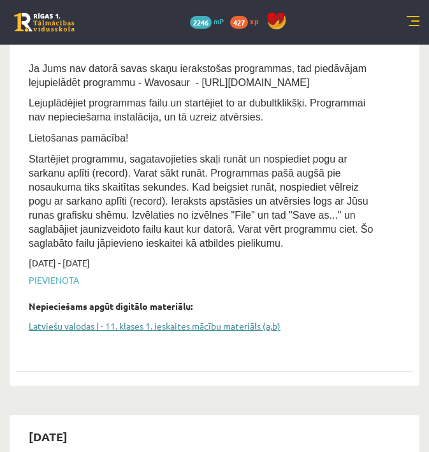
click at [224, 319] on link "Latviešu valodas I - 11. klases 1. ieskaites mācību materiāls (a,b)" at bounding box center [205, 325] width 352 height 13
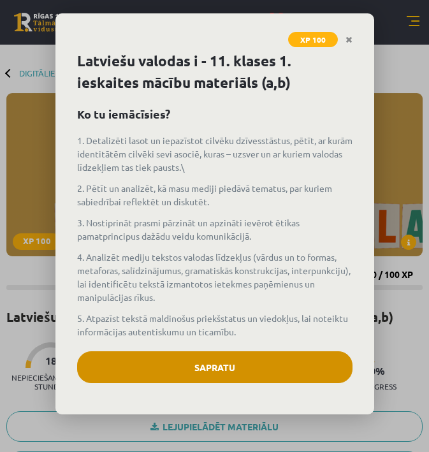
click at [278, 363] on button "Sapratu" at bounding box center [214, 367] width 275 height 32
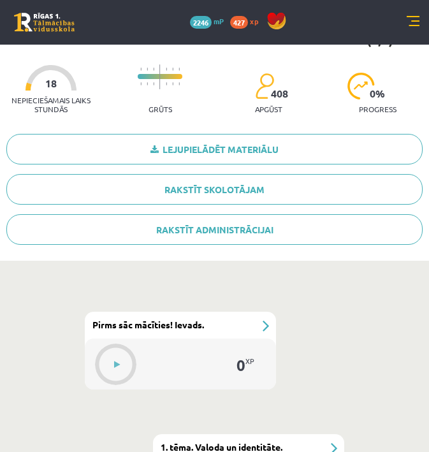
scroll to position [286, 0]
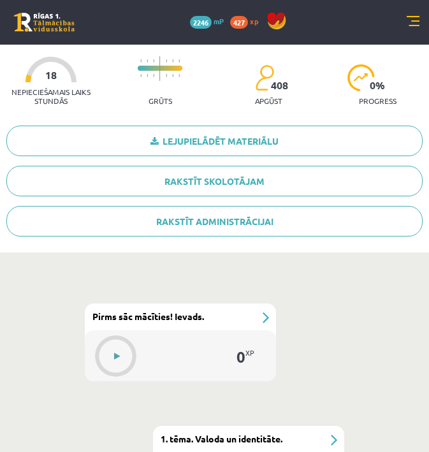
click at [119, 350] on button at bounding box center [116, 356] width 29 height 29
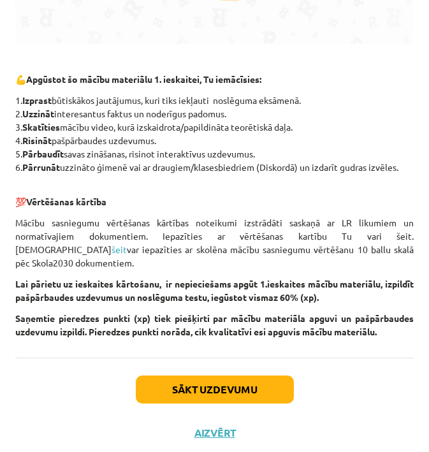
scroll to position [558, 0]
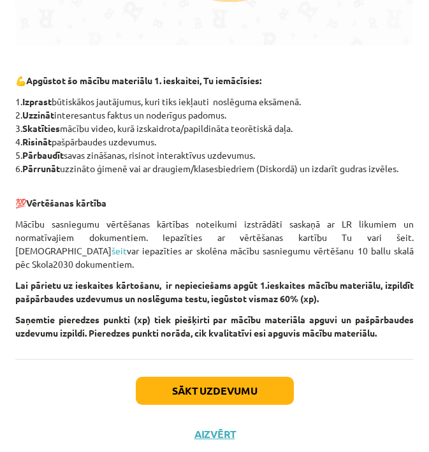
click at [269, 377] on button "Sākt uzdevumu" at bounding box center [215, 391] width 158 height 28
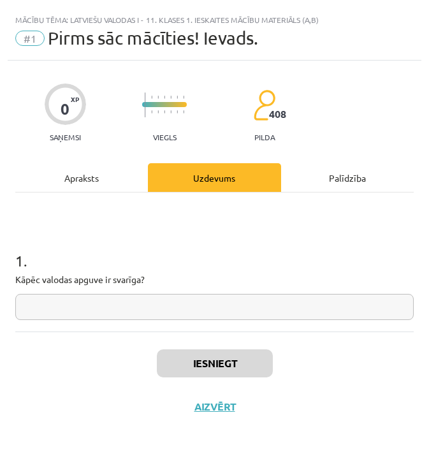
click at [236, 300] on input "text" at bounding box center [214, 307] width 398 height 26
drag, startPoint x: 159, startPoint y: 282, endPoint x: 8, endPoint y: 261, distance: 152.4
click at [8, 261] on div "0 XP Saņemsi Viegls 408 pilda Apraksts Uzdevums Palīdzība 1 . Kāpēc valodas apg…" at bounding box center [215, 253] width 414 height 384
copy div "1 . Kāpēc valodas apguve ir svarīga?"
click at [282, 309] on input "text" at bounding box center [214, 307] width 398 height 26
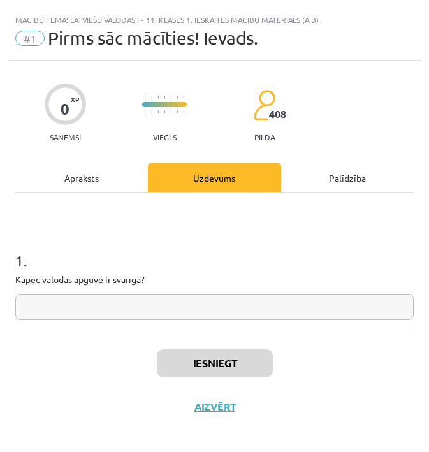
click at [282, 309] on input "text" at bounding box center [214, 307] width 398 height 26
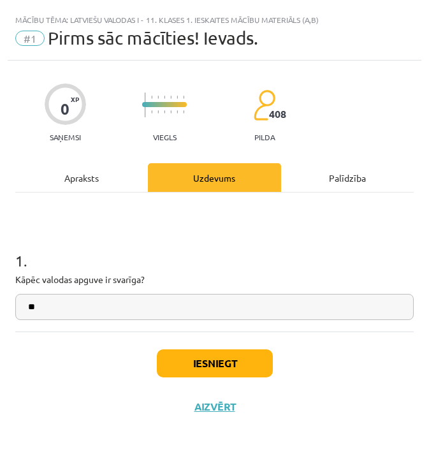
type input "*"
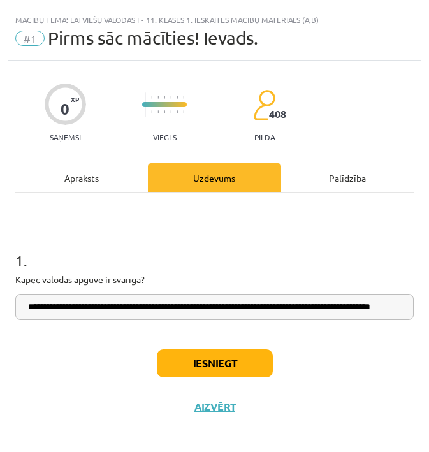
type input "**********"
click at [236, 362] on button "Iesniegt" at bounding box center [215, 363] width 116 height 28
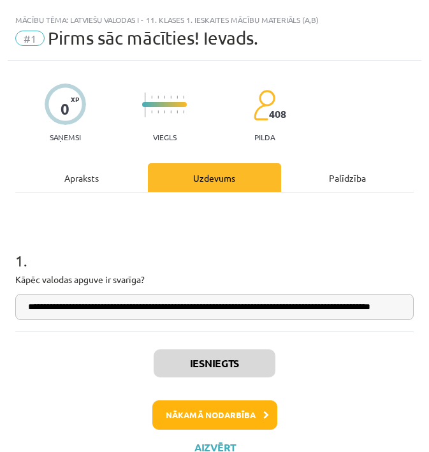
click at [242, 420] on button "Nākamā nodarbība" at bounding box center [214, 414] width 125 height 29
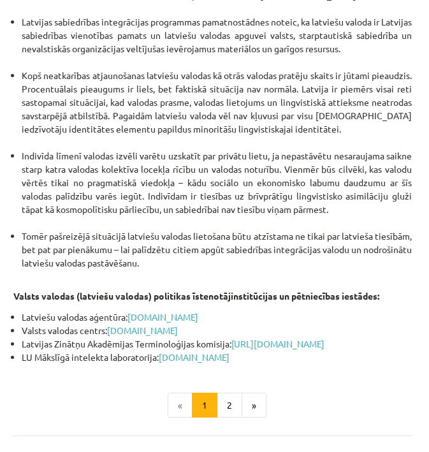
scroll to position [3060, 2]
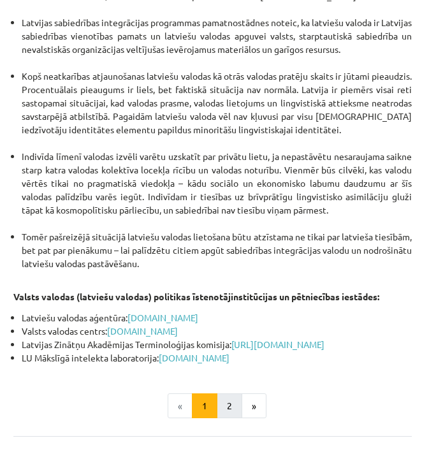
click at [224, 393] on button "2" at bounding box center [229, 405] width 25 height 25
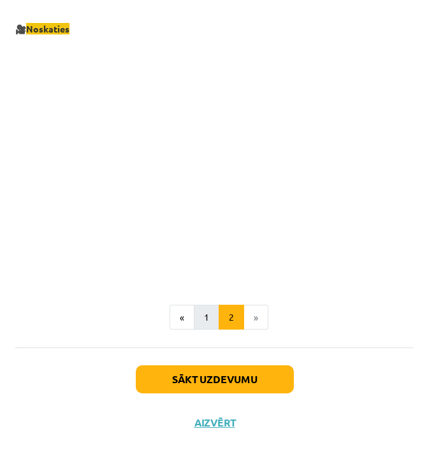
click at [207, 319] on button "1" at bounding box center [206, 317] width 25 height 25
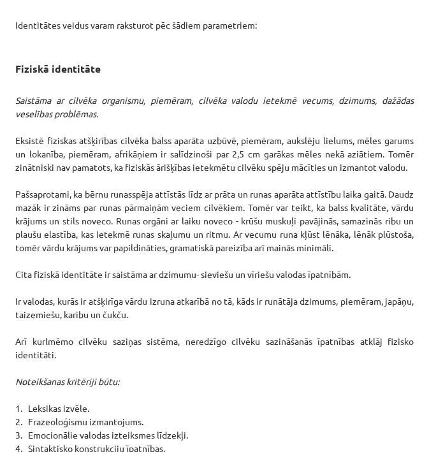
scroll to position [204, 0]
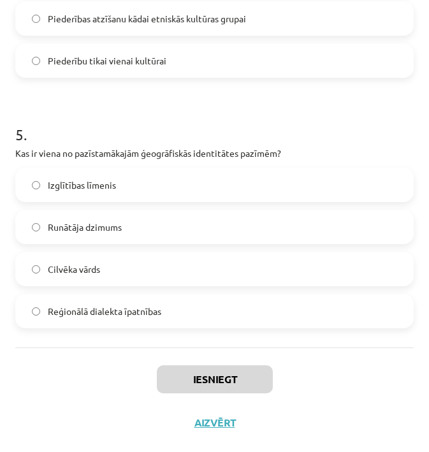
scroll to position [520, 0]
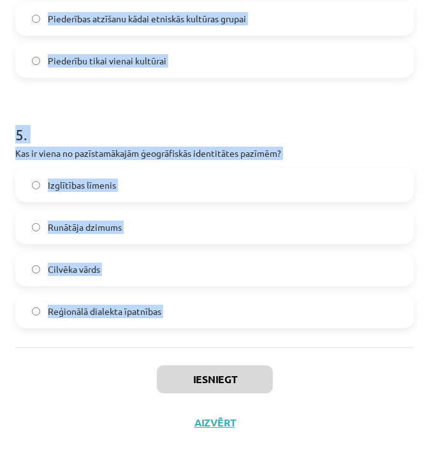
drag, startPoint x: 27, startPoint y: 230, endPoint x: 109, endPoint y: 370, distance: 162.5
copy form "3 . Lor ipsu dolorsita con adipisc elitsedd eiusmod temporincid utlabore? Etd m…"
click at [354, 363] on div "Iesniegt Aizvērt" at bounding box center [214, 391] width 398 height 89
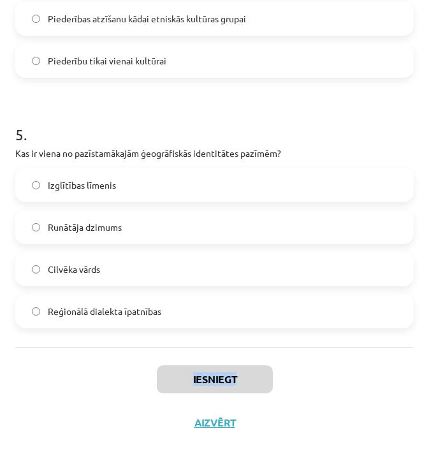
click at [354, 363] on div "Iesniegt Aizvērt" at bounding box center [214, 391] width 398 height 89
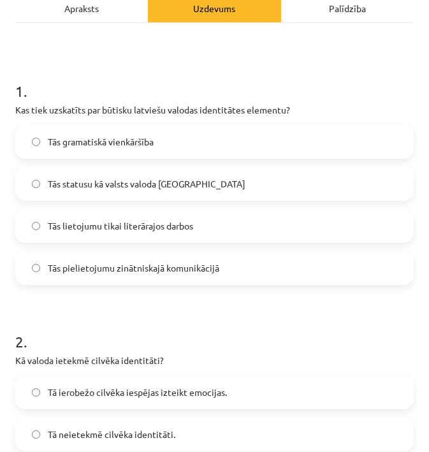
scroll to position [186, 0]
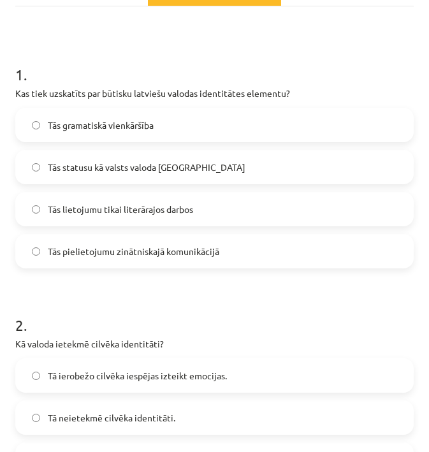
click at [214, 165] on label "Tās statusu kā valsts valoda [GEOGRAPHIC_DATA]" at bounding box center [215, 167] width 396 height 32
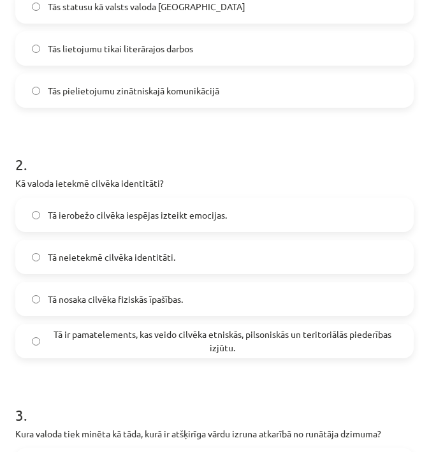
scroll to position [363, 0]
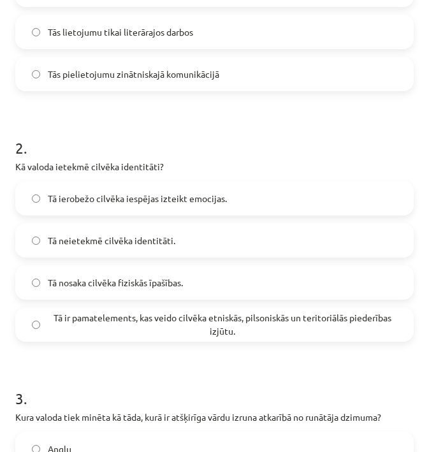
click at [165, 326] on span "Tā ir pamatelements, kas veido cilvēka etniskās, pilsoniskās un teritoriālās pi…" at bounding box center [222, 324] width 349 height 27
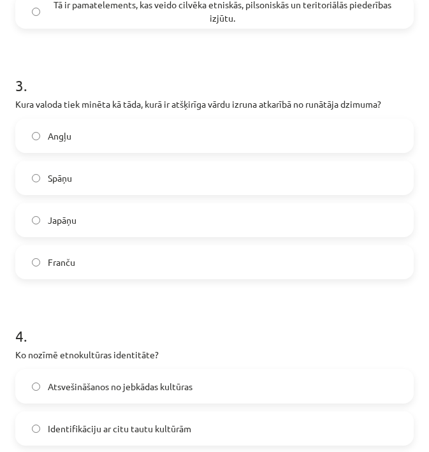
scroll to position [680, 0]
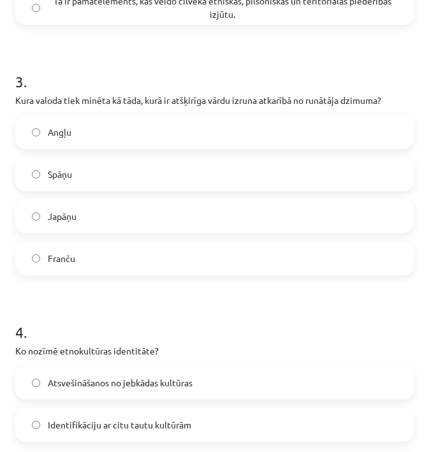
click at [157, 215] on label "Japāņu" at bounding box center [215, 216] width 396 height 32
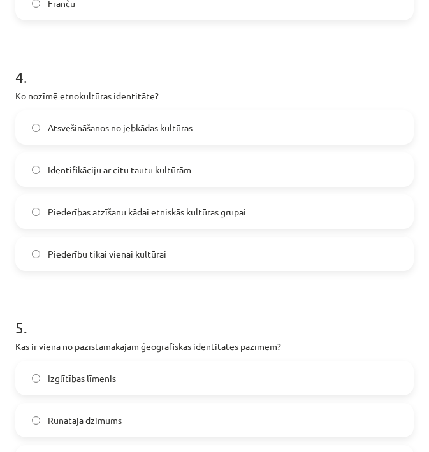
scroll to position [943, 0]
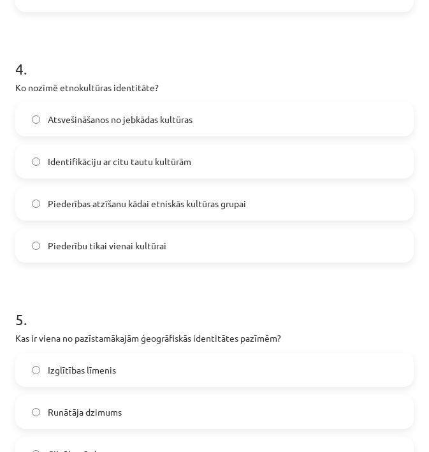
click at [180, 203] on span "Piederības atzīšanu kādai etniskās kultūras grupai" at bounding box center [147, 203] width 198 height 13
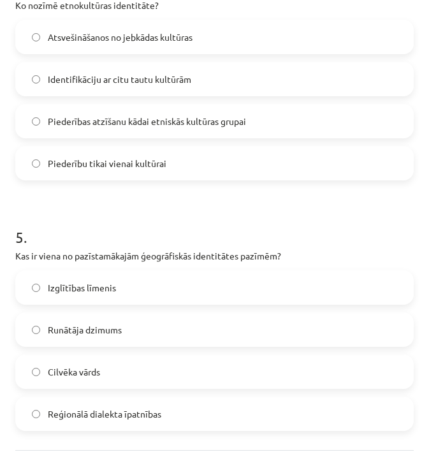
scroll to position [1031, 0]
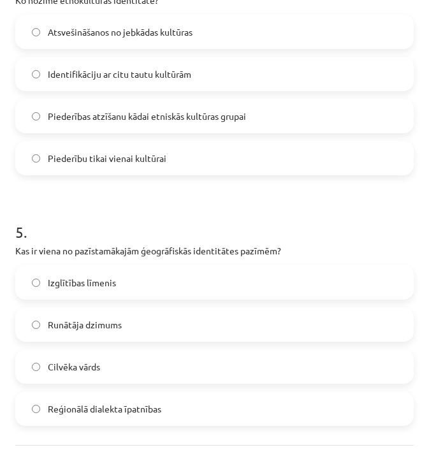
click at [155, 415] on span "Reģionālā dialekta īpatnības" at bounding box center [104, 408] width 113 height 13
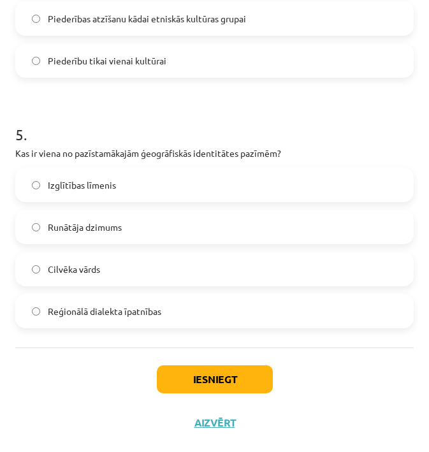
scroll to position [1130, 0]
click at [221, 380] on button "Iesniegt" at bounding box center [215, 379] width 116 height 28
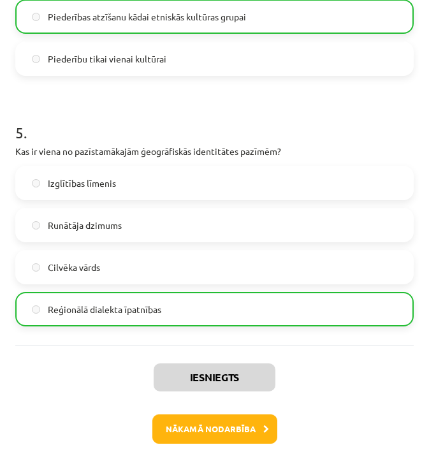
click at [230, 430] on button "Nākamā nodarbība" at bounding box center [214, 428] width 125 height 29
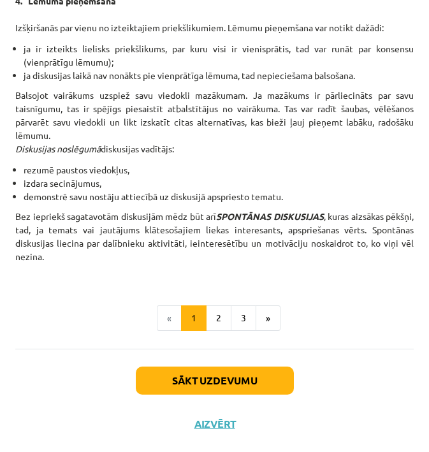
scroll to position [1303, 0]
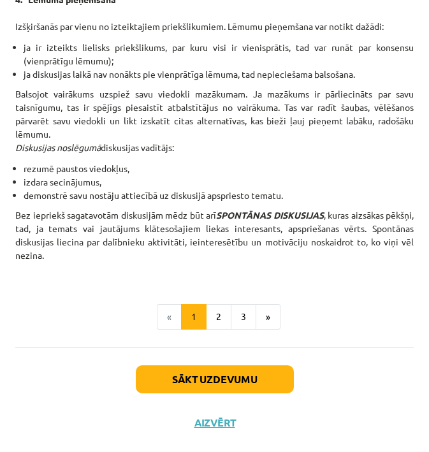
click at [219, 382] on button "Sākt uzdevumu" at bounding box center [215, 379] width 158 height 28
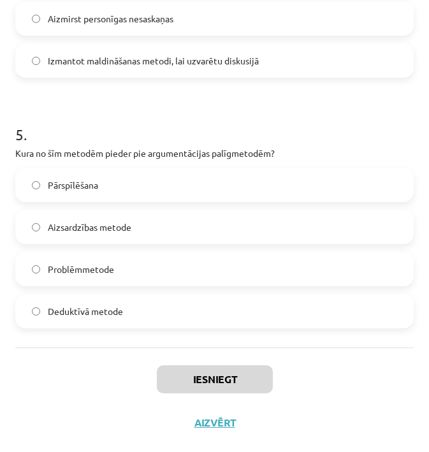
scroll to position [932, 0]
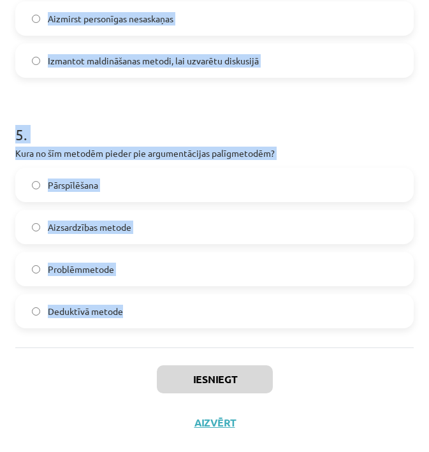
drag, startPoint x: 76, startPoint y: 228, endPoint x: 150, endPoint y: 329, distance: 124.9
copy form "1 . Kāds ir diskusijas vadītāja uzdevums? Pārliecināt citus pieņemt savu viedok…"
click at [360, 376] on div "Iesniegt Aizvērt" at bounding box center [214, 391] width 398 height 89
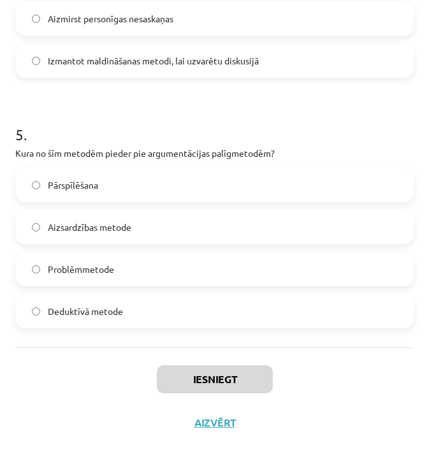
click at [360, 376] on div "Iesniegt Aizvērt" at bounding box center [214, 391] width 398 height 89
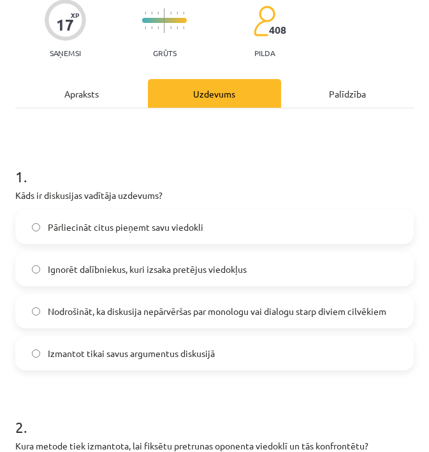
scroll to position [113, 0]
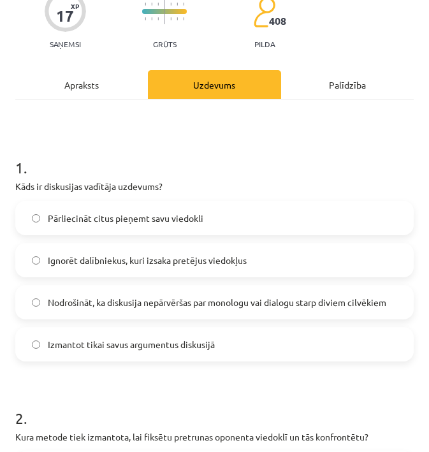
click at [247, 301] on span "Nodrošināt, ka diskusija nepārvēršas par monologu vai dialogu starp diviem cilv…" at bounding box center [217, 302] width 338 height 13
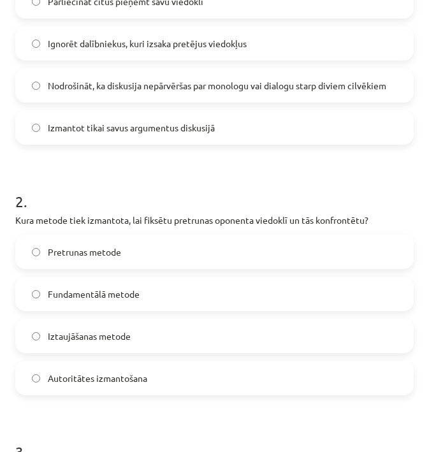
scroll to position [335, 0]
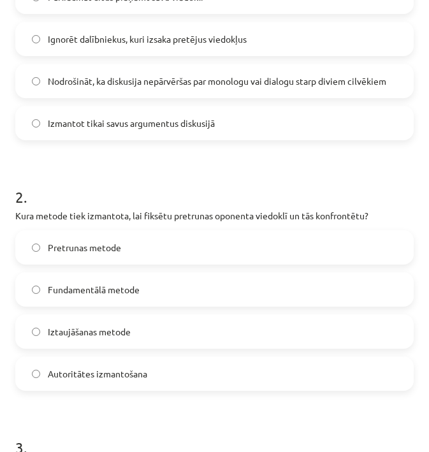
click at [200, 246] on label "Pretrunas metode" at bounding box center [215, 247] width 396 height 32
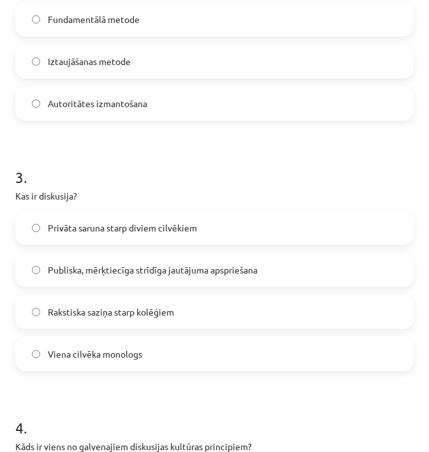
scroll to position [605, 0]
click at [227, 273] on span "Publiska, mērķtiecīga strīdīga jautājuma apspriešana" at bounding box center [153, 269] width 210 height 13
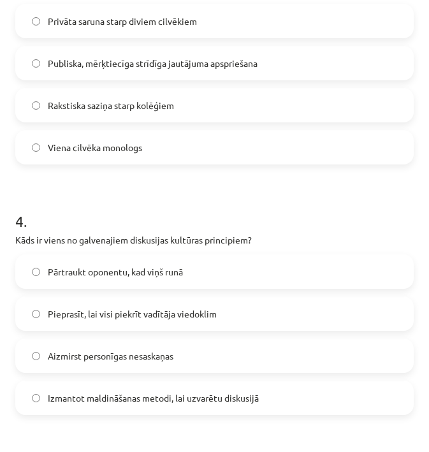
scroll to position [818, 0]
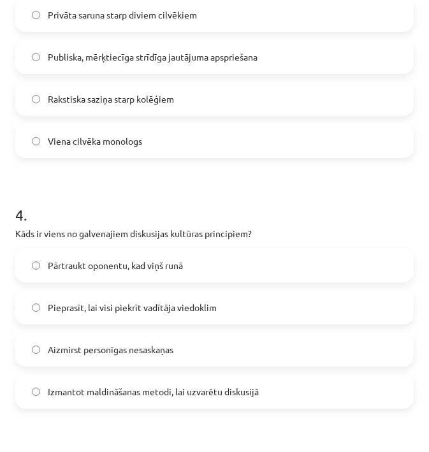
click at [176, 354] on label "Aizmirst personīgas nesaskaņas" at bounding box center [215, 349] width 396 height 32
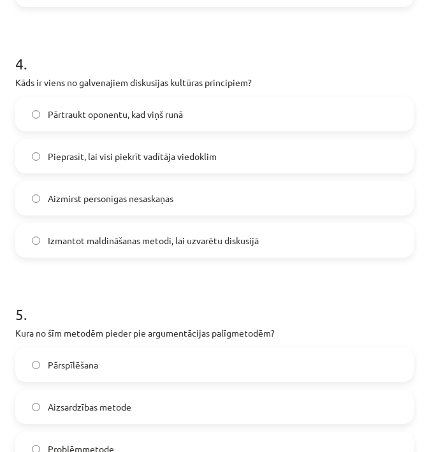
scroll to position [1066, 0]
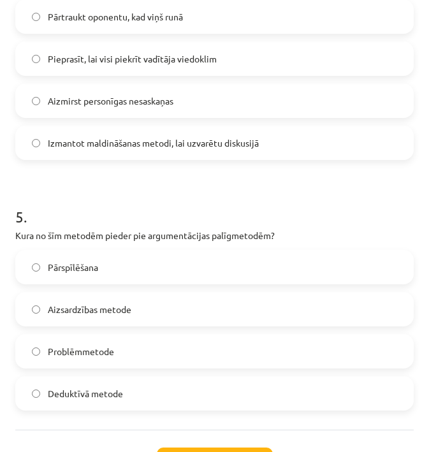
click at [156, 393] on label "Deduktīvā metode" at bounding box center [215, 393] width 396 height 32
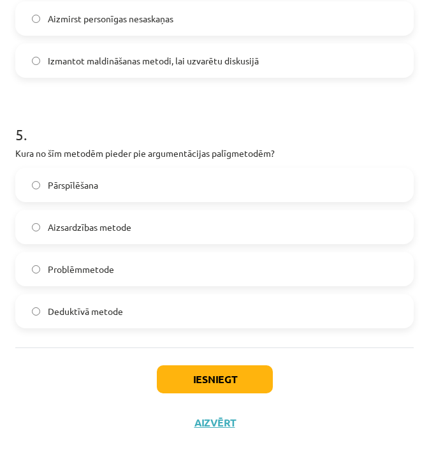
scroll to position [1150, 0]
click at [206, 382] on button "Iesniegt" at bounding box center [215, 379] width 116 height 28
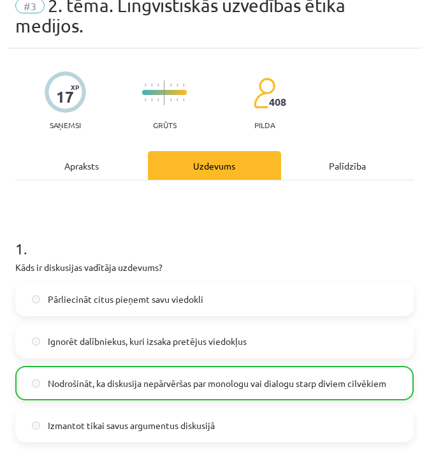
scroll to position [0, 0]
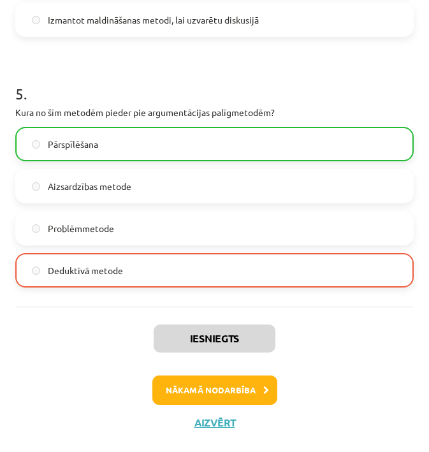
click at [236, 381] on button "Nākamā nodarbība" at bounding box center [214, 389] width 125 height 29
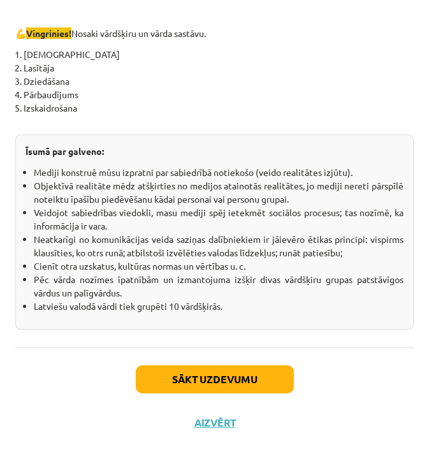
scroll to position [2305, 0]
click at [240, 382] on button "Sākt uzdevumu" at bounding box center [215, 379] width 158 height 28
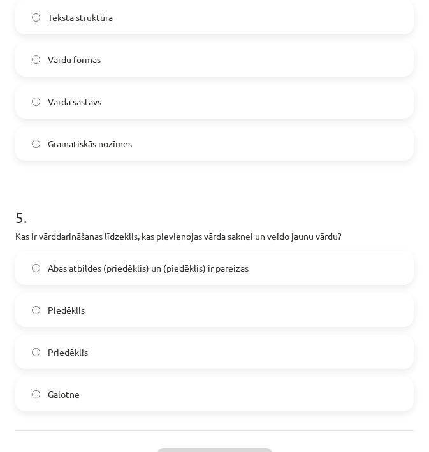
scroll to position [1130, 0]
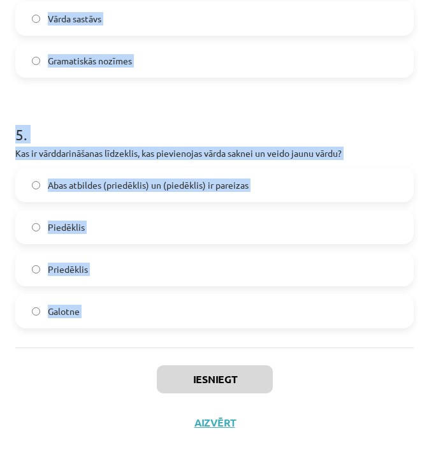
drag, startPoint x: 78, startPoint y: 219, endPoint x: 113, endPoint y: 353, distance: 139.1
copy form "1 . Kurš no šiem ir pirmatnīgs vārds? Zieds Ziedošs Ziedonis Ieziedēt 2 . Kurš …"
click at [333, 394] on div "Iesniegt Aizvērt" at bounding box center [214, 391] width 398 height 89
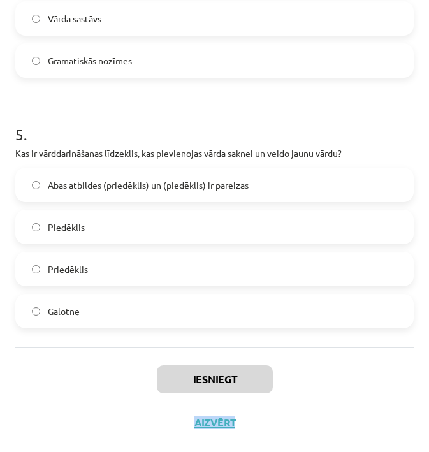
click at [333, 394] on div "Iesniegt Aizvērt" at bounding box center [214, 391] width 398 height 89
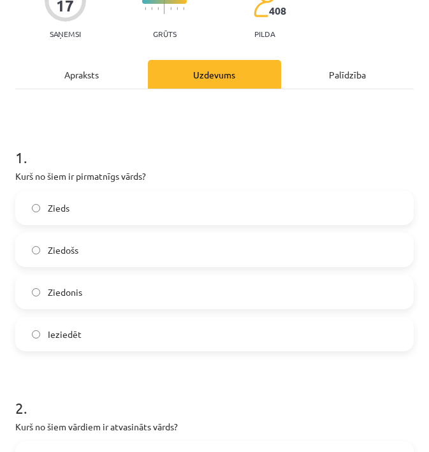
scroll to position [176, 0]
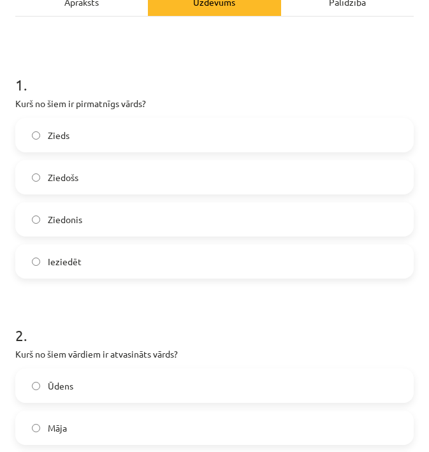
click at [233, 133] on label "Zieds" at bounding box center [215, 135] width 396 height 32
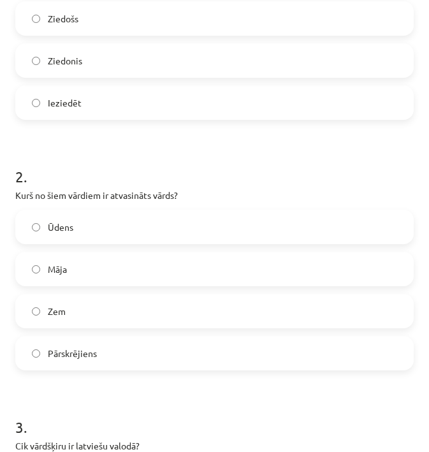
scroll to position [367, 0]
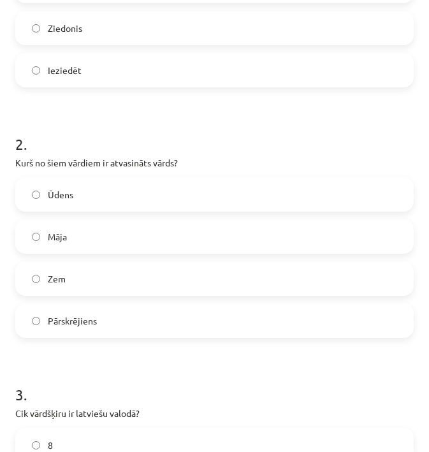
click at [140, 326] on label "Pārskrējiens" at bounding box center [215, 321] width 396 height 32
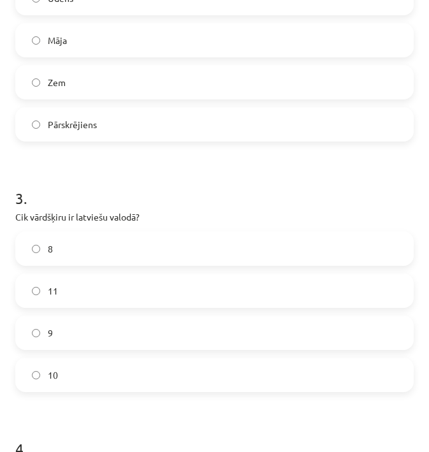
scroll to position [598, 0]
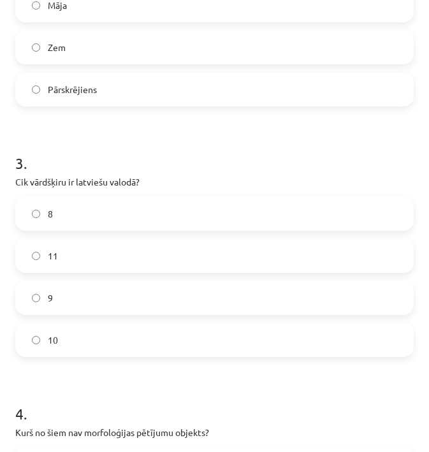
click at [139, 342] on label "10" at bounding box center [215, 340] width 396 height 32
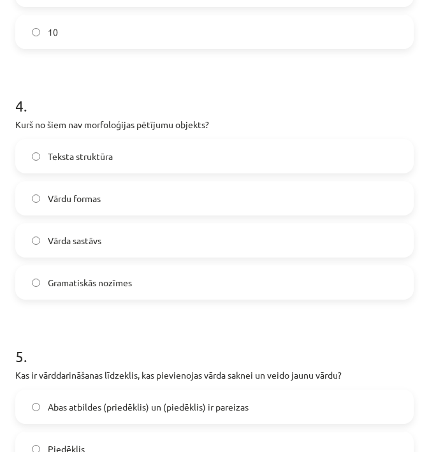
scroll to position [934, 0]
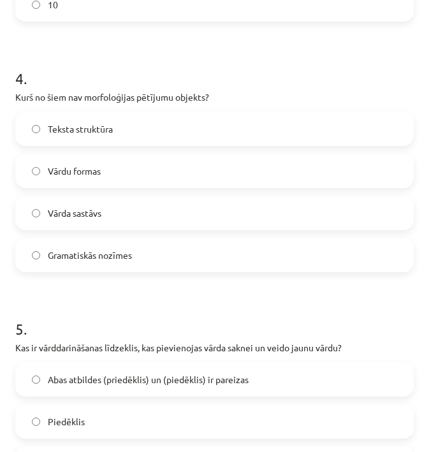
click at [224, 110] on div "4 . Kurš no šiem nav morfoloģijas pētījumu objekts? Teksta struktūra Vārdu form…" at bounding box center [214, 159] width 398 height 225
click at [228, 127] on label "Teksta struktūra" at bounding box center [215, 129] width 396 height 32
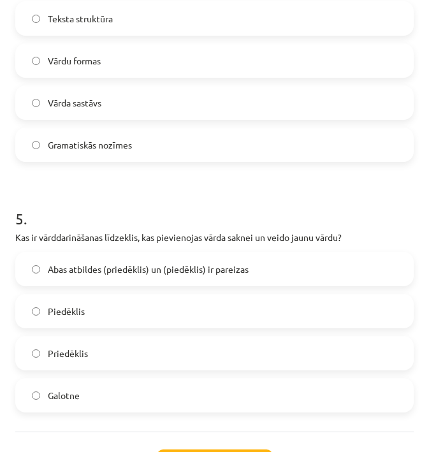
scroll to position [1057, 0]
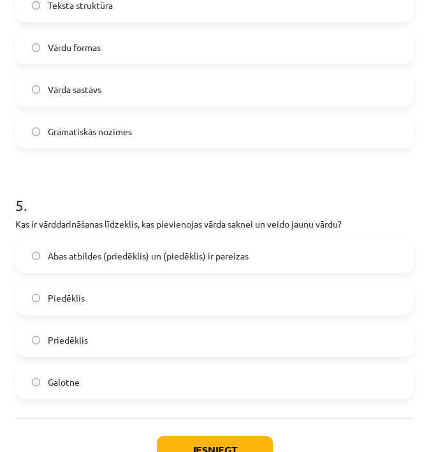
click at [159, 257] on span "Abas atbildes (priedēklis) un (piedēklis) ir pareizas" at bounding box center [148, 255] width 201 height 13
click at [219, 439] on button "Iesniegt" at bounding box center [215, 450] width 116 height 28
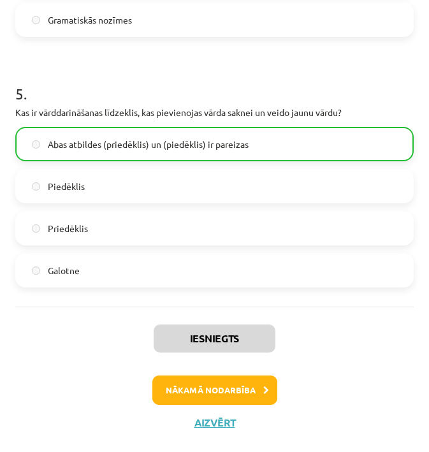
scroll to position [1170, 0]
click at [237, 387] on button "Nākamā nodarbība" at bounding box center [214, 389] width 125 height 29
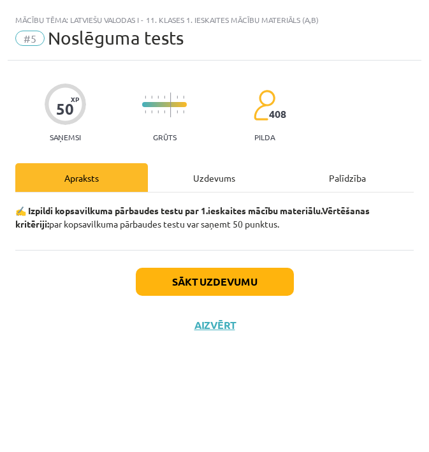
scroll to position [0, 0]
click at [243, 293] on button "Sākt uzdevumu" at bounding box center [215, 282] width 158 height 28
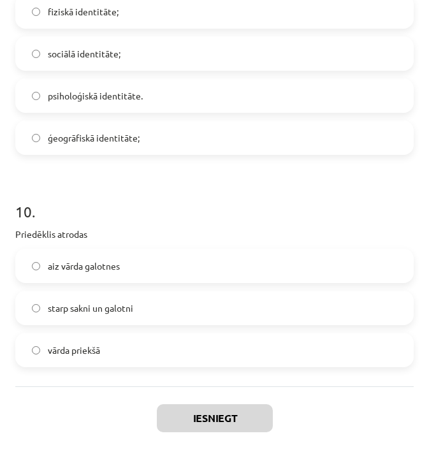
scroll to position [2183, 0]
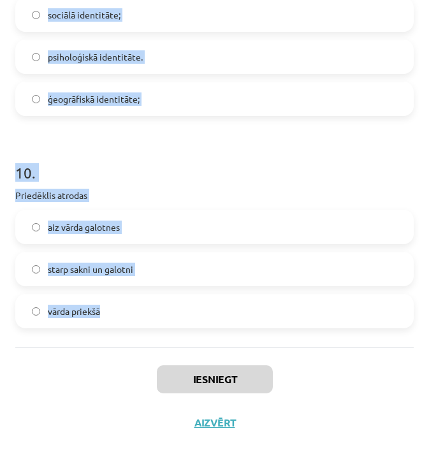
drag, startPoint x: 178, startPoint y: 231, endPoint x: 194, endPoint y: 335, distance: 104.6
copy form "1 . Latviešu valodā ir 10 vārdšķiras 5 vārdšķiras 9 vārdšķiras 8 vārdšķiras 2 .…"
click at [310, 387] on div "Iesniegt Aizvērt" at bounding box center [214, 391] width 398 height 89
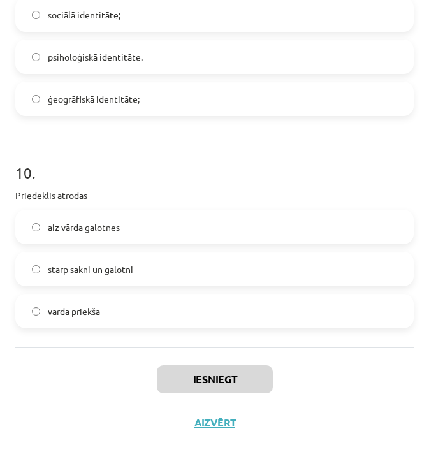
click at [310, 387] on div "Iesniegt Aizvērt" at bounding box center [214, 391] width 398 height 89
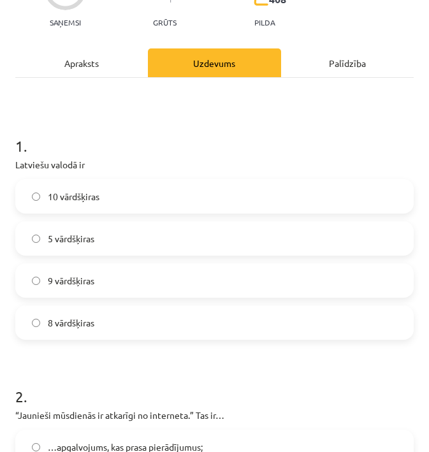
scroll to position [118, 0]
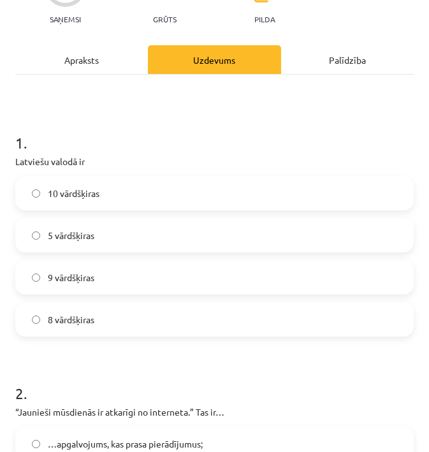
click at [212, 184] on label "10 vārdšķiras" at bounding box center [215, 193] width 396 height 32
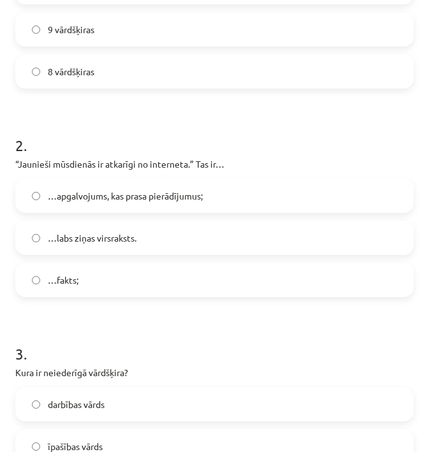
scroll to position [375, 0]
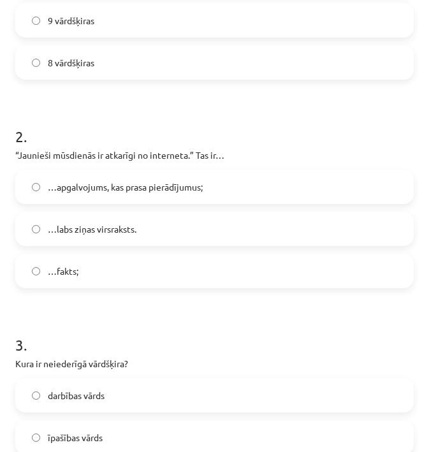
click at [214, 188] on label "…apgalvojums, kas prasa pierādījumus;" at bounding box center [215, 187] width 396 height 32
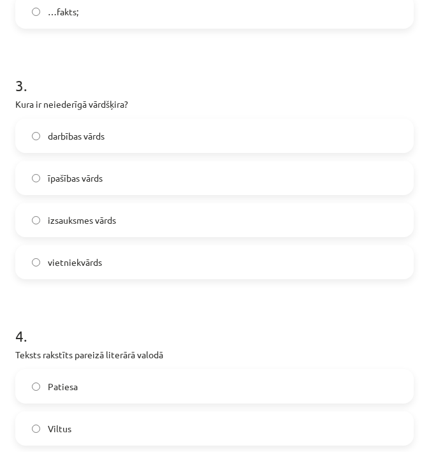
scroll to position [613, 0]
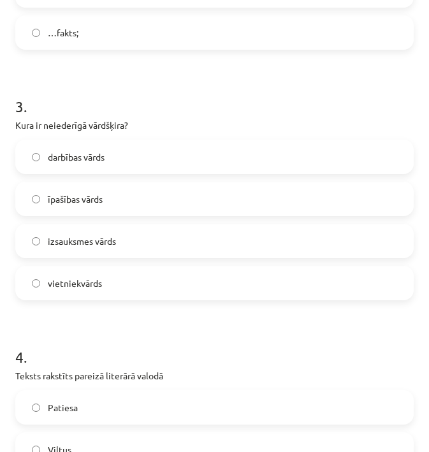
click at [152, 246] on label "izsauksmes vārds" at bounding box center [215, 241] width 396 height 32
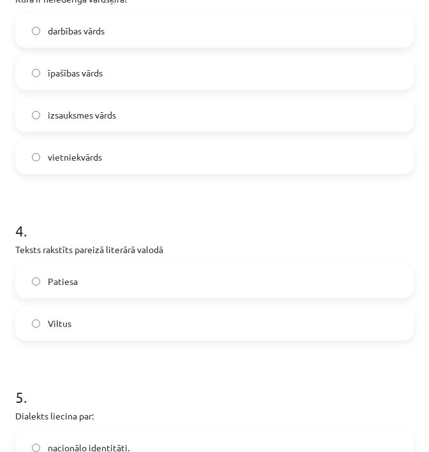
scroll to position [783, 0]
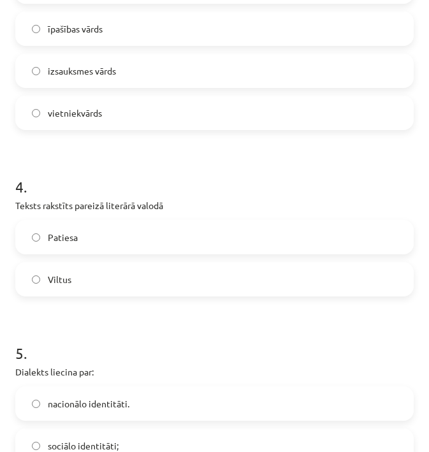
click at [287, 238] on label "Patiesa" at bounding box center [215, 237] width 396 height 32
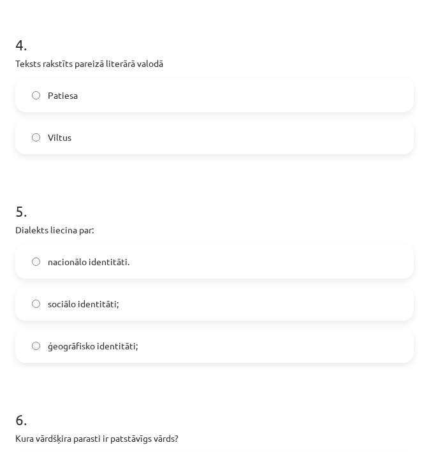
scroll to position [929, 0]
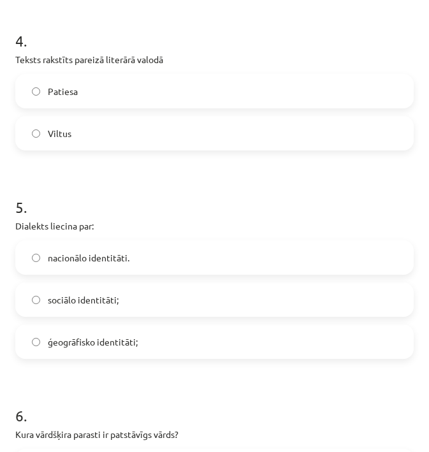
click at [235, 335] on label "ģeogrāfisko identitāti;" at bounding box center [215, 342] width 396 height 32
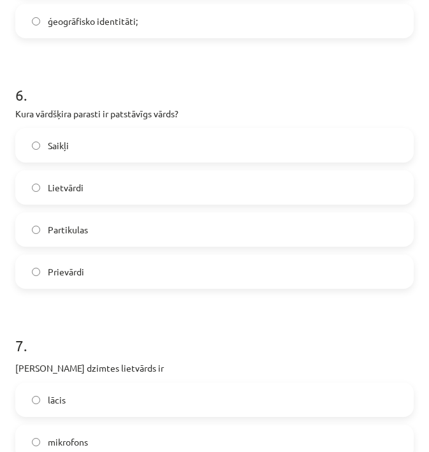
scroll to position [1296, 0]
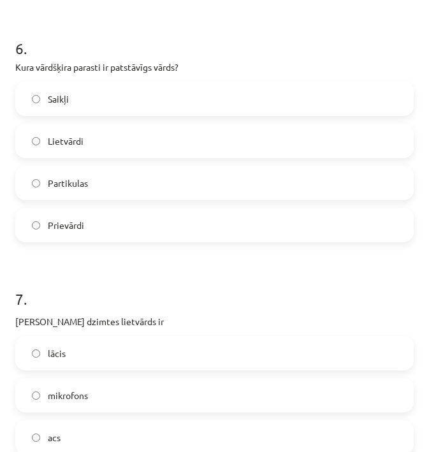
click at [187, 139] on label "Lietvārdi" at bounding box center [215, 141] width 396 height 32
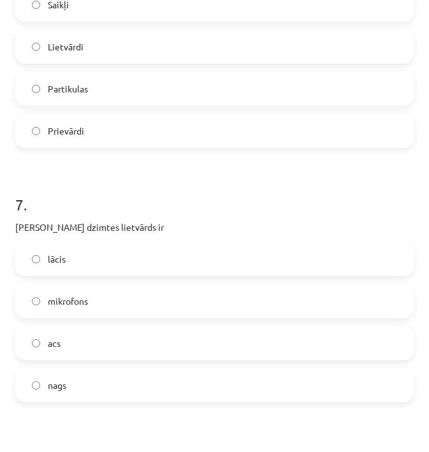
click at [177, 334] on label "acs" at bounding box center [215, 343] width 396 height 32
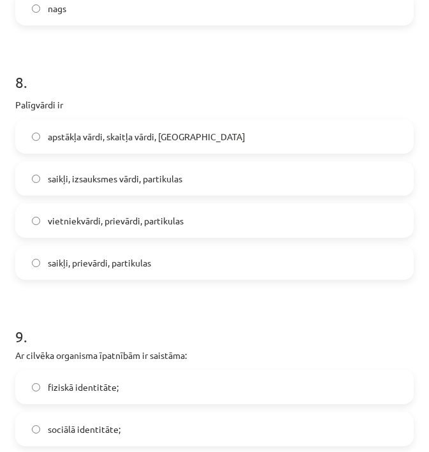
scroll to position [1775, 0]
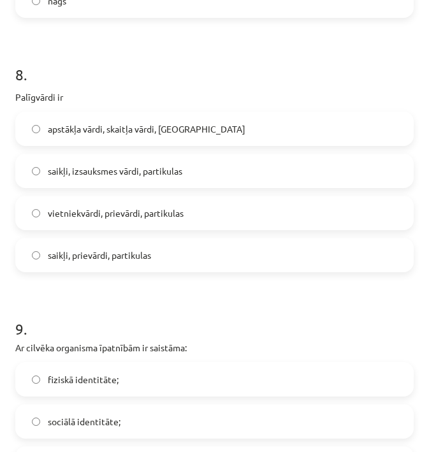
click at [189, 170] on label "saikļi, izsauksmes vārdi, partikulas" at bounding box center [215, 171] width 396 height 32
click at [175, 254] on label "saikļi, prievārdi, partikulas" at bounding box center [215, 255] width 396 height 32
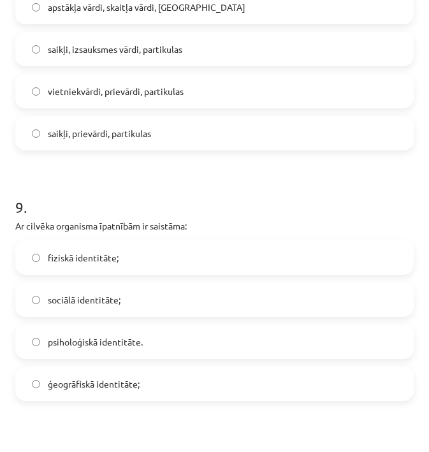
scroll to position [1898, 0]
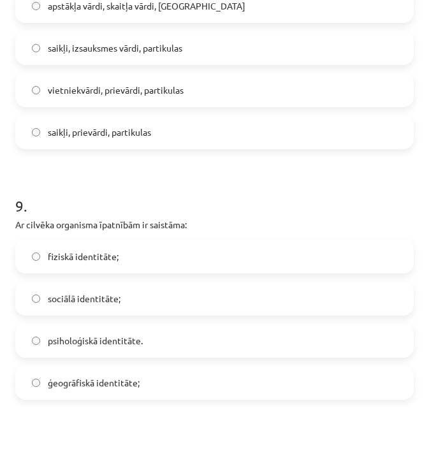
click at [134, 263] on label "fiziskā identitāte;" at bounding box center [215, 256] width 396 height 32
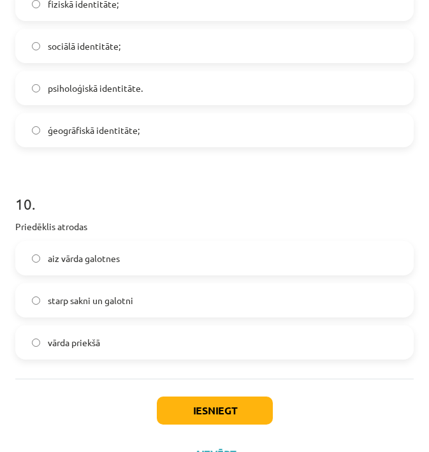
scroll to position [2153, 0]
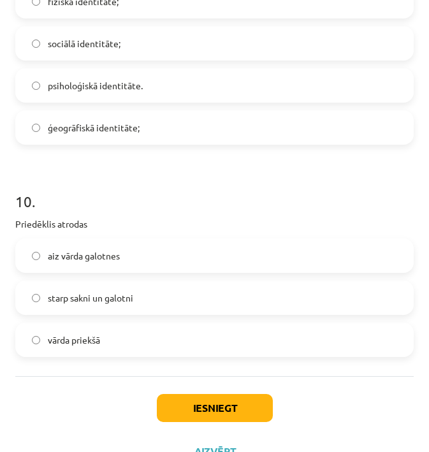
click at [164, 345] on label "vārda priekšā" at bounding box center [215, 340] width 396 height 32
click at [203, 409] on button "Iesniegt" at bounding box center [215, 408] width 116 height 28
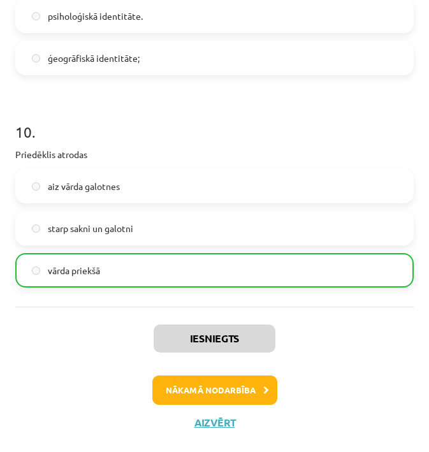
scroll to position [2224, 0]
click at [231, 384] on button "Nākamā nodarbība" at bounding box center [214, 389] width 125 height 29
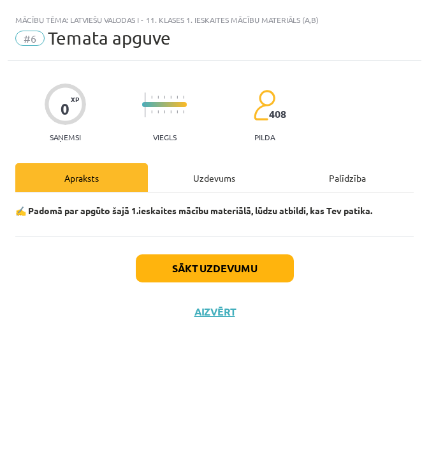
scroll to position [0, 0]
click at [232, 261] on button "Sākt uzdevumu" at bounding box center [215, 268] width 158 height 28
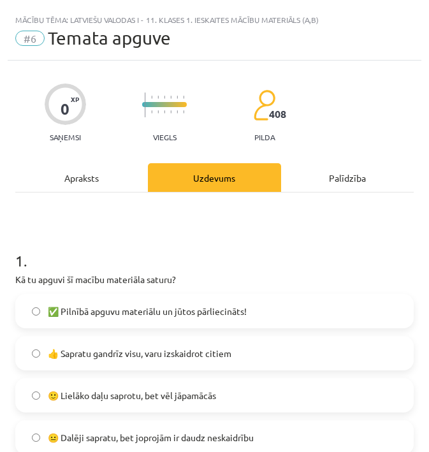
click at [226, 358] on span "👍 Sapratu gandrīz visu, varu izskaidrot citiem" at bounding box center [140, 353] width 184 height 13
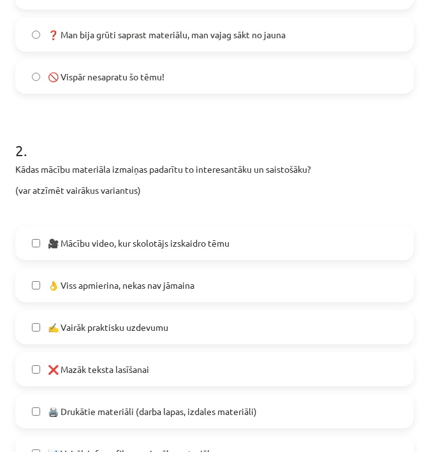
scroll to position [487, 0]
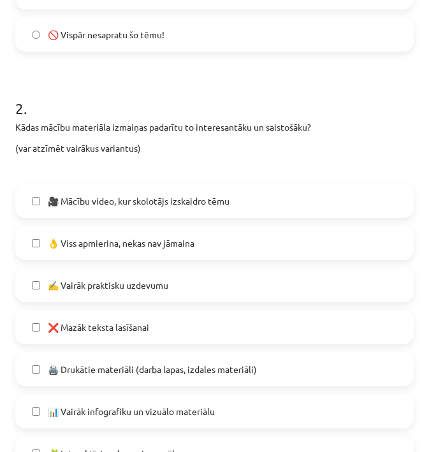
click at [257, 199] on label "🎥 Mācību video, kur skolotājs izskaidro tēmu" at bounding box center [215, 201] width 396 height 32
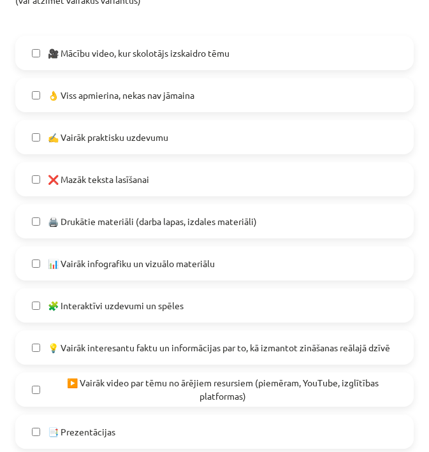
scroll to position [720, 0]
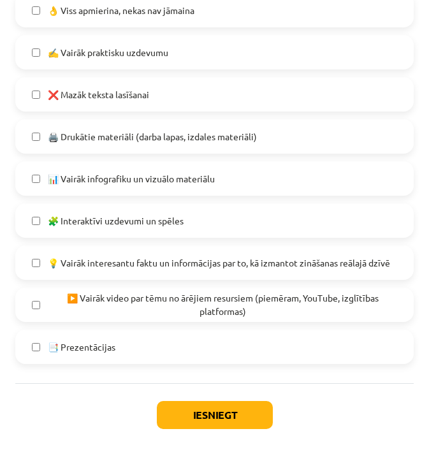
click at [245, 131] on span "🖨️ Drukātie materiāli (darba lapas, izdales materiāli)" at bounding box center [152, 136] width 209 height 13
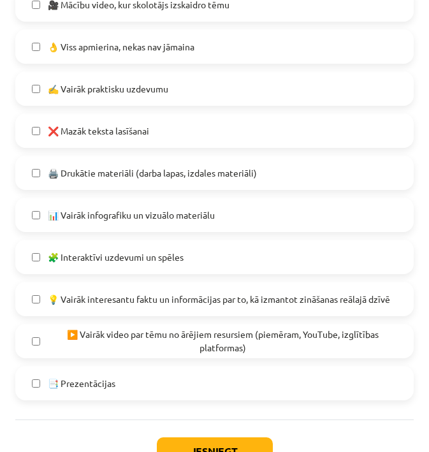
scroll to position [718, 0]
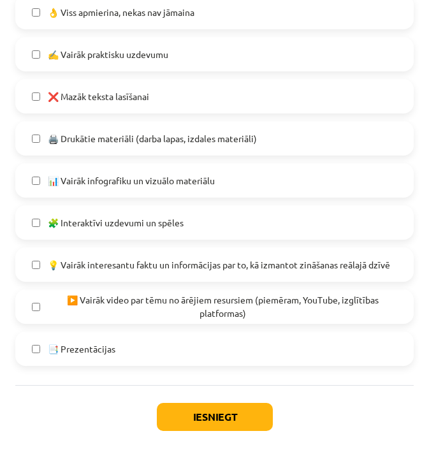
click at [230, 181] on label "📊 Vairāk infografiku un vizuālo materiālu" at bounding box center [215, 180] width 396 height 32
click at [228, 419] on button "Iesniegt" at bounding box center [215, 417] width 116 height 28
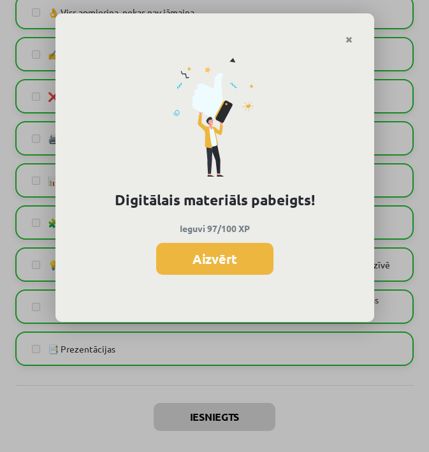
scroll to position [945, 0]
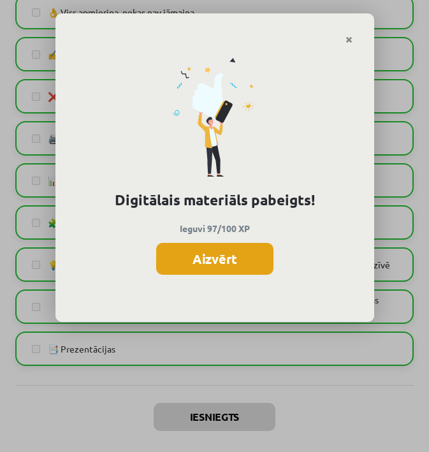
click at [236, 262] on button "Aizvērt" at bounding box center [214, 259] width 117 height 32
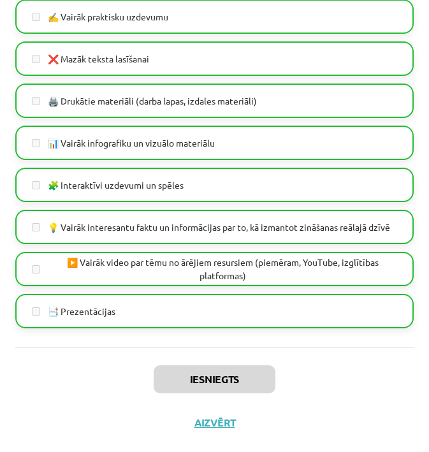
scroll to position [757, 0]
click at [215, 423] on button "Aizvērt" at bounding box center [215, 422] width 48 height 13
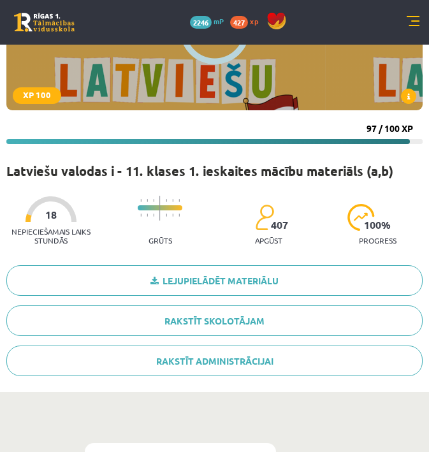
click at [412, 19] on link at bounding box center [413, 22] width 13 height 13
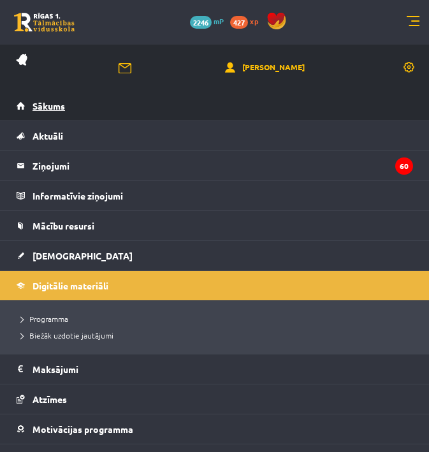
click at [64, 105] on span "Sākums" at bounding box center [49, 105] width 33 height 11
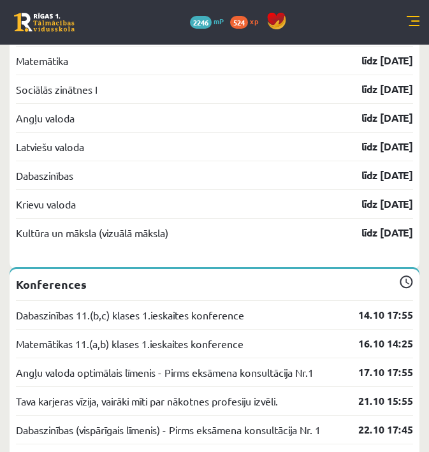
scroll to position [2375, 0]
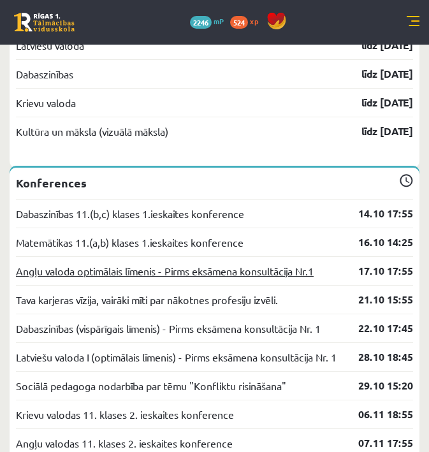
click at [266, 279] on link "Angļu valoda optimālais līmenis - Pirms eksāmena konsultācija Nr.1" at bounding box center [165, 270] width 298 height 15
